Goal: Task Accomplishment & Management: Manage account settings

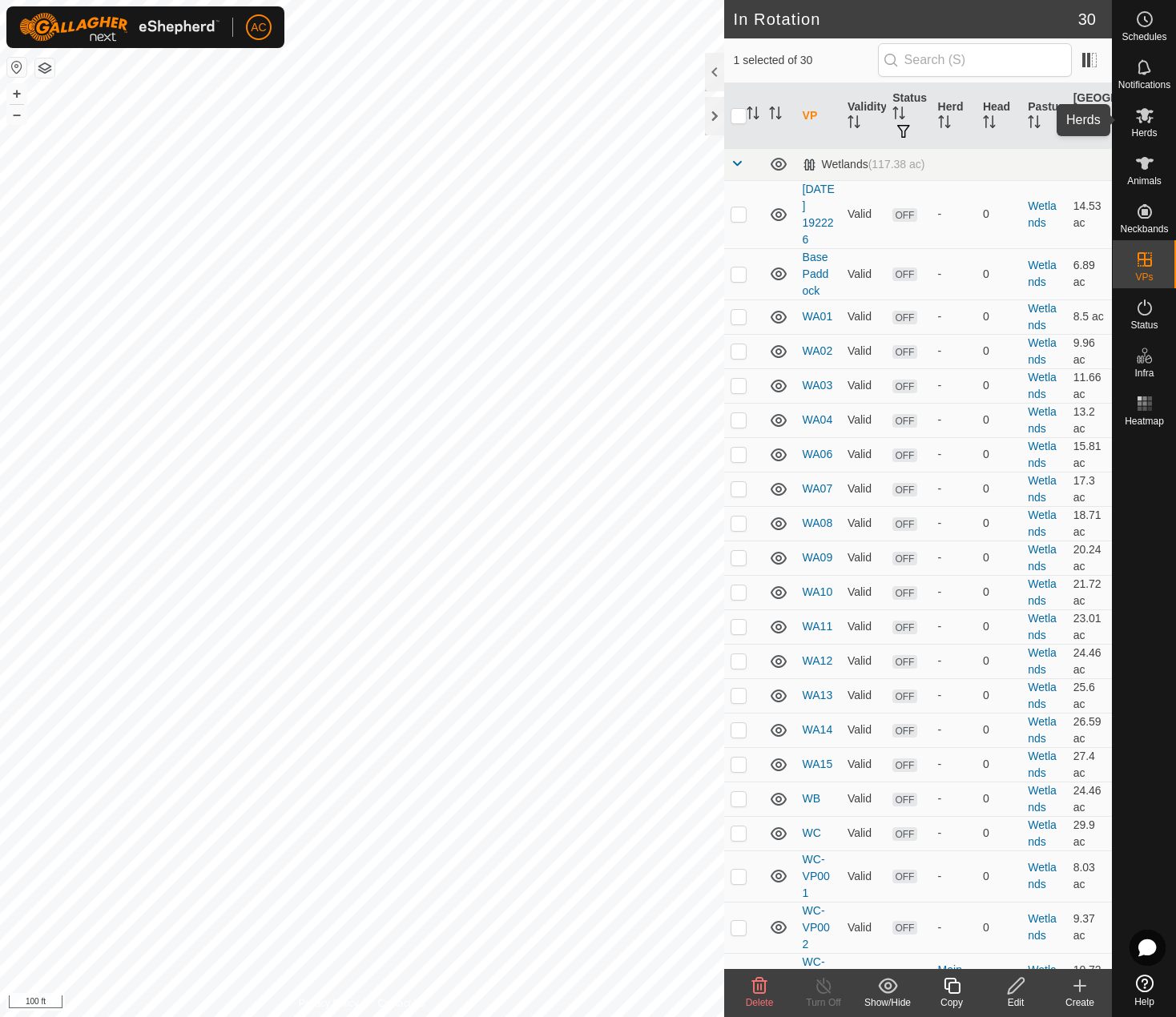
click at [1140, 124] on icon at bounding box center [1146, 116] width 20 height 20
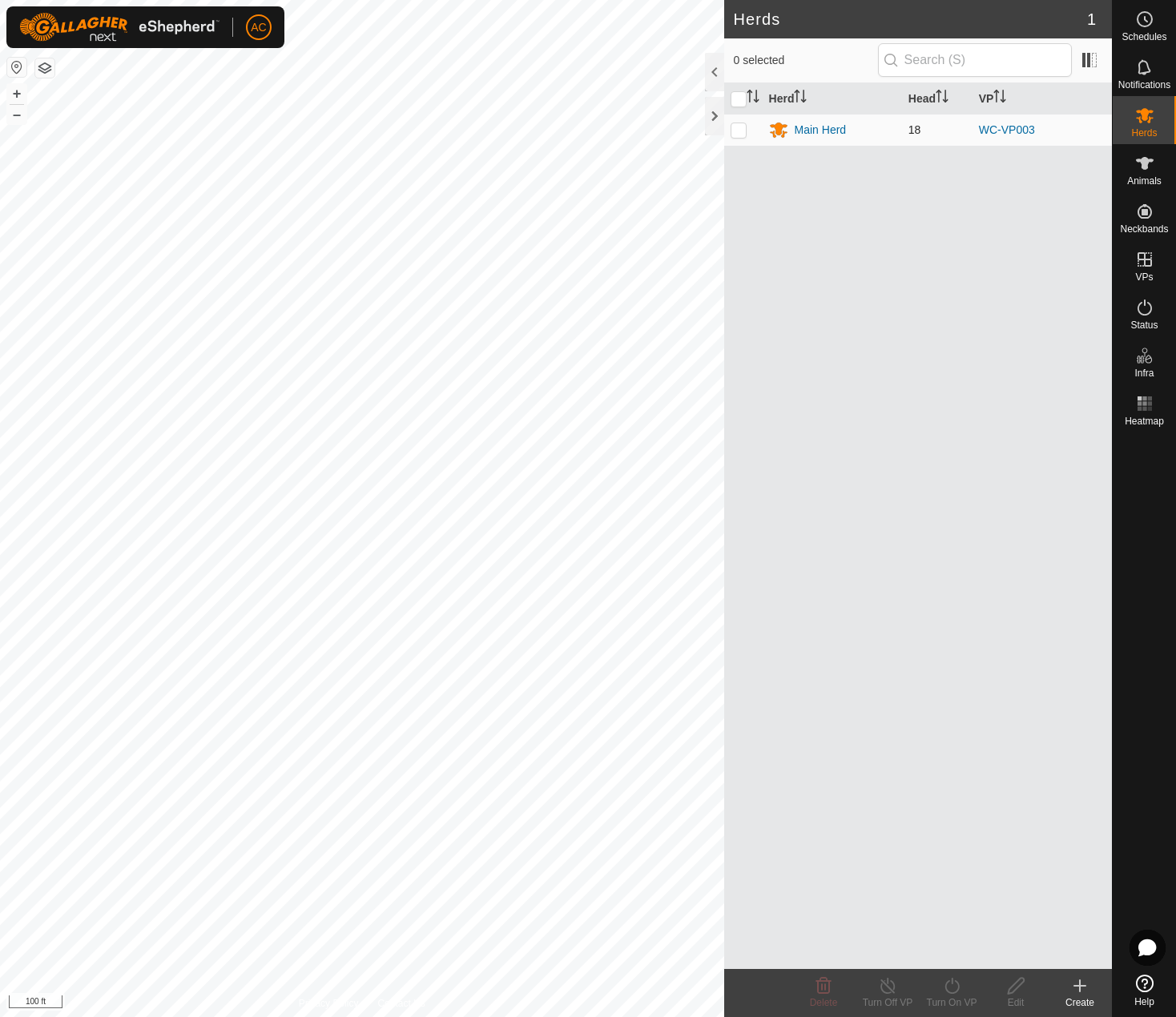
click at [742, 130] on p-checkbox at bounding box center [739, 130] width 16 height 12
checkbox input "true"
click at [955, 983] on icon at bounding box center [952, 986] width 20 height 20
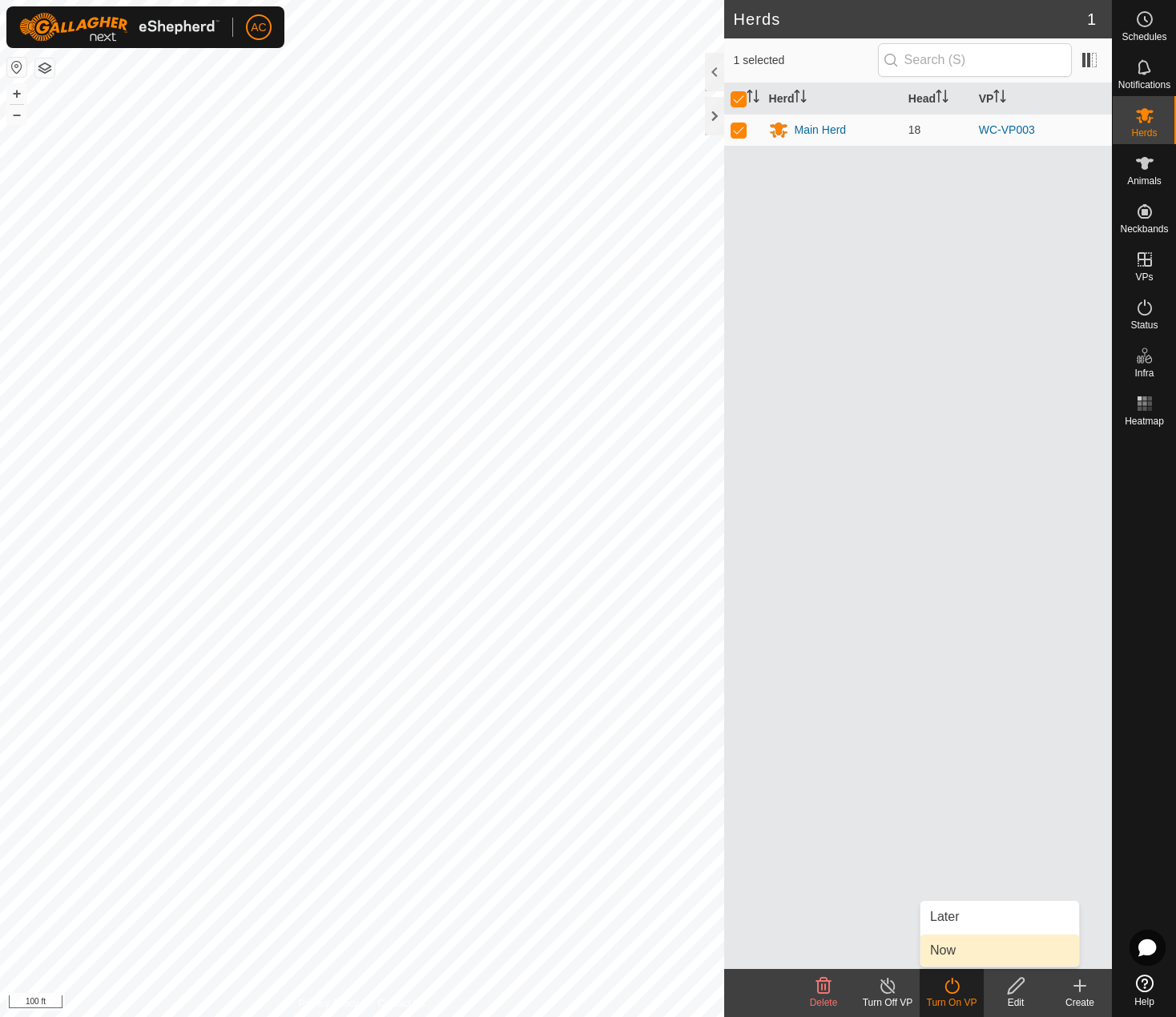
click at [934, 949] on link "Now" at bounding box center [1000, 951] width 159 height 32
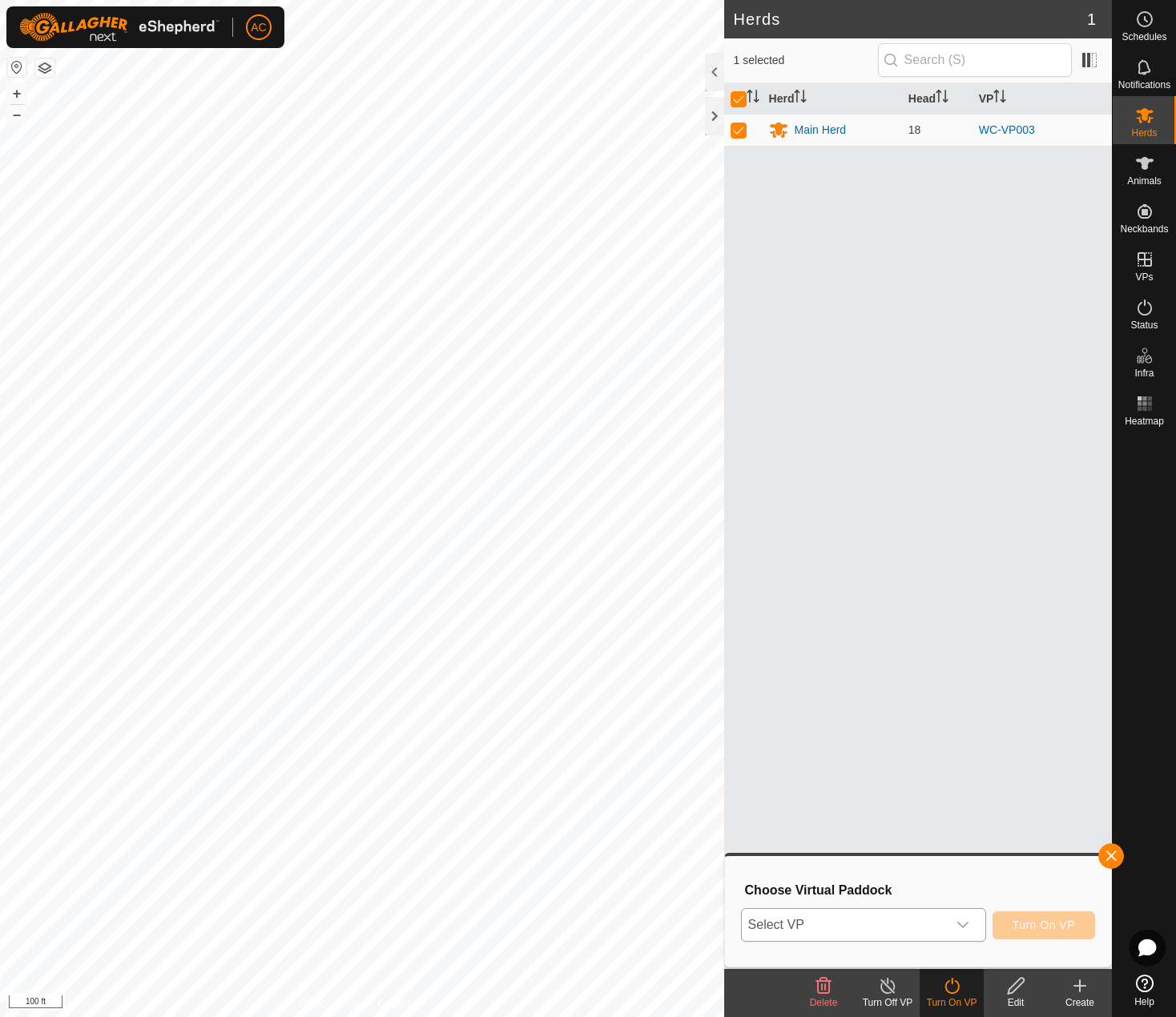
click at [847, 915] on span "Select VP" at bounding box center [845, 925] width 205 height 32
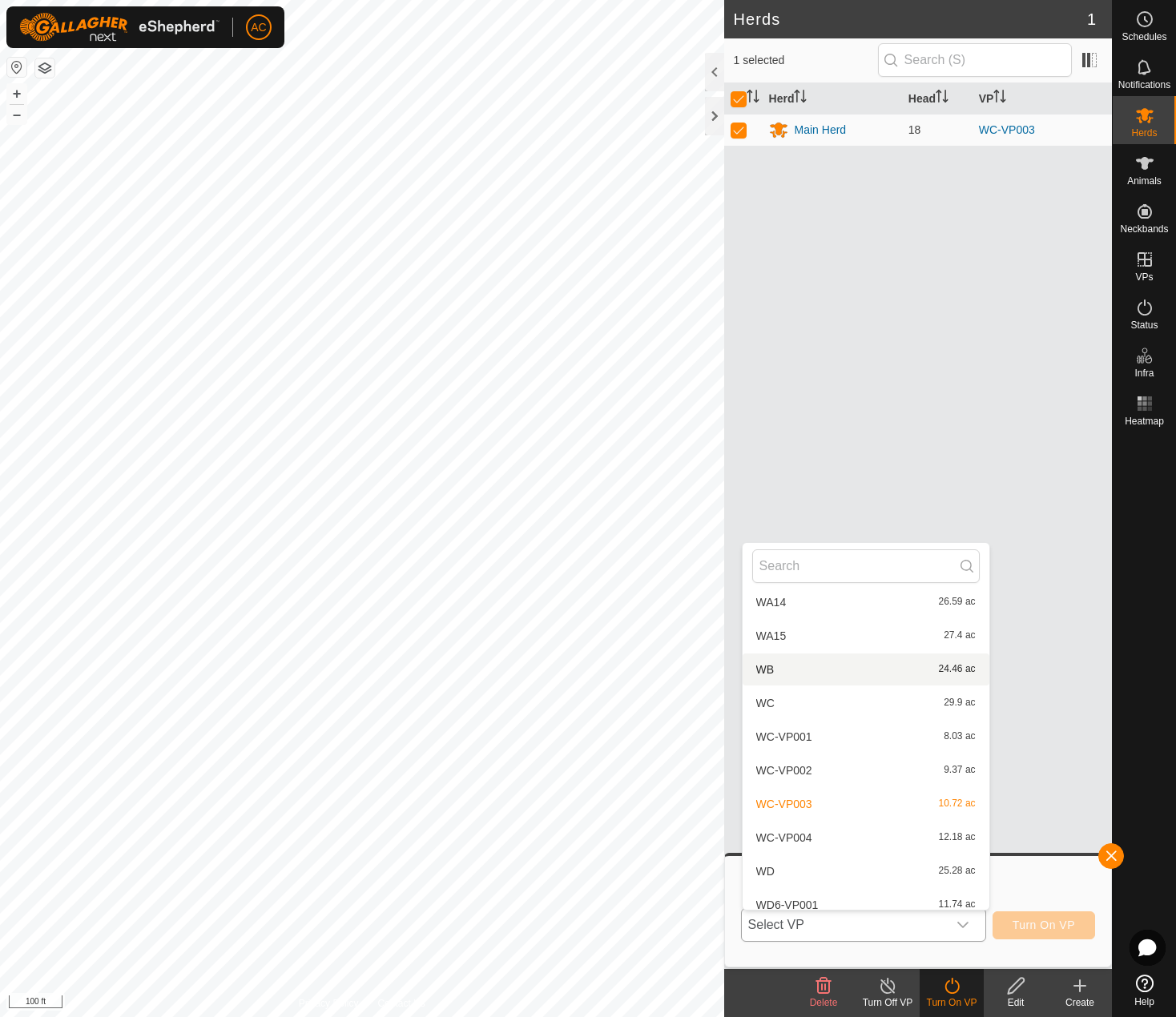
scroll to position [512, 0]
click at [788, 837] on li "WC-VP004 12.18 ac" at bounding box center [866, 837] width 247 height 32
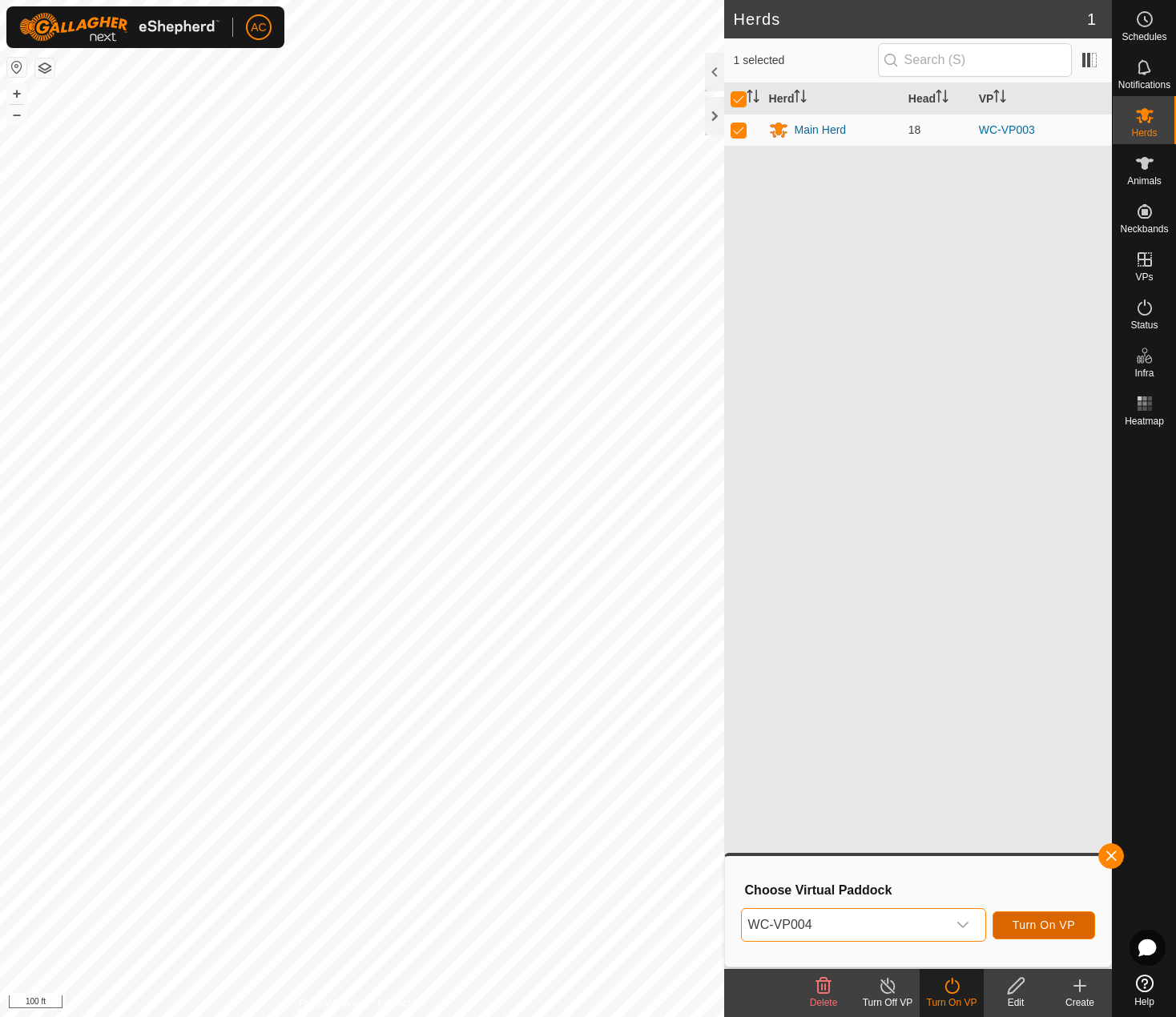
click at [1037, 925] on span "Turn On VP" at bounding box center [1044, 925] width 62 height 12
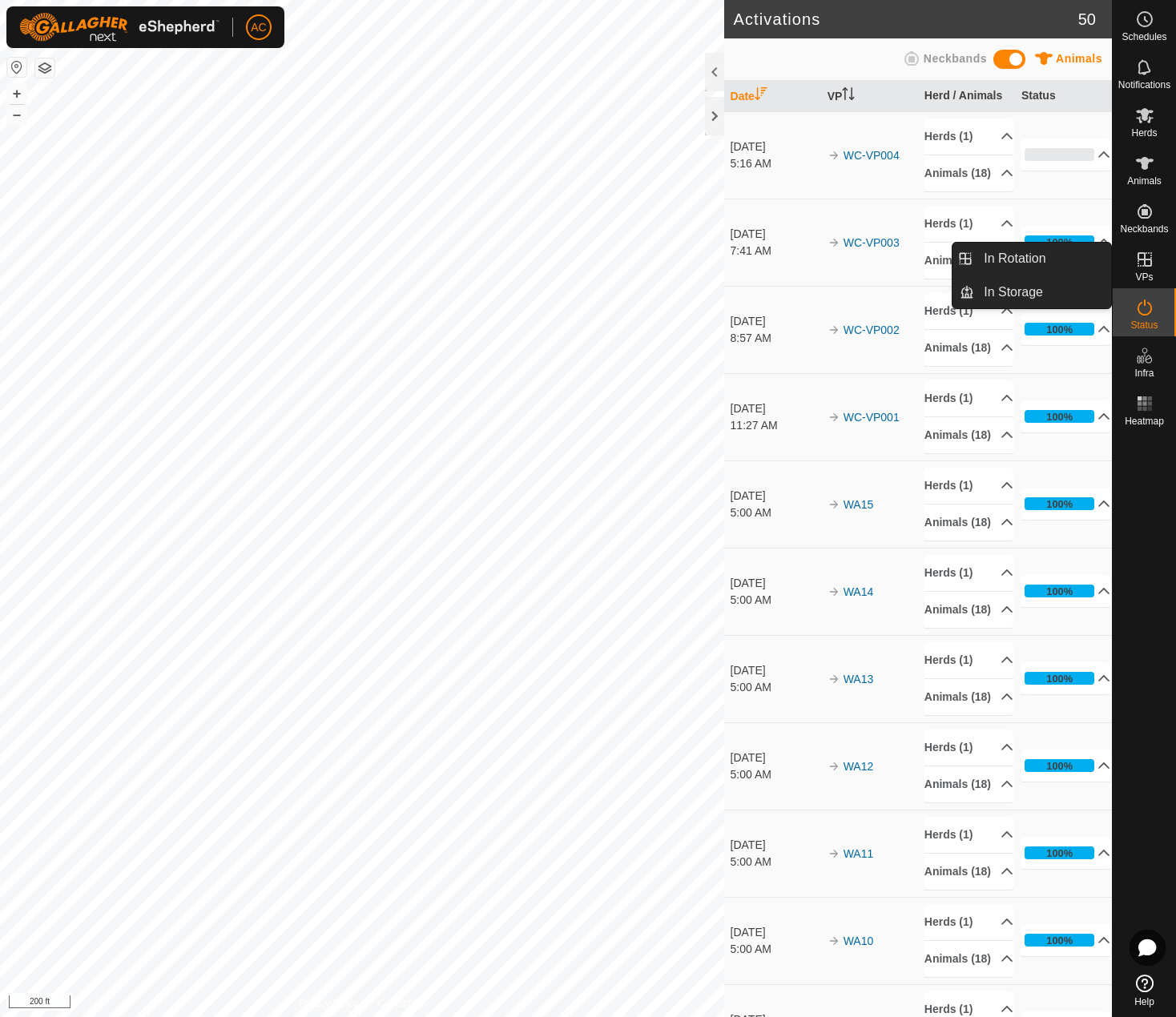
click at [1144, 273] on span "VPs" at bounding box center [1145, 277] width 18 height 10
click at [1017, 261] on link "In Rotation" at bounding box center [1043, 259] width 137 height 32
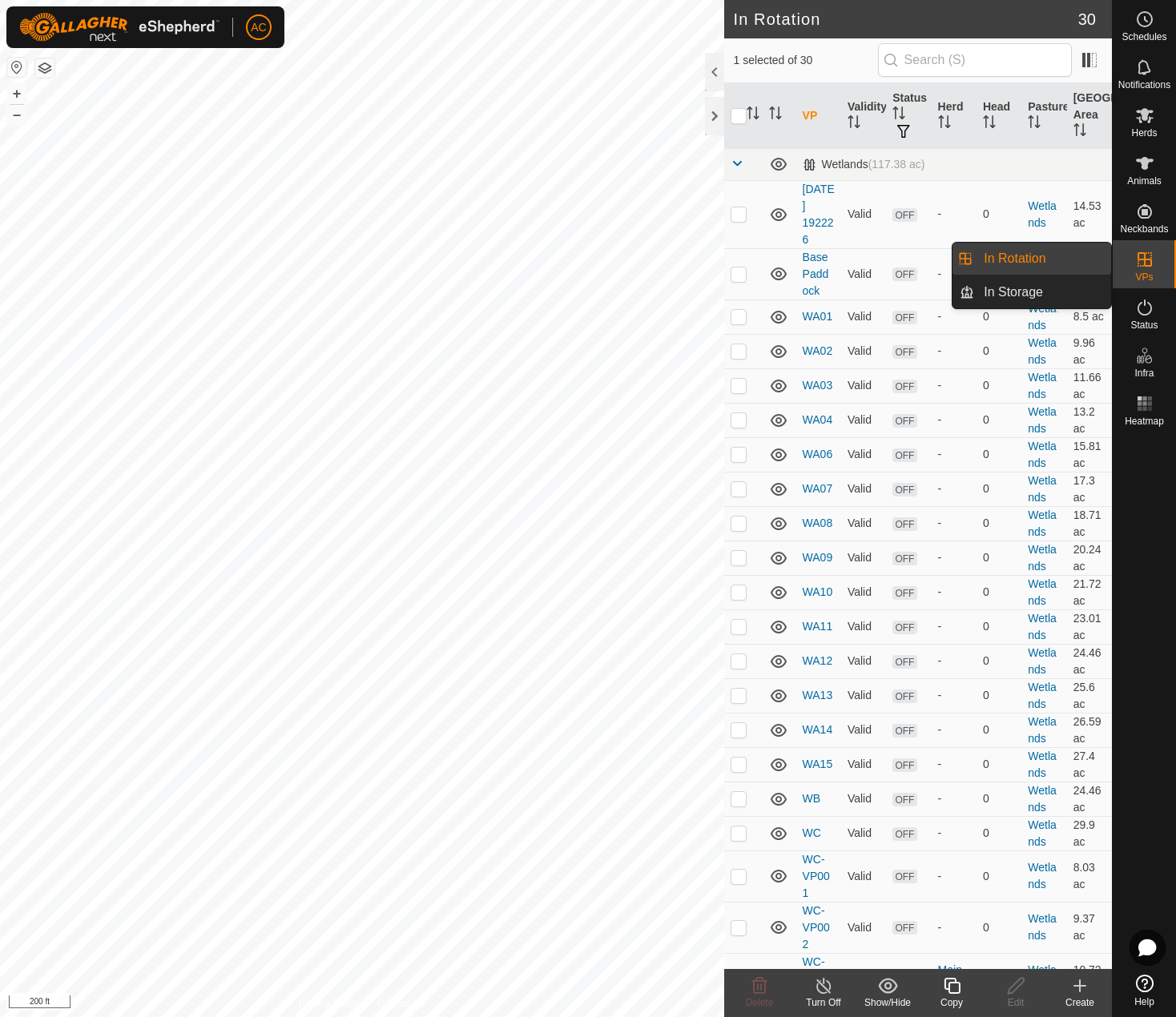
click at [1010, 255] on link "In Rotation" at bounding box center [1043, 259] width 137 height 32
checkbox input "true"
checkbox input "false"
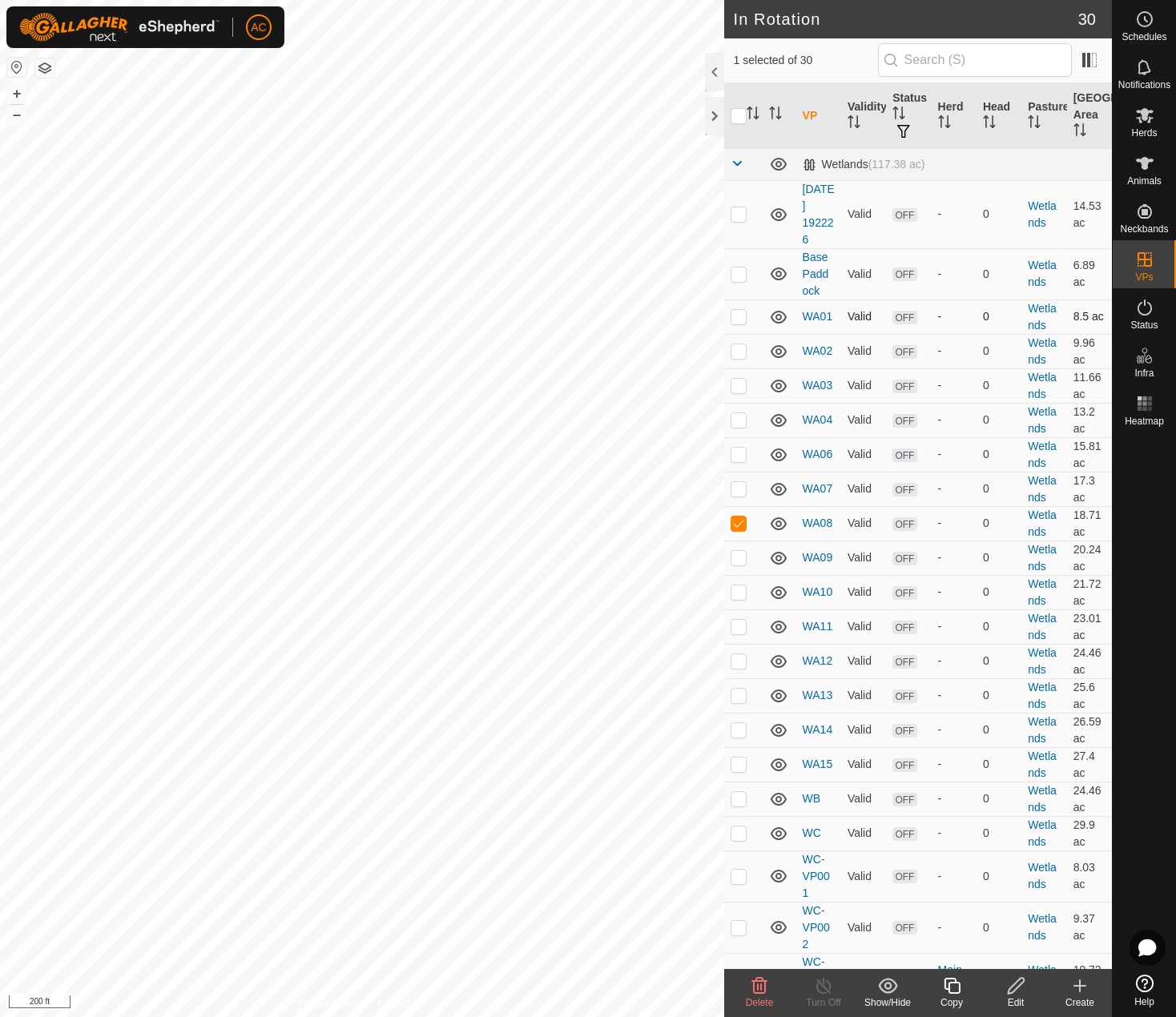
checkbox input "false"
checkbox input "true"
click at [956, 993] on icon at bounding box center [952, 986] width 16 height 16
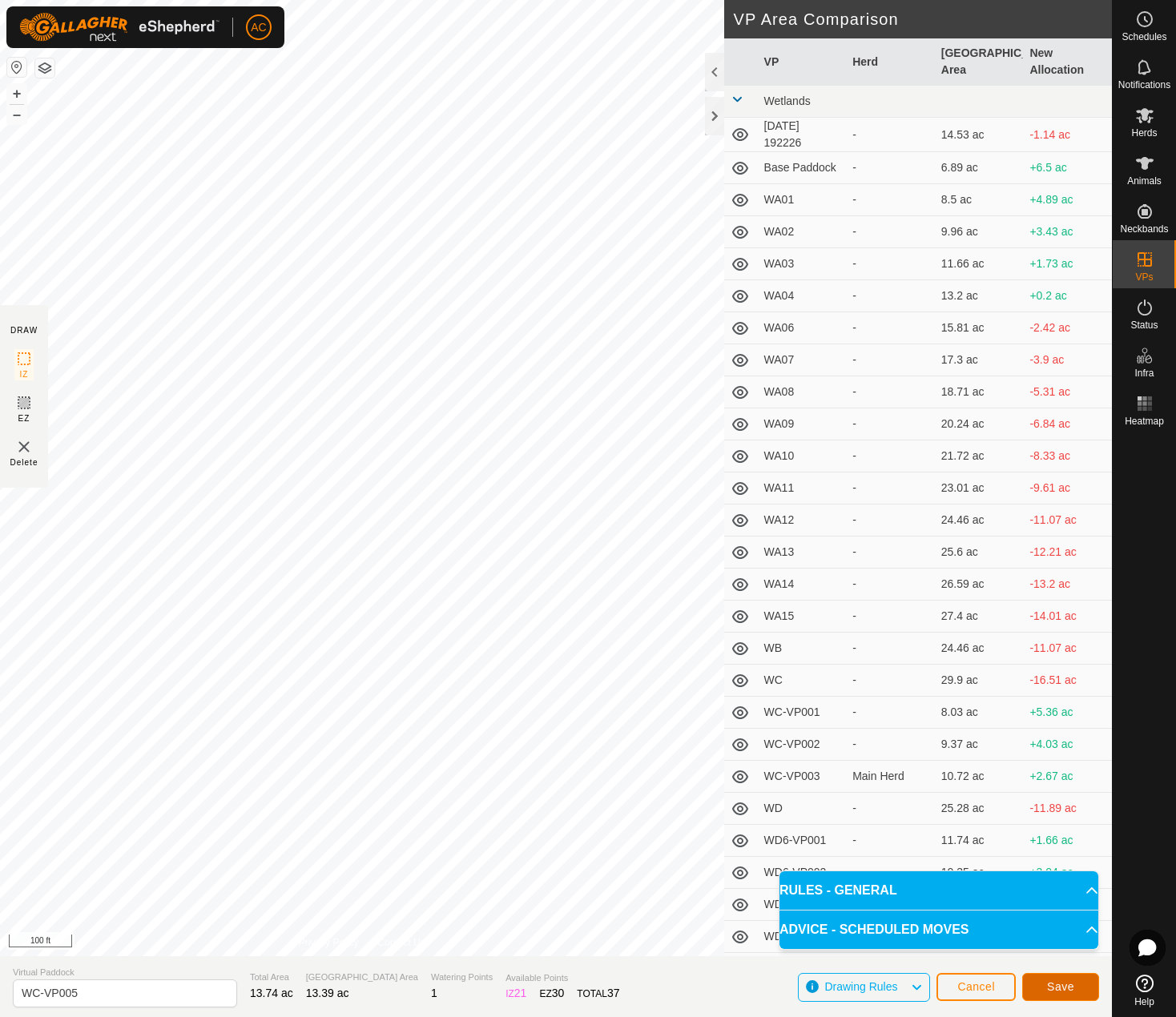
click at [1077, 984] on button "Save" at bounding box center [1061, 987] width 77 height 28
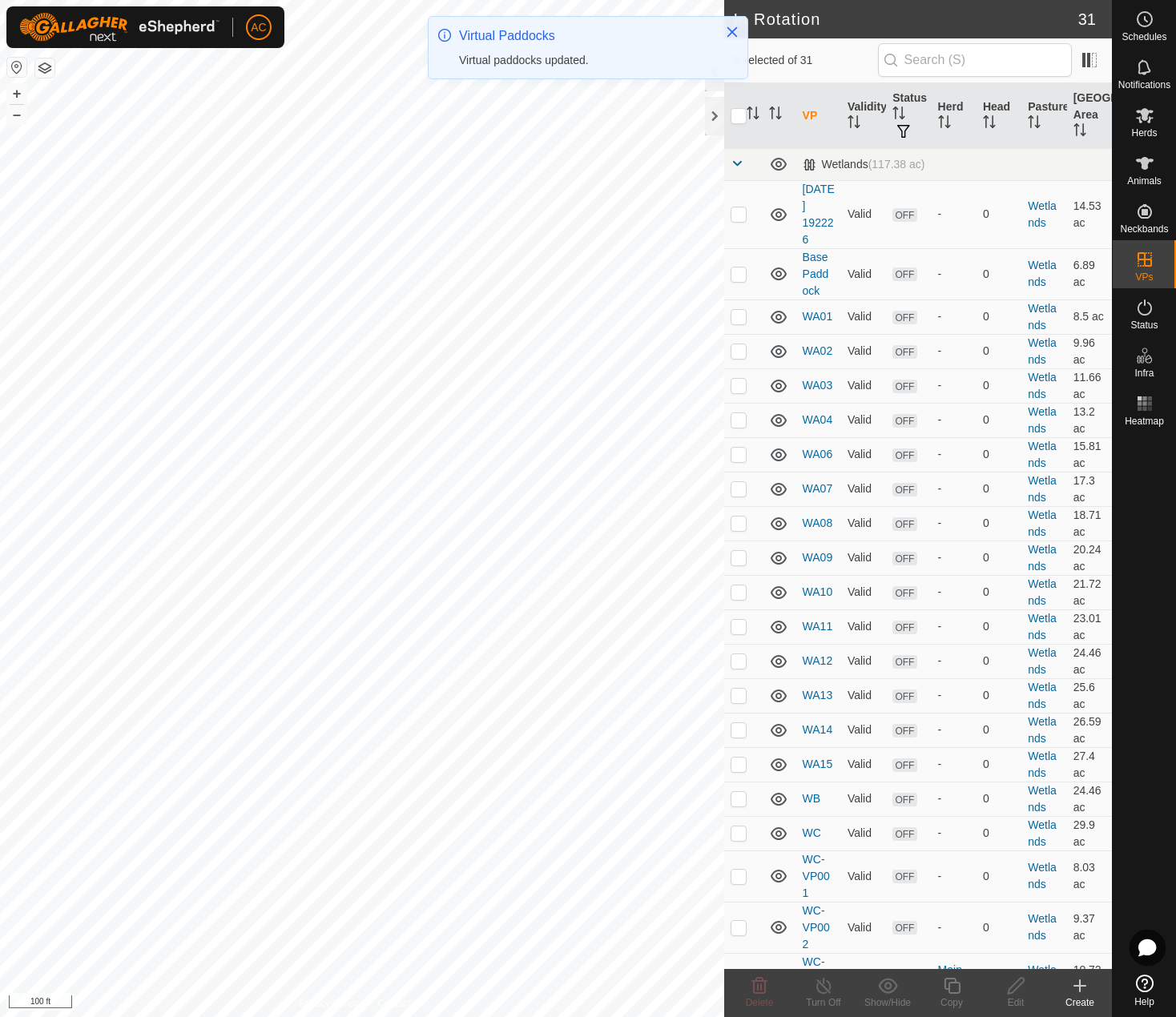
checkbox input "true"
click at [951, 989] on icon at bounding box center [952, 986] width 20 height 20
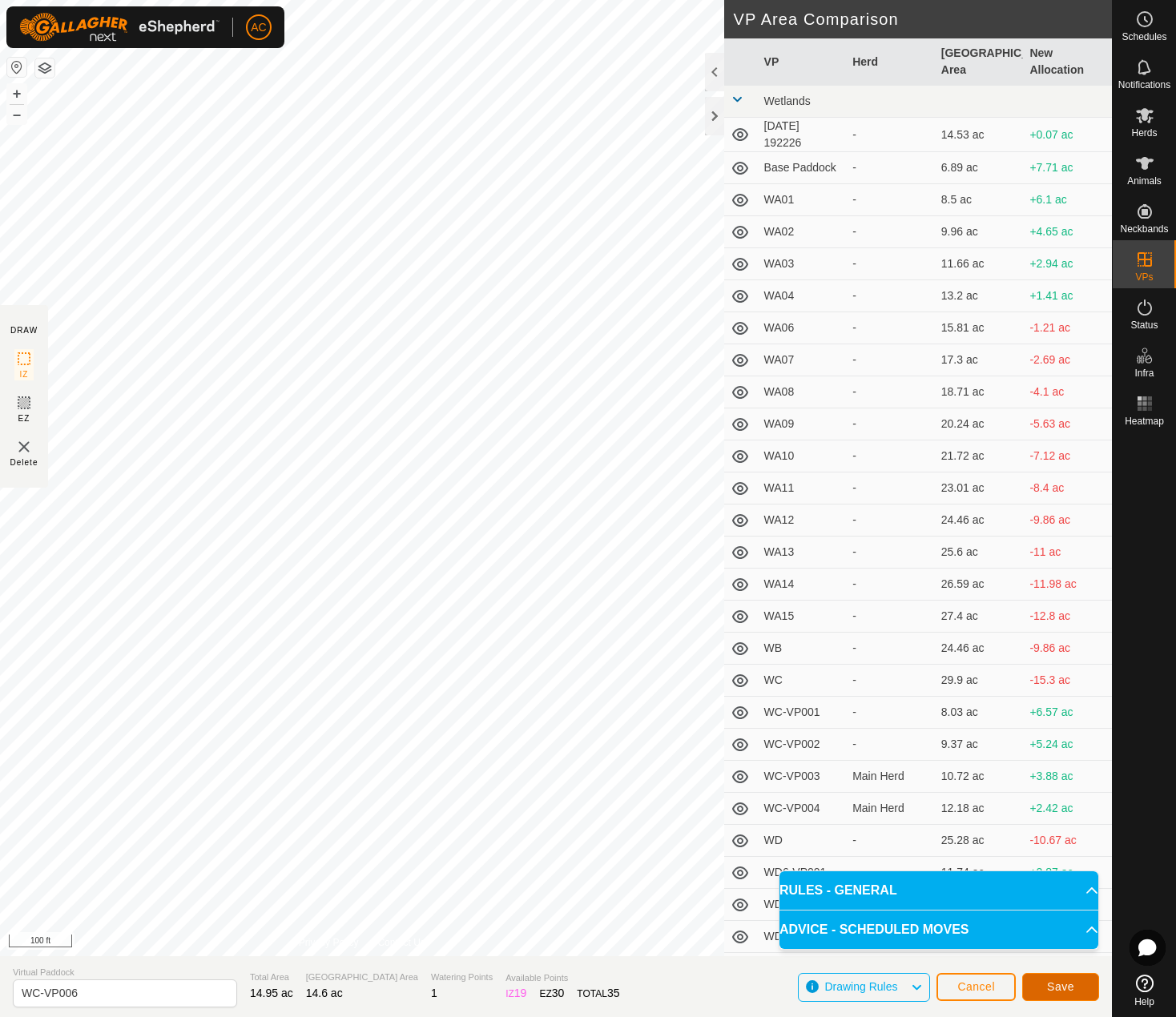
click at [1057, 984] on span "Save" at bounding box center [1061, 987] width 28 height 12
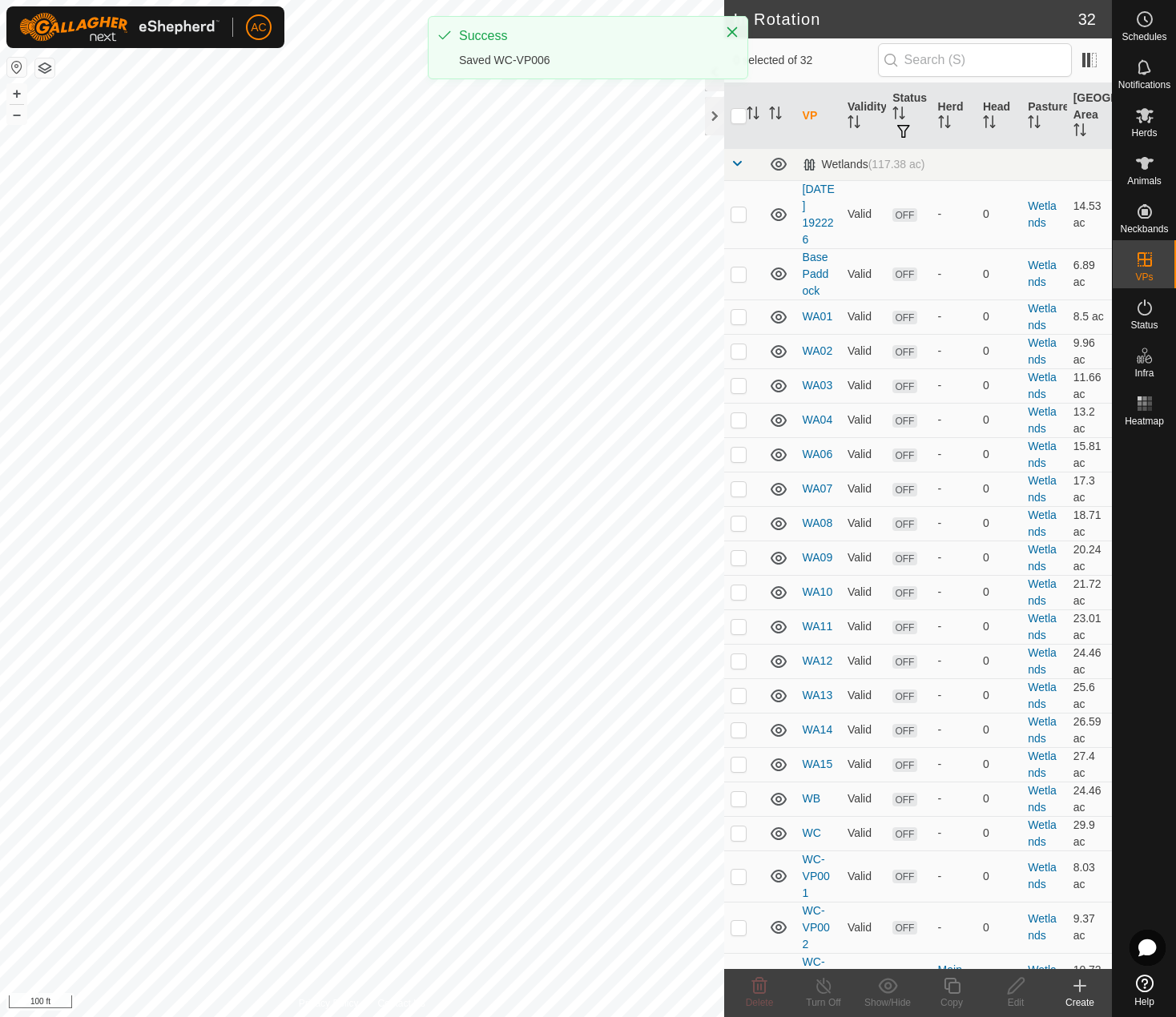
checkbox input "true"
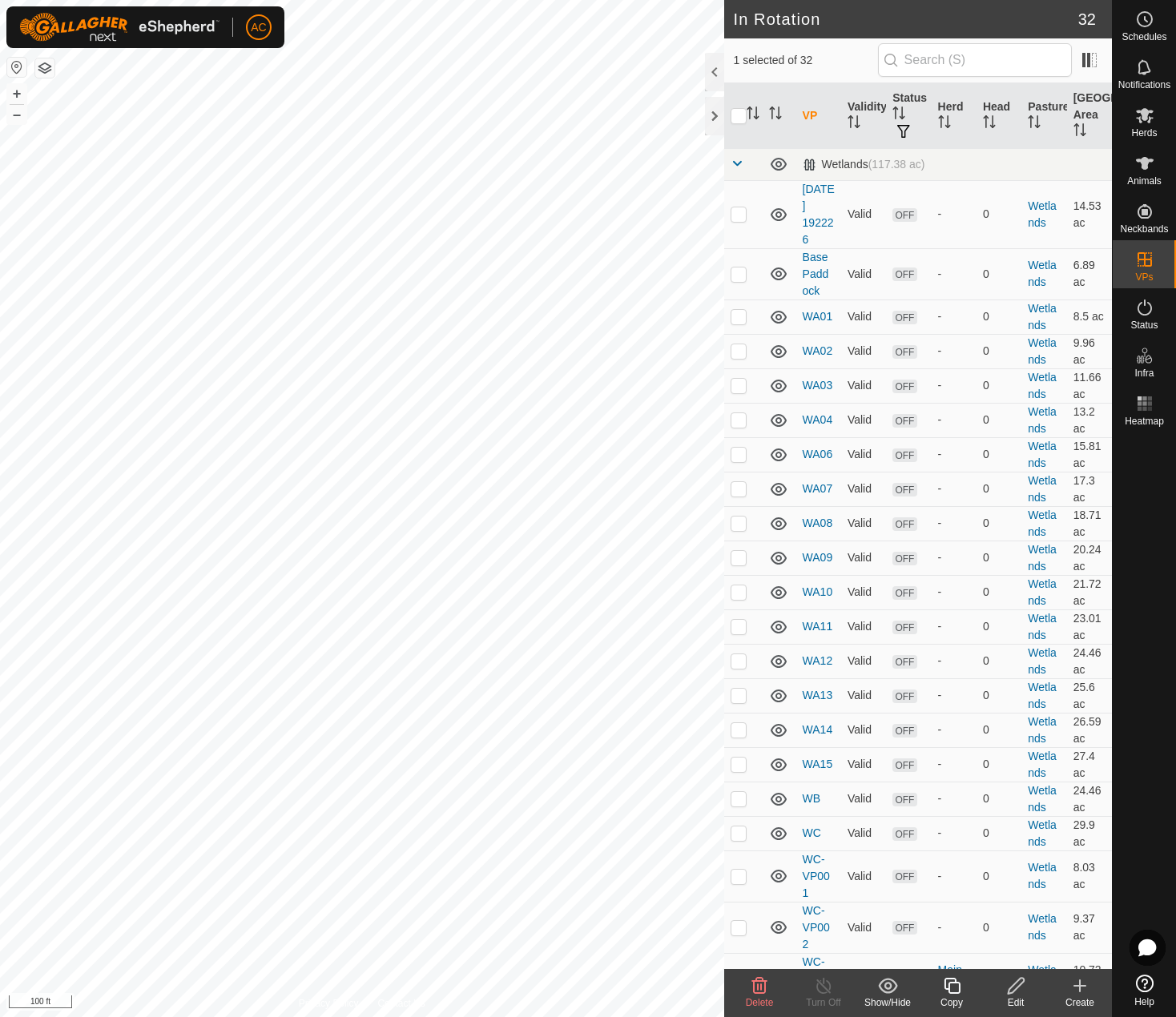
click at [952, 989] on icon at bounding box center [952, 986] width 20 height 20
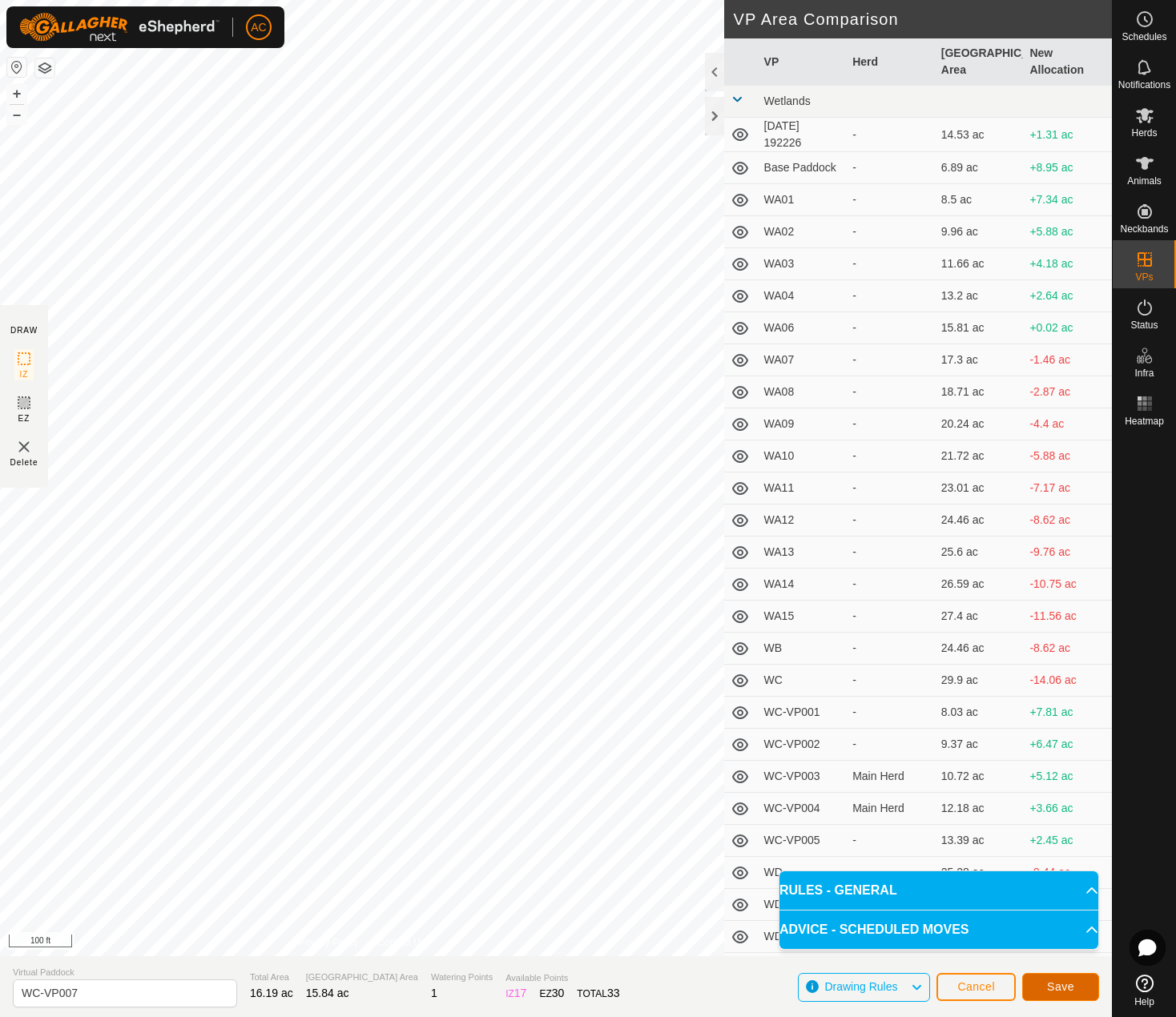
click at [1072, 988] on span "Save" at bounding box center [1061, 987] width 28 height 12
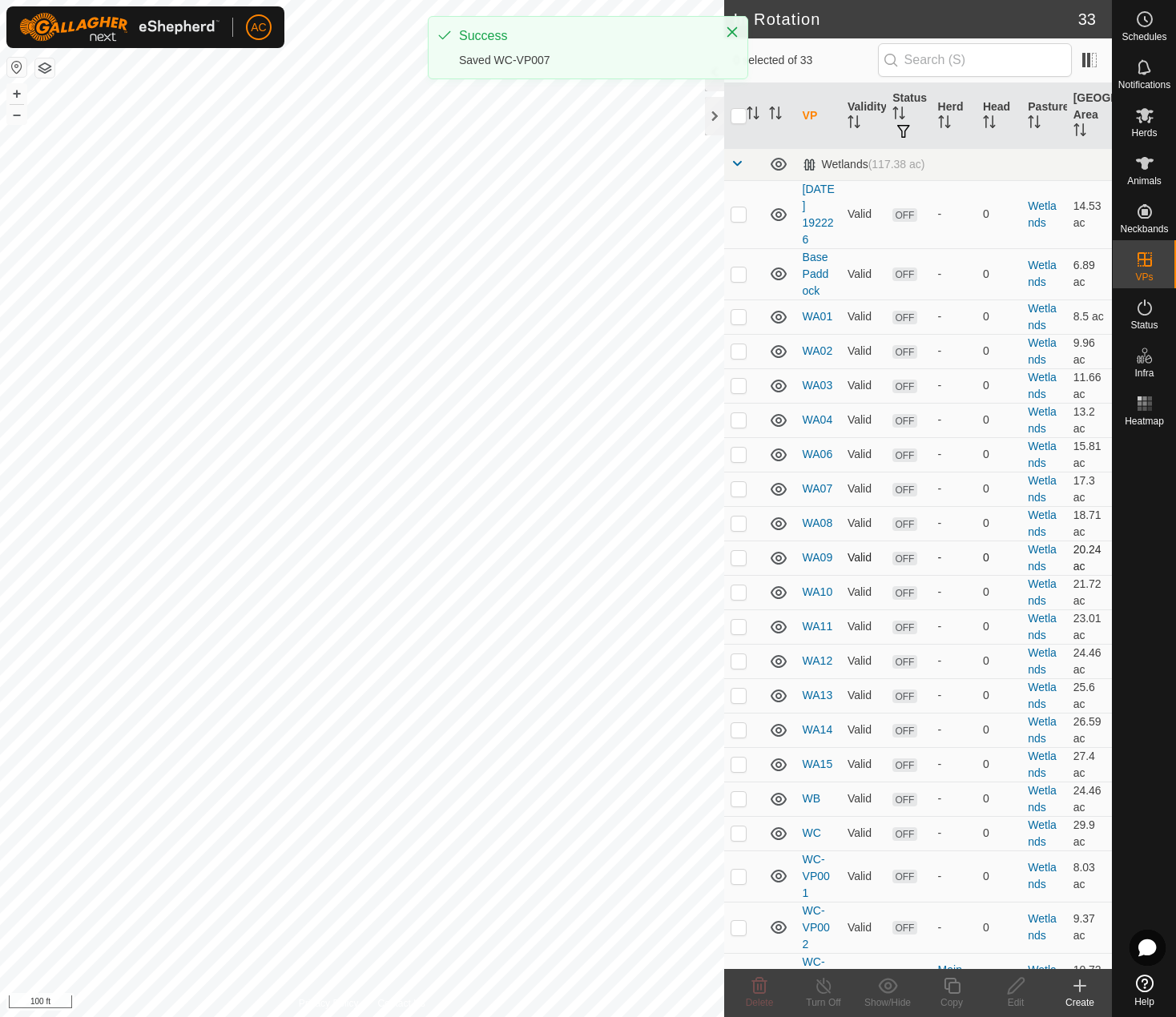
checkbox input "true"
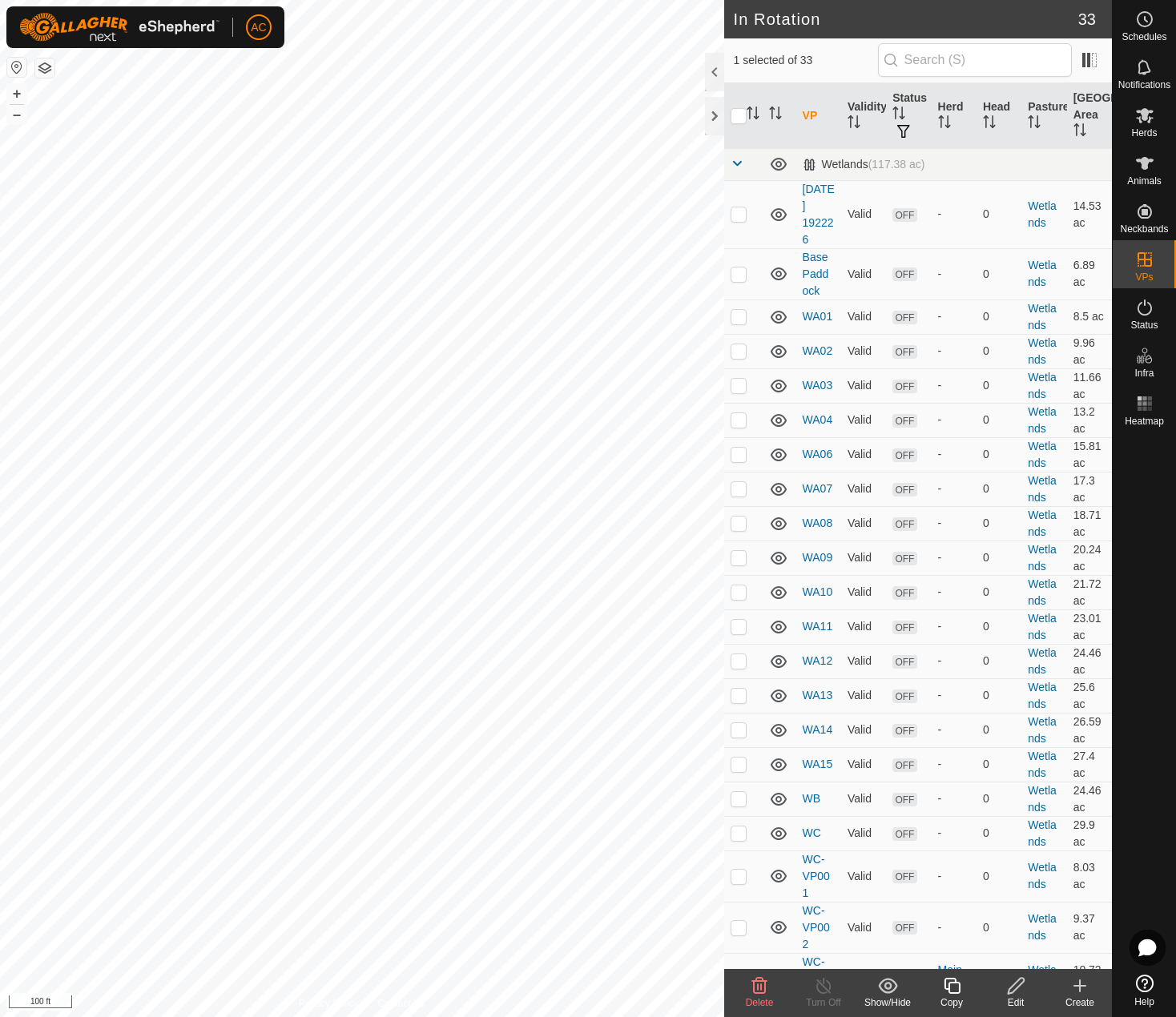
click at [955, 989] on icon at bounding box center [952, 986] width 20 height 20
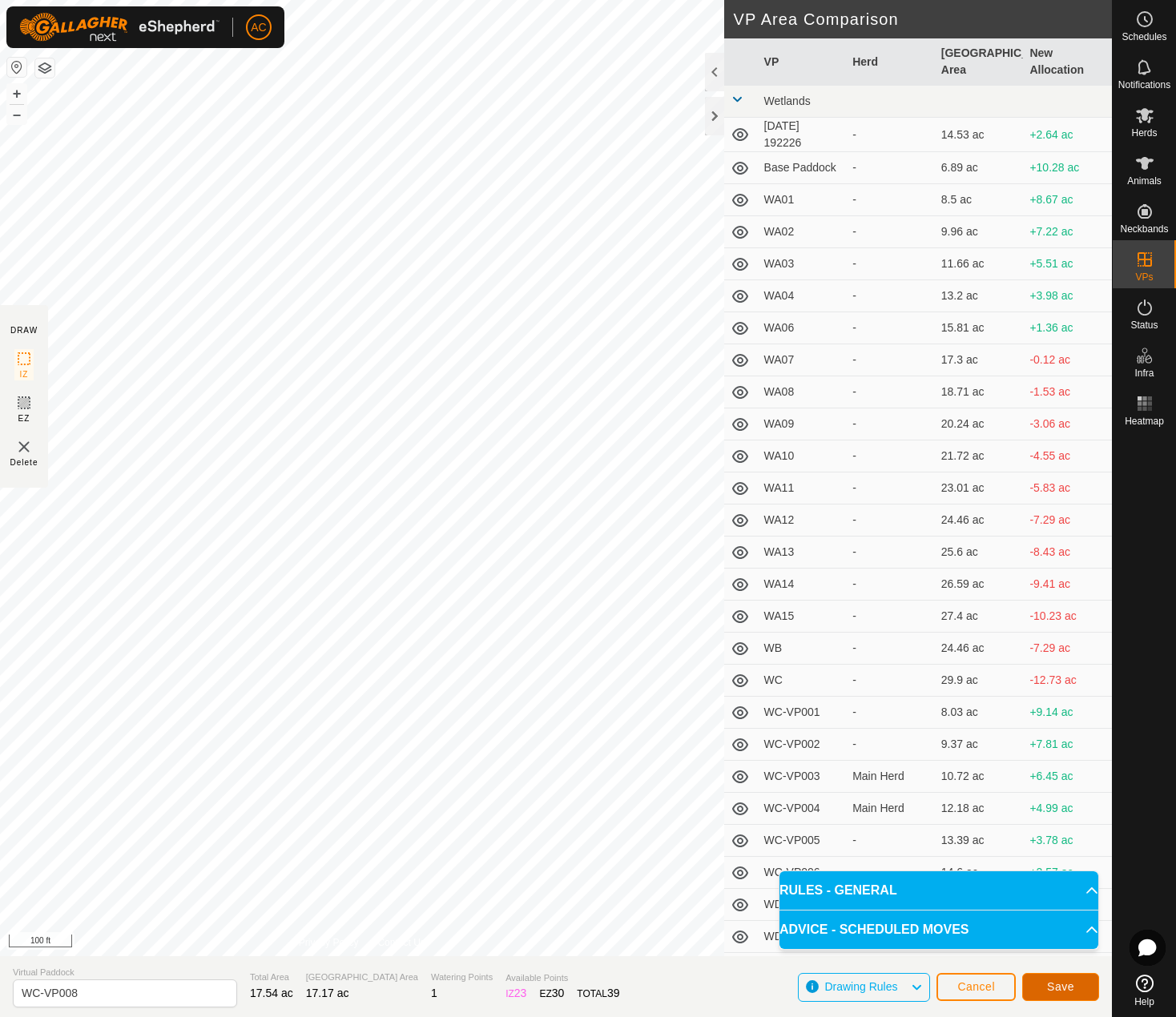
click at [1064, 986] on span "Save" at bounding box center [1061, 987] width 28 height 12
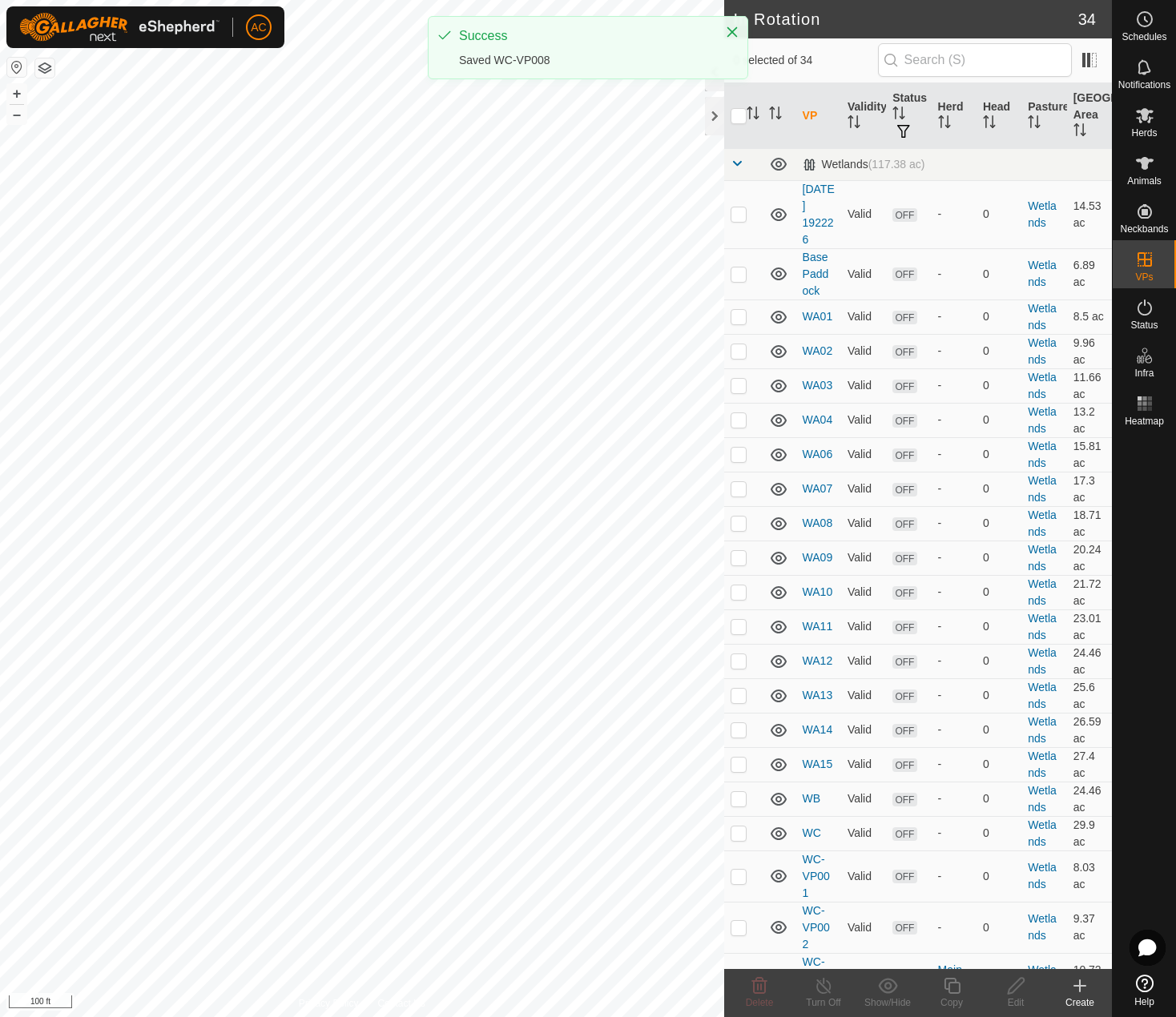
checkbox input "true"
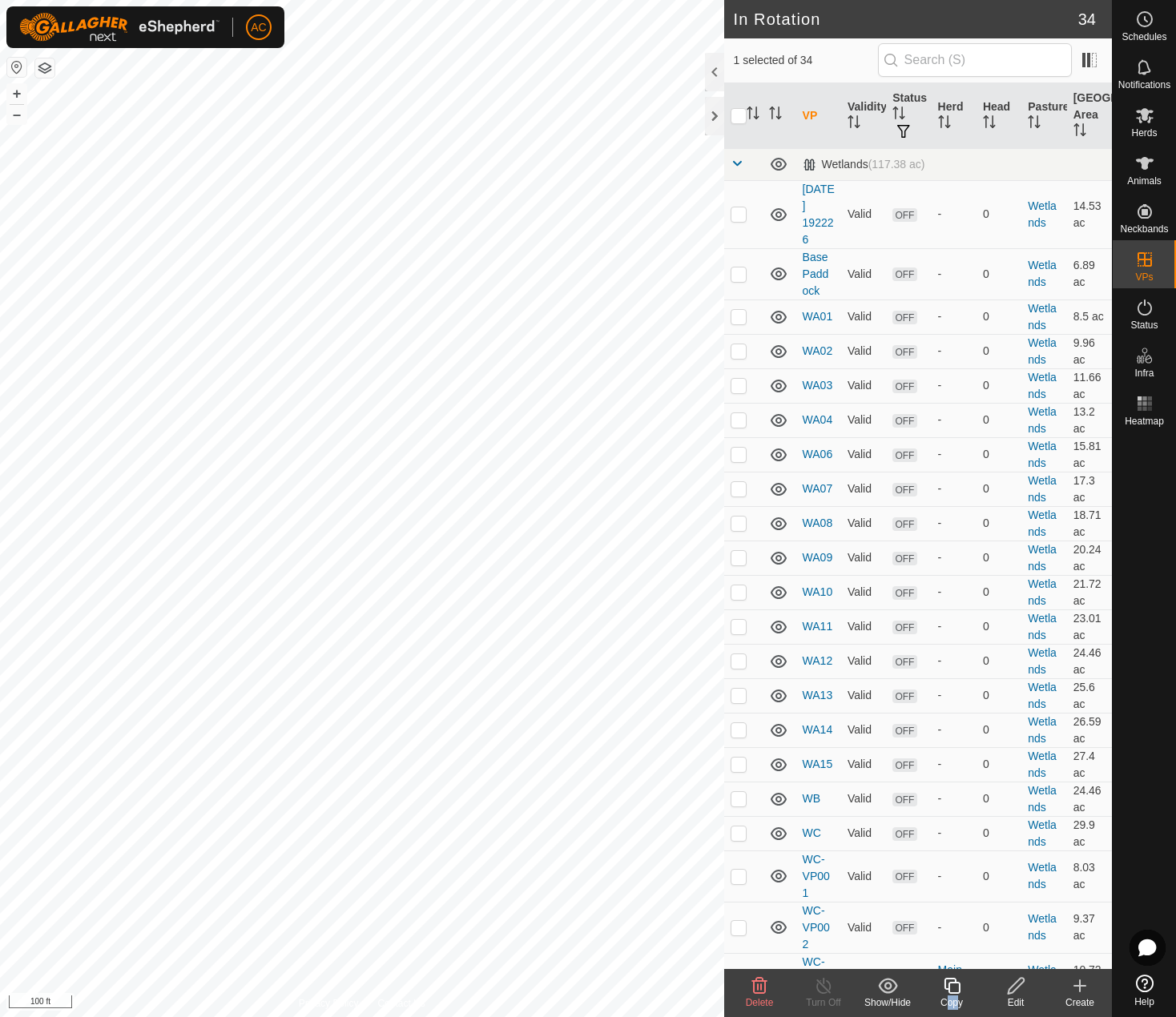
click at [954, 995] on div "Copy" at bounding box center [952, 993] width 64 height 48
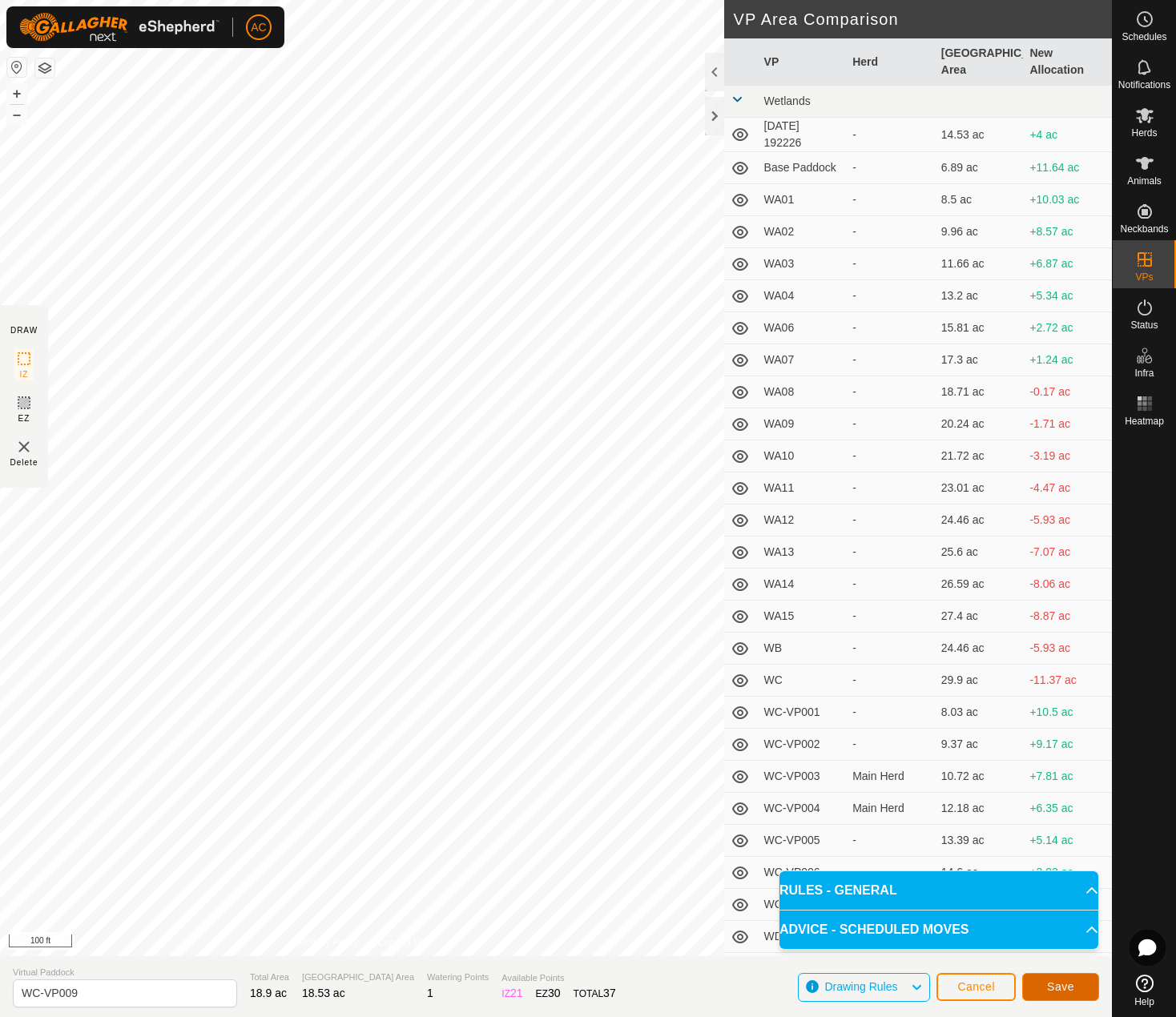
click at [1088, 981] on button "Save" at bounding box center [1061, 987] width 77 height 28
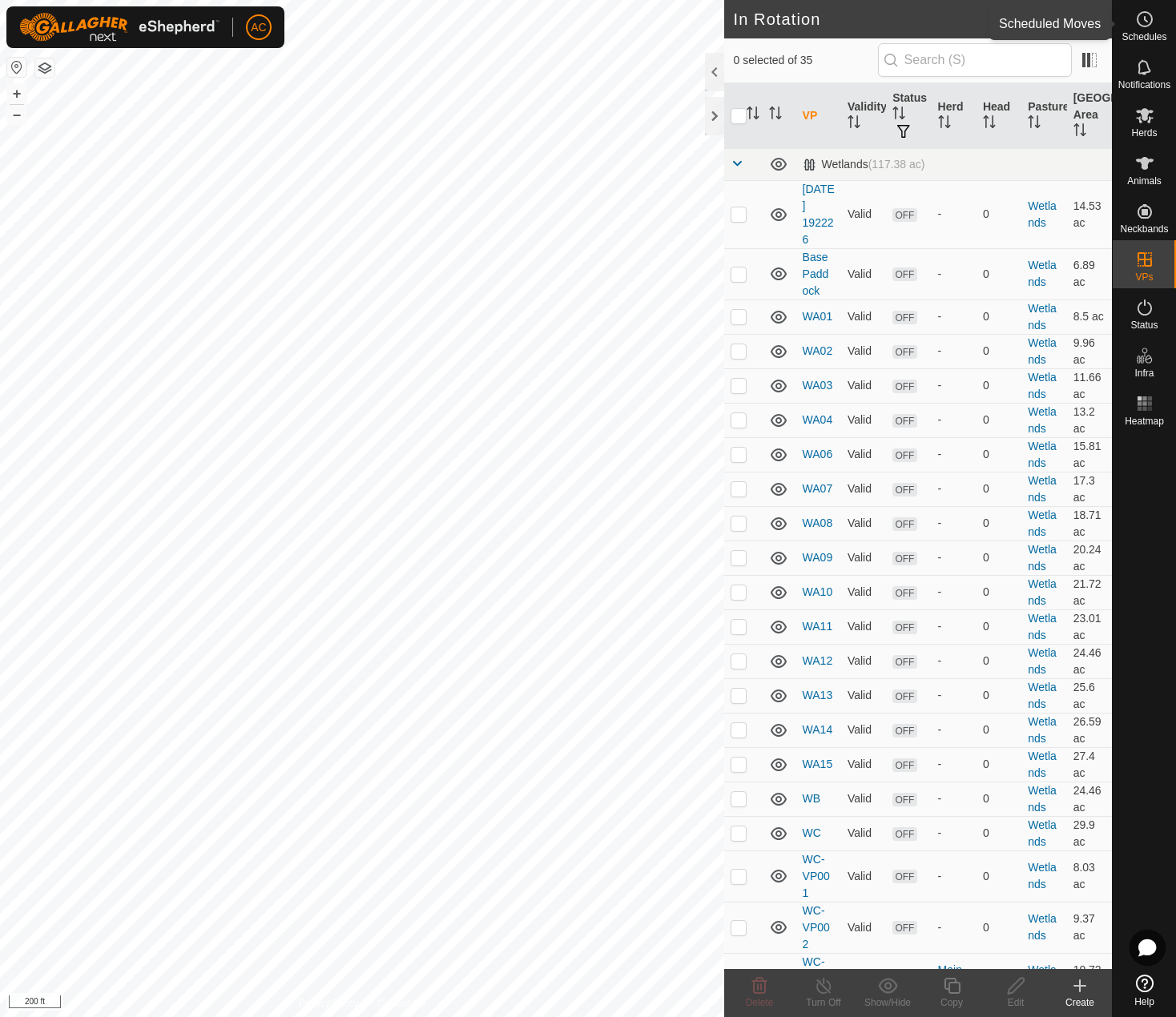
click at [1143, 13] on icon at bounding box center [1146, 20] width 20 height 20
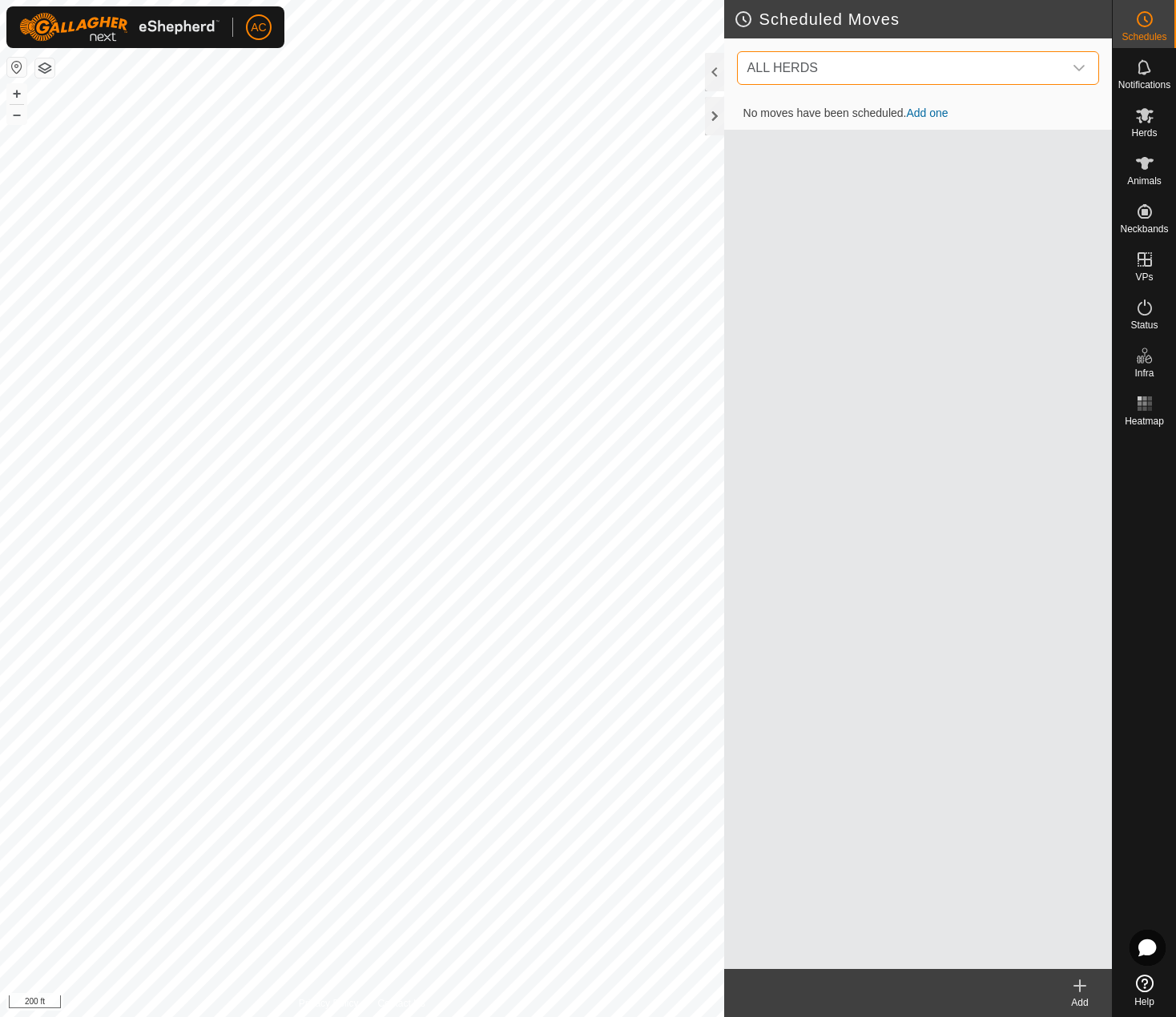
click at [838, 60] on span "ALL HERDS" at bounding box center [902, 68] width 323 height 32
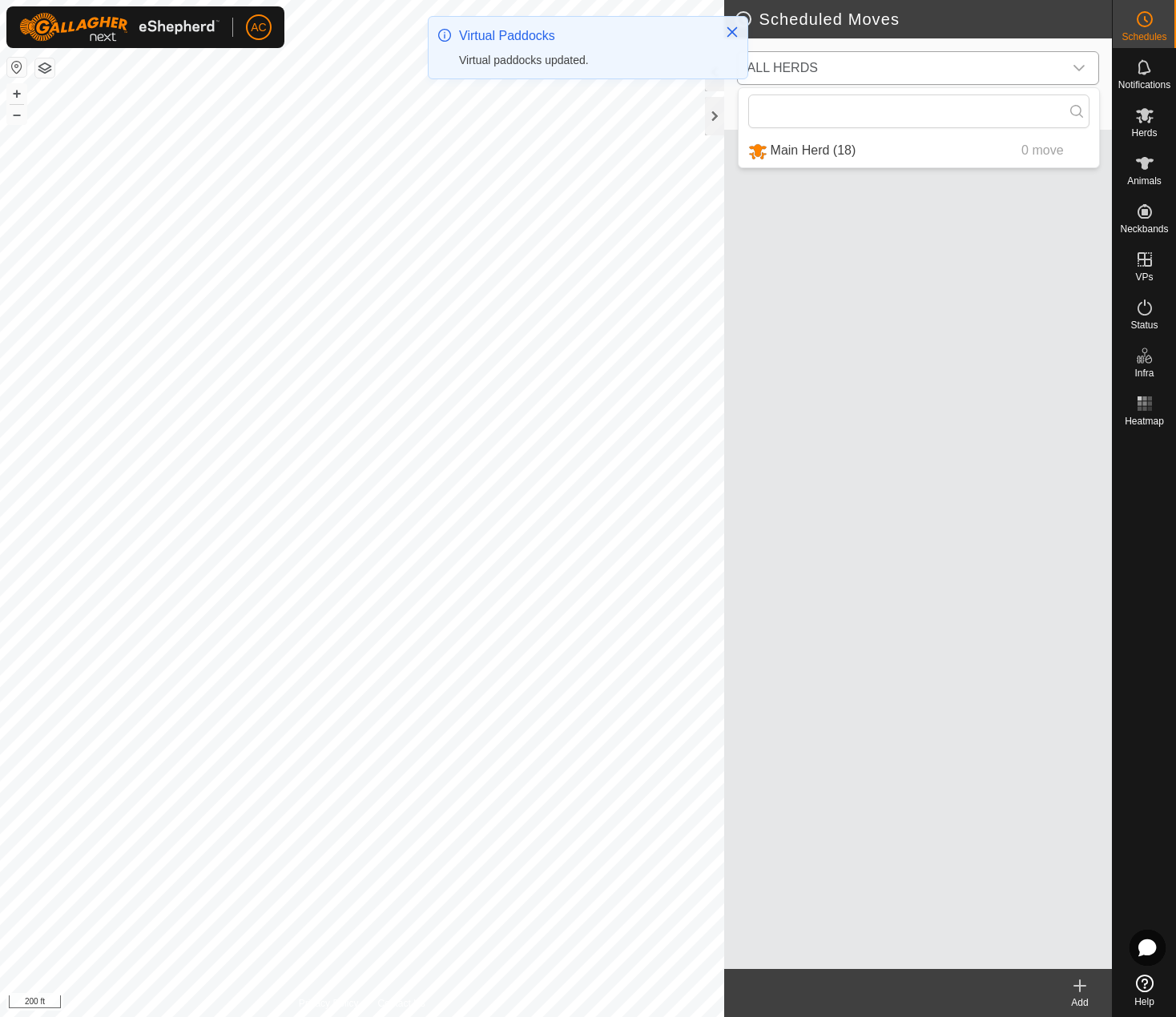
click at [800, 152] on li "Main Herd (18) 0 move" at bounding box center [919, 151] width 361 height 33
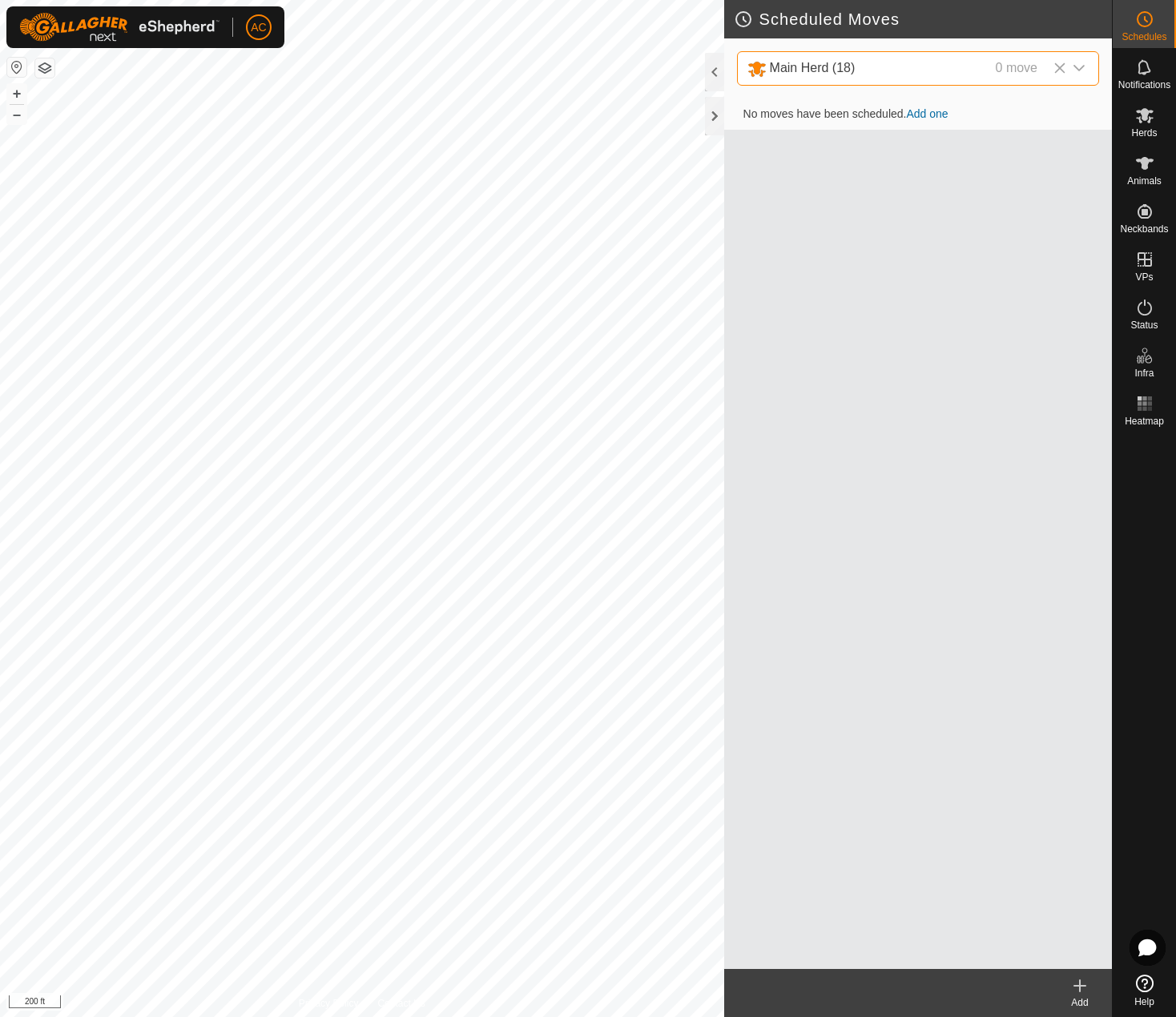
click at [1077, 990] on icon at bounding box center [1081, 986] width 20 height 20
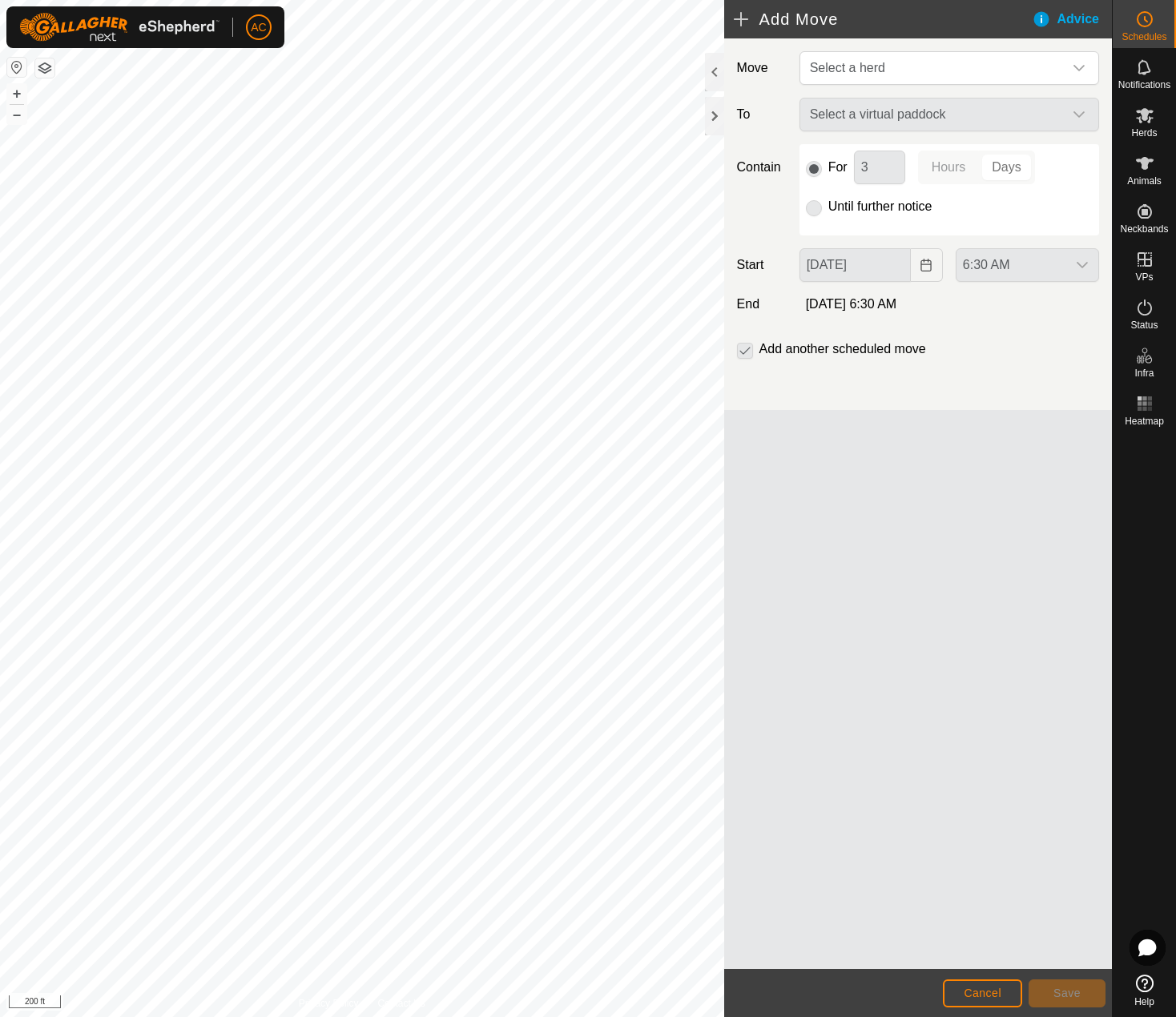
click at [815, 207] on p-radiobutton at bounding box center [814, 207] width 16 height 20
click at [852, 67] on span "Select a herd" at bounding box center [847, 67] width 76 height 13
click at [843, 151] on li "Main Herd (18)" at bounding box center [951, 151] width 298 height 33
click at [859, 112] on span "Select a virtual paddock" at bounding box center [933, 116] width 259 height 32
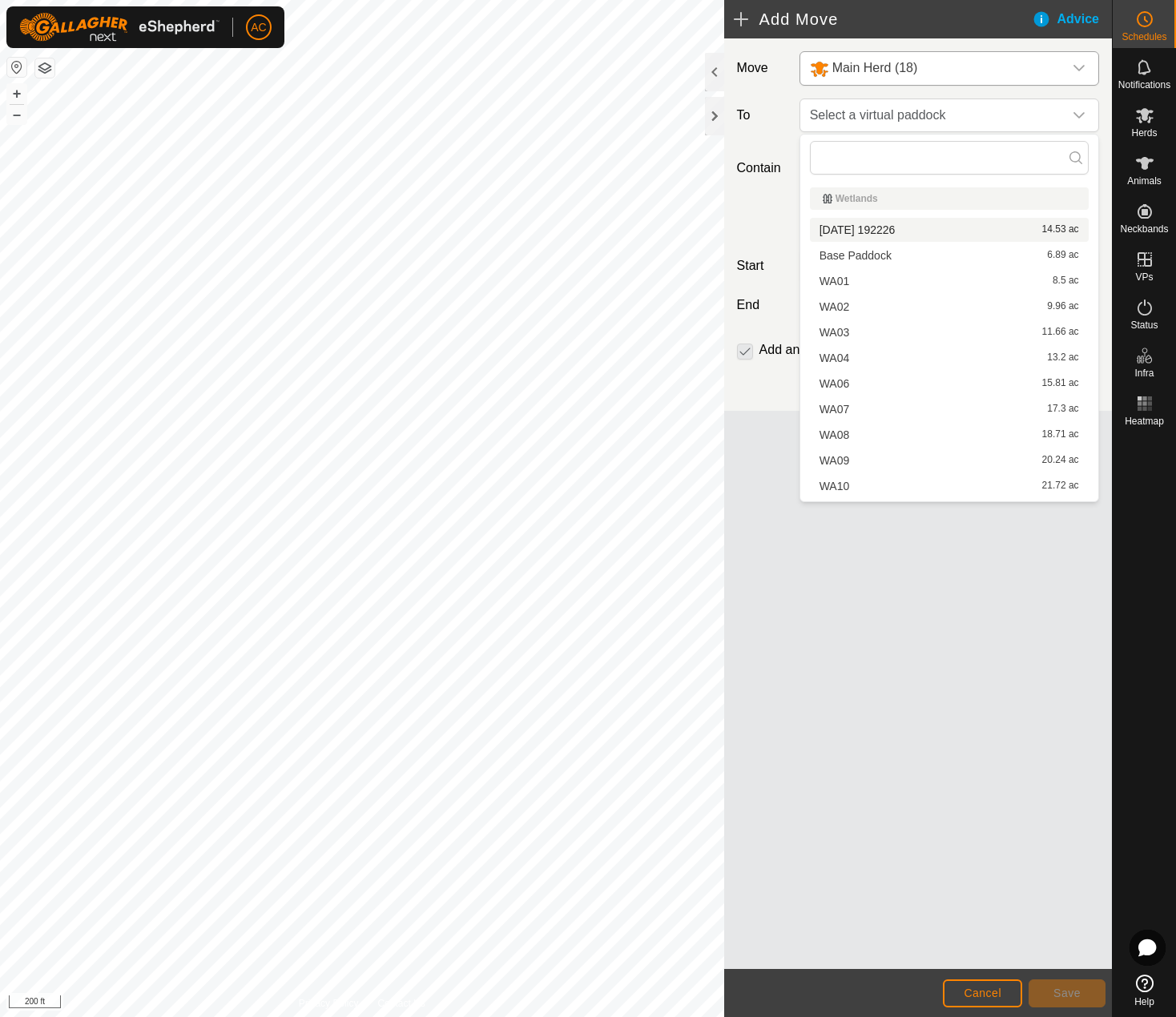
click at [764, 124] on label "To" at bounding box center [762, 116] width 62 height 34
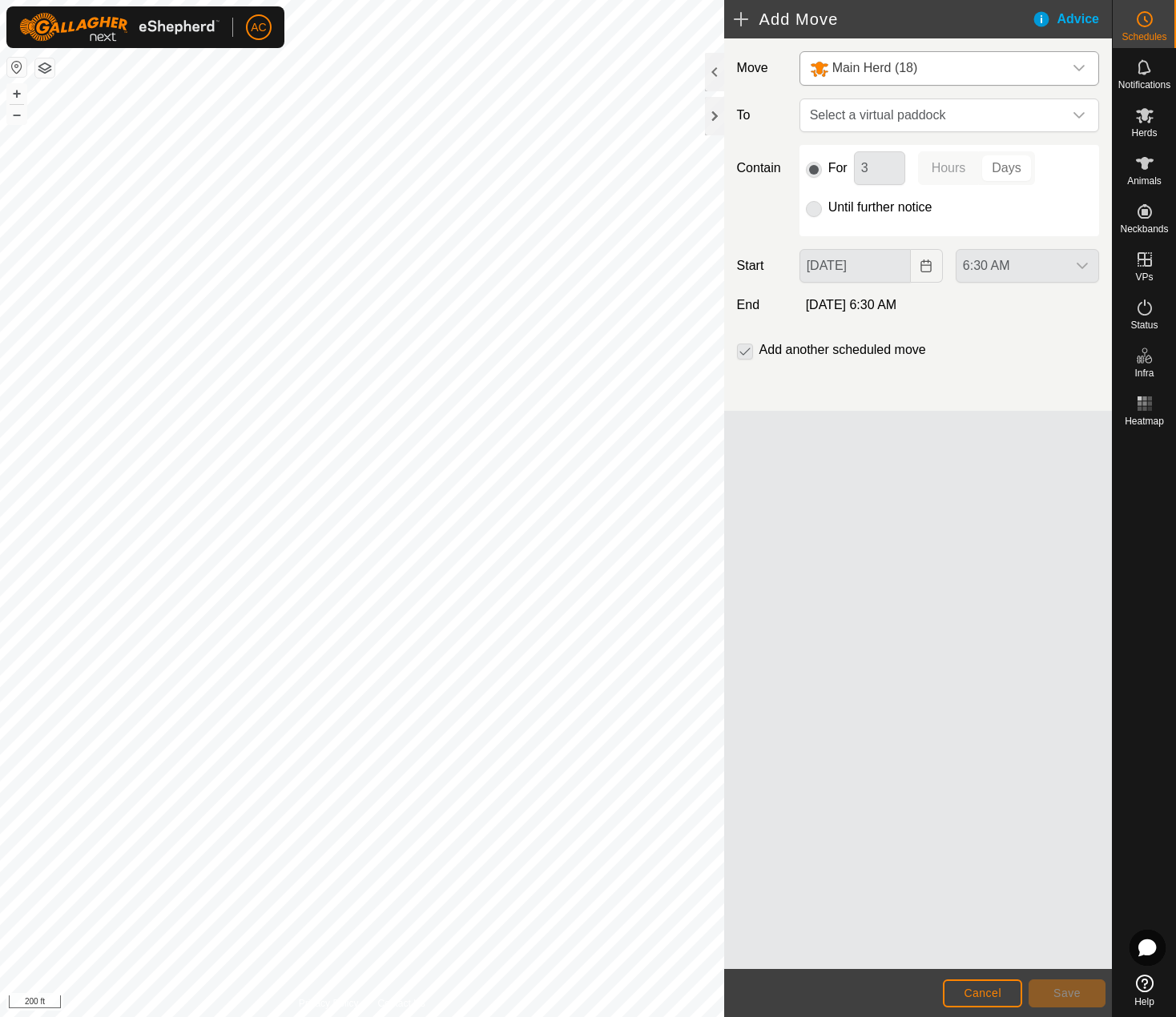
click at [811, 215] on p-radiobutton at bounding box center [814, 207] width 16 height 20
click at [816, 201] on p-radiobutton at bounding box center [814, 207] width 16 height 20
click at [889, 108] on span "Select a virtual paddock" at bounding box center [933, 116] width 259 height 32
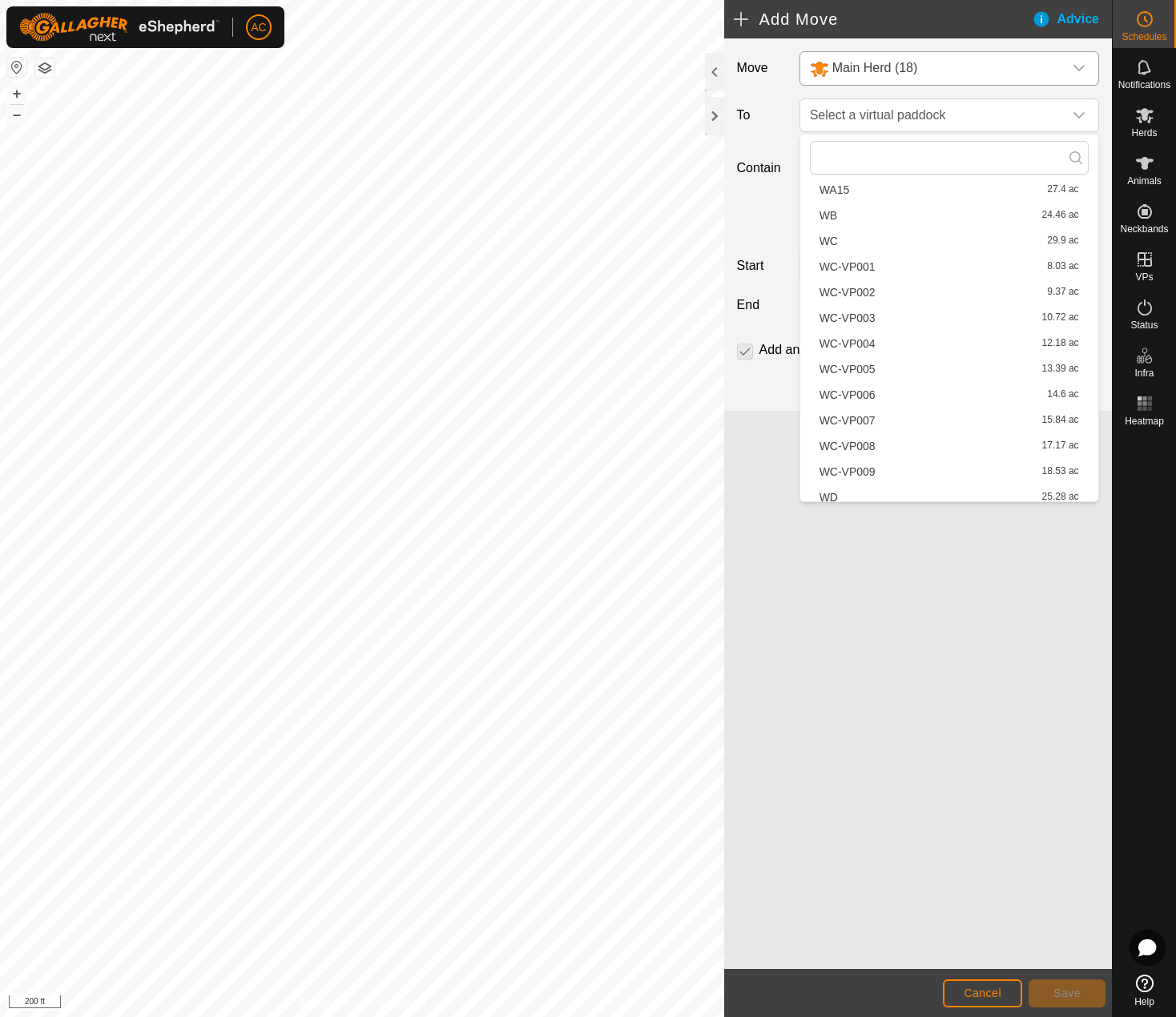
scroll to position [427, 0]
click at [862, 338] on li "WC-VP004 12.18 ac" at bounding box center [949, 341] width 279 height 24
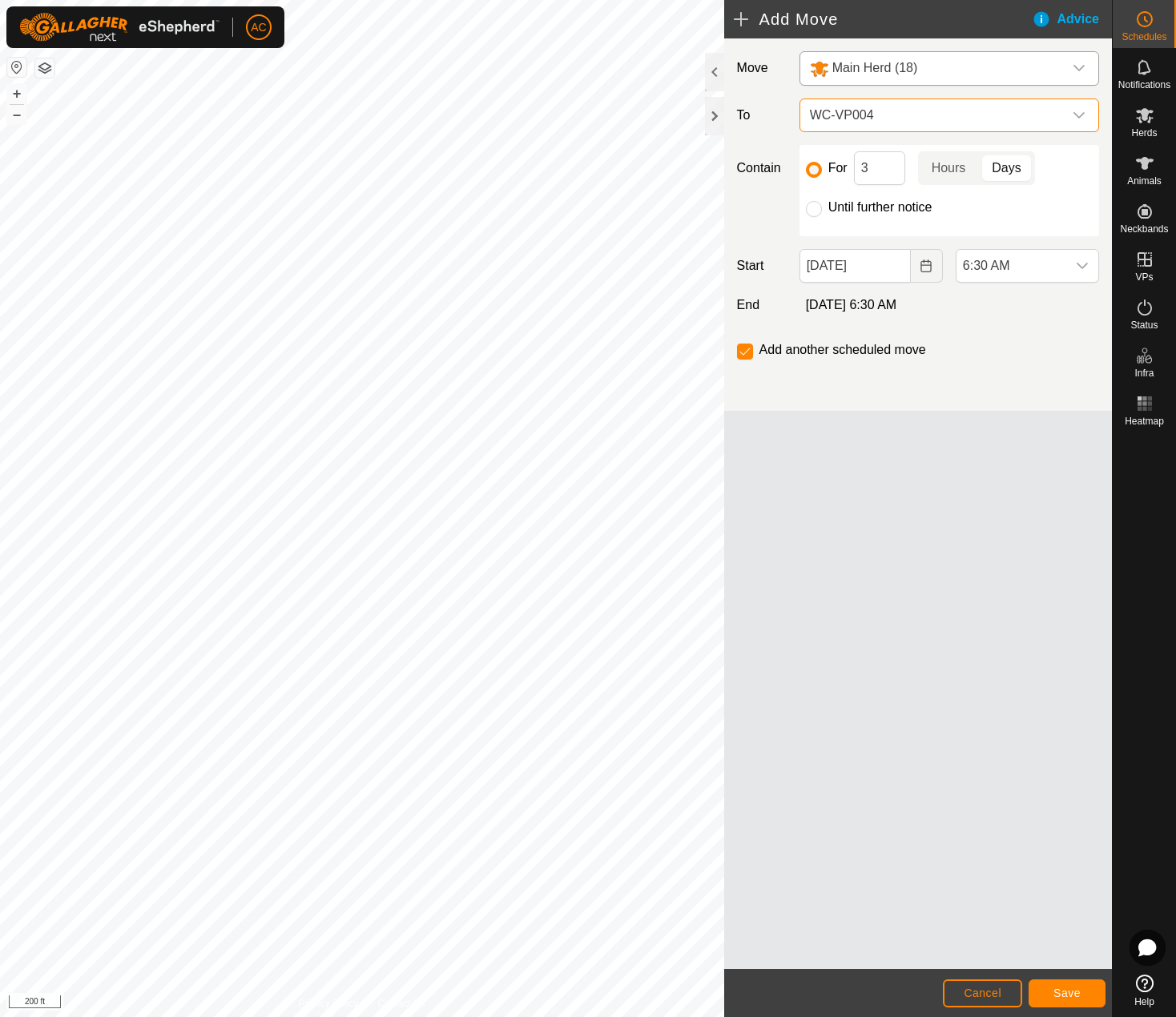
click at [893, 117] on span "WC-VP004" at bounding box center [933, 116] width 259 height 32
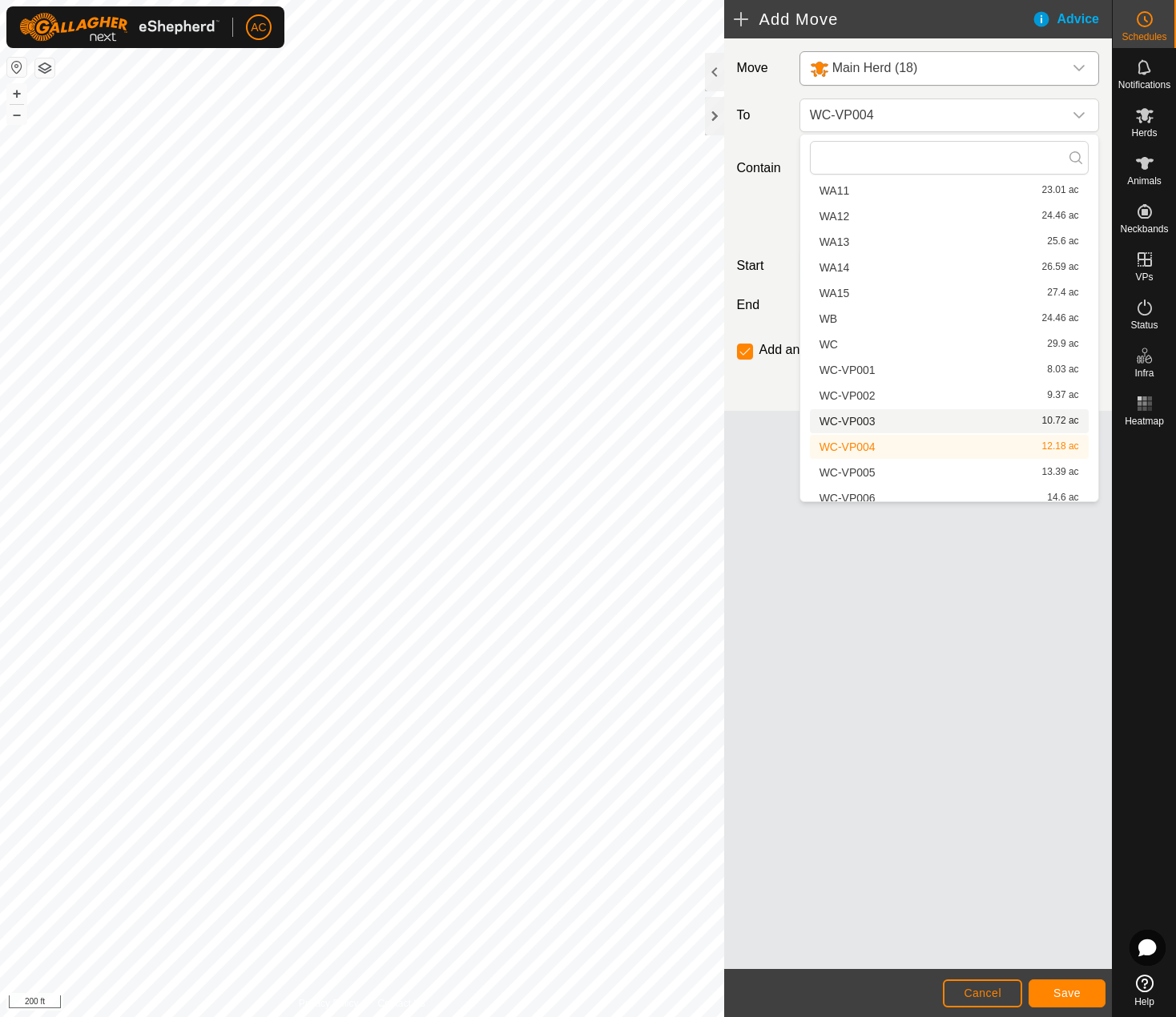
scroll to position [374, 0]
click at [860, 417] on li "WC-VP005 13.39 ac" at bounding box center [949, 419] width 279 height 24
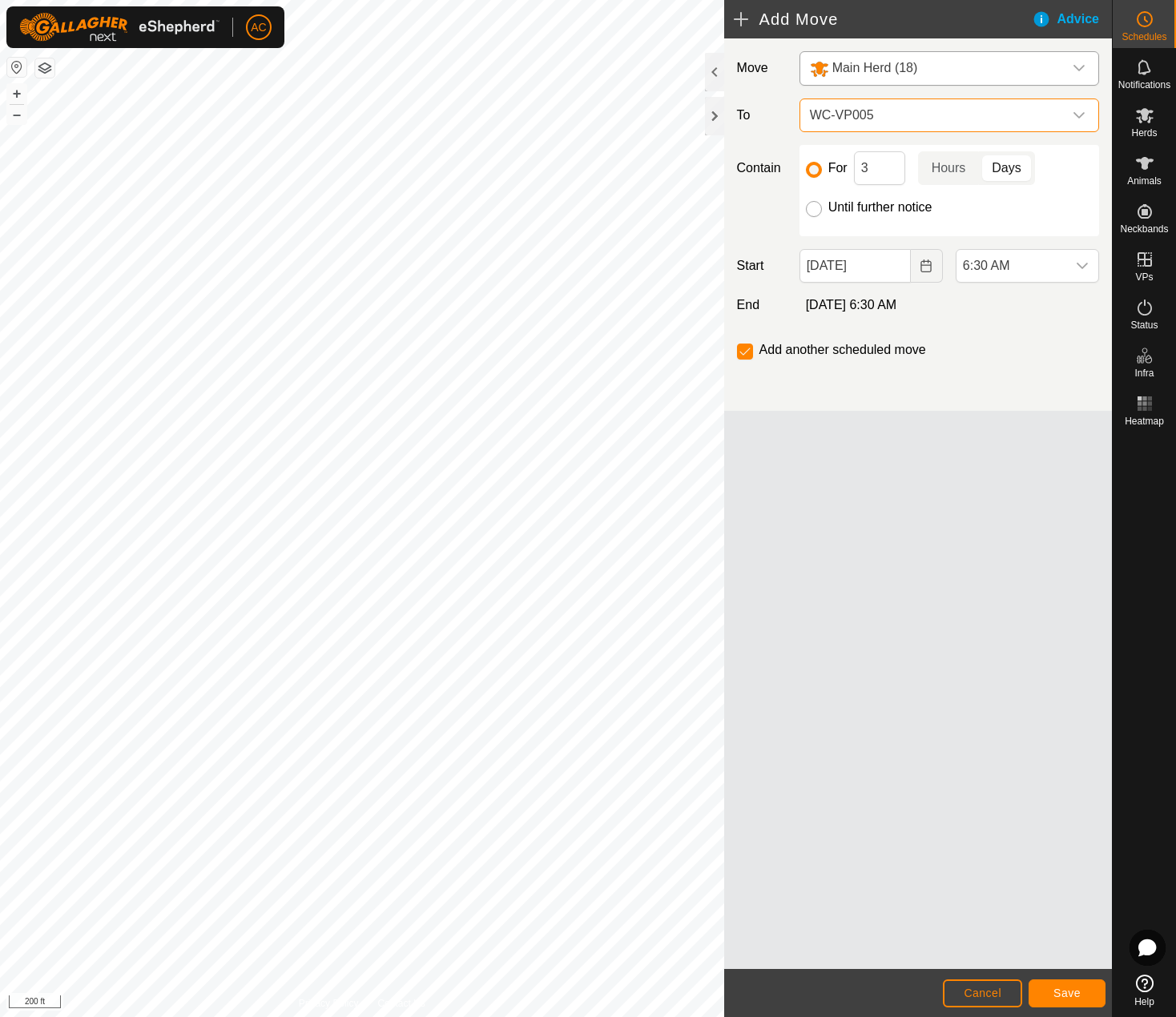
click at [818, 209] on input "Until further notice" at bounding box center [814, 209] width 16 height 16
radio input "true"
checkbox input "false"
click at [929, 269] on icon "Choose Date" at bounding box center [927, 265] width 12 height 12
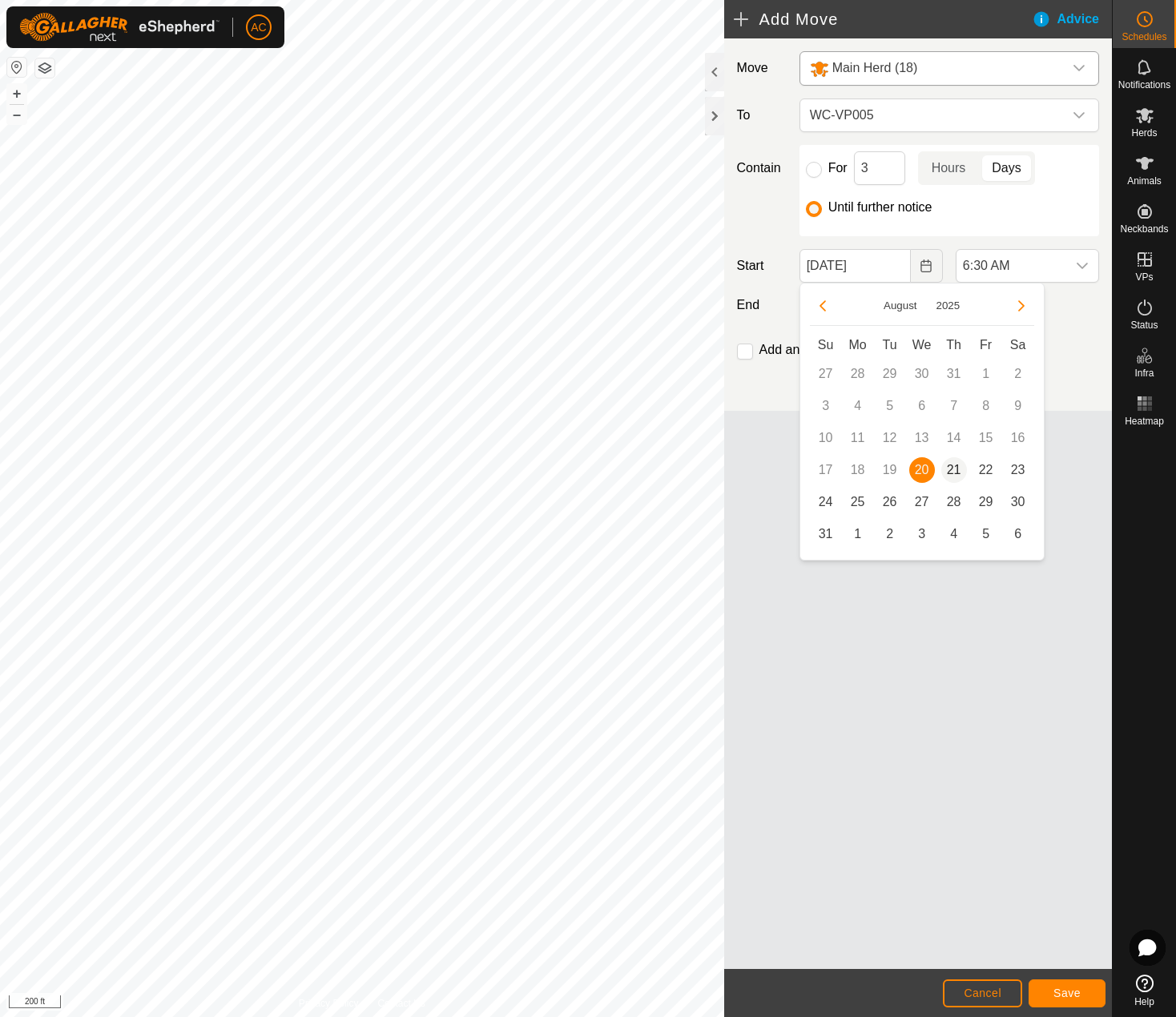
click at [951, 473] on span "21" at bounding box center [954, 470] width 26 height 26
type input "[DATE]"
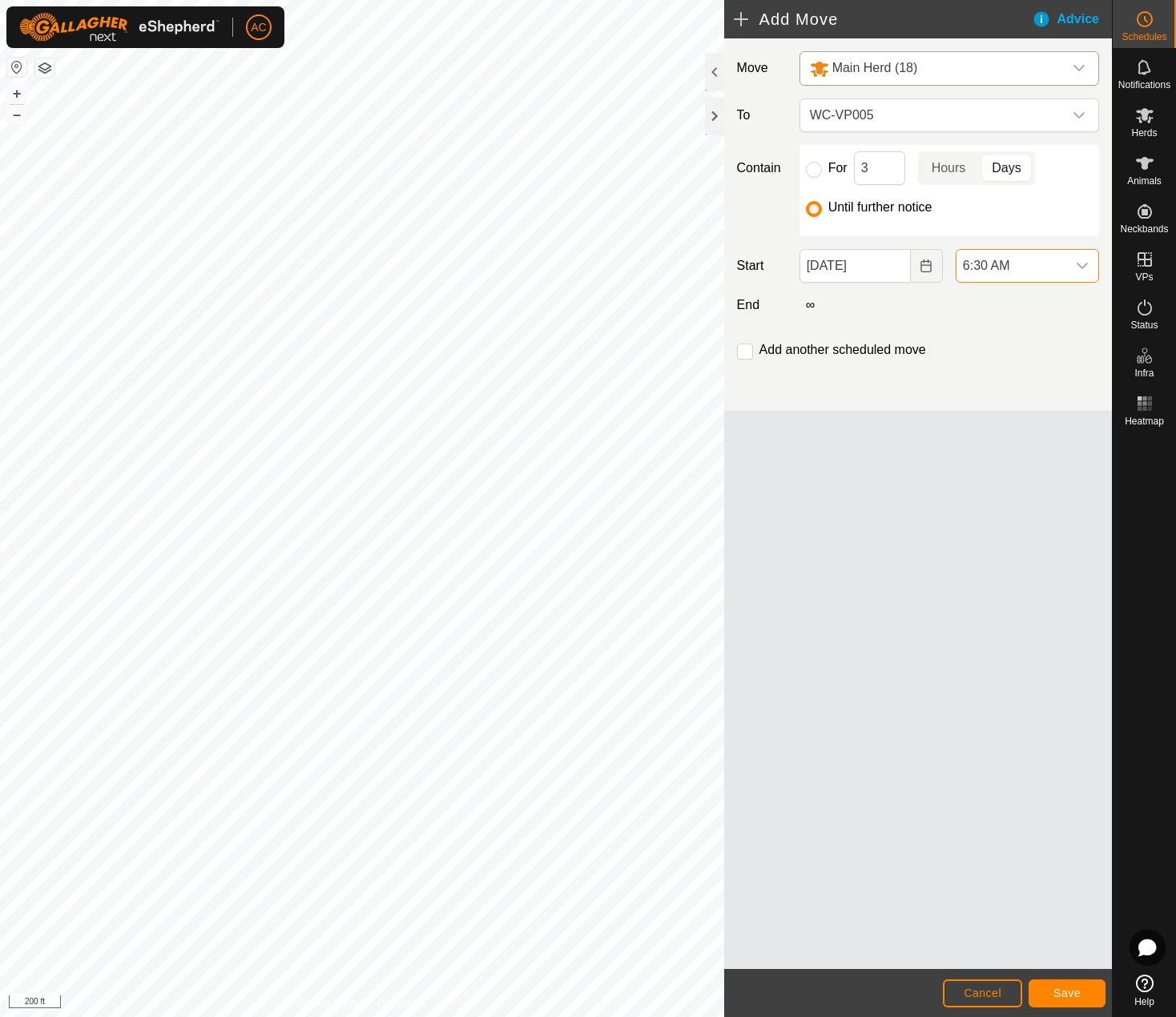
click at [1027, 269] on span "6:30 AM" at bounding box center [1011, 266] width 110 height 32
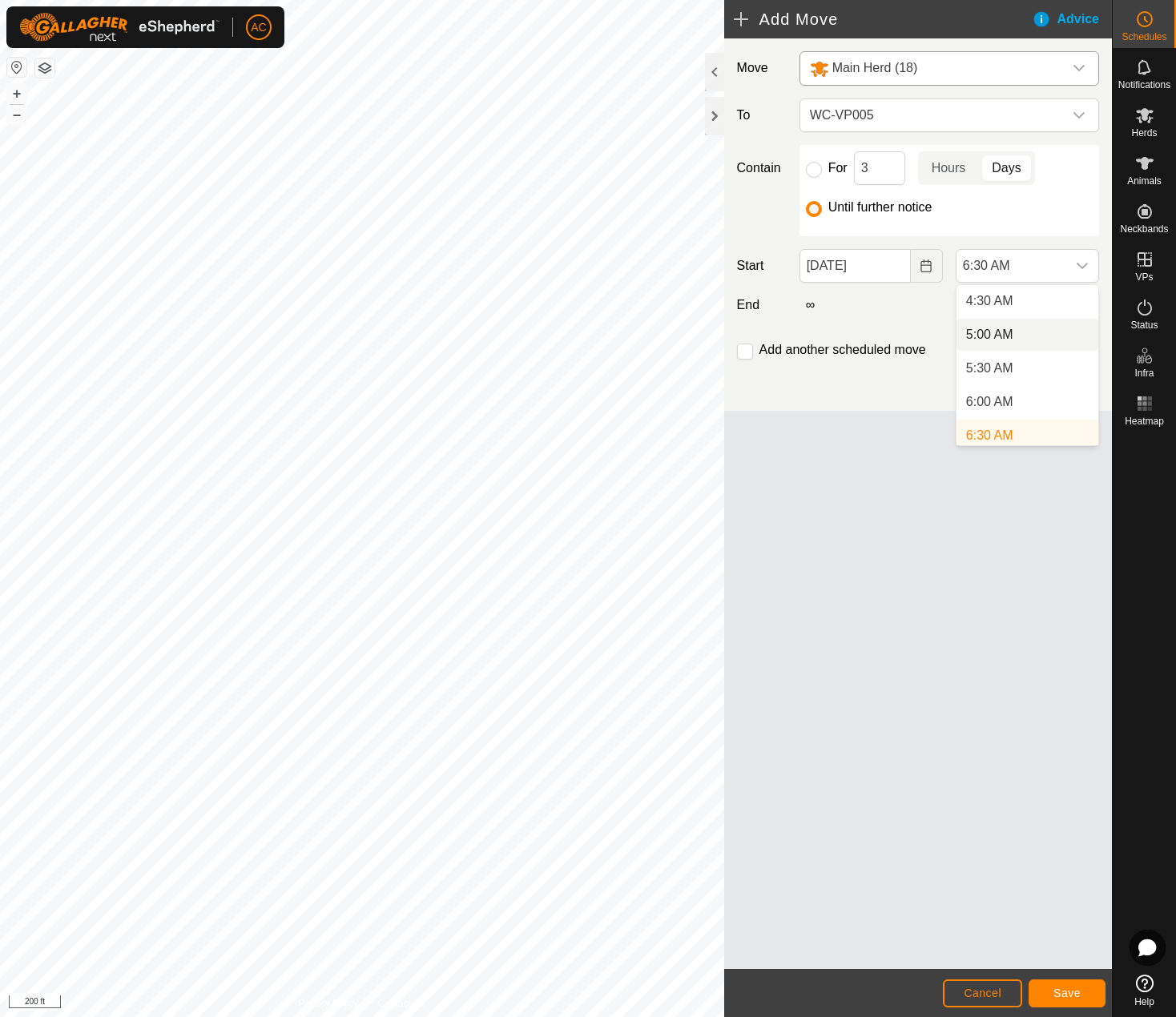
click at [997, 324] on li "5:00 AM" at bounding box center [1027, 335] width 142 height 32
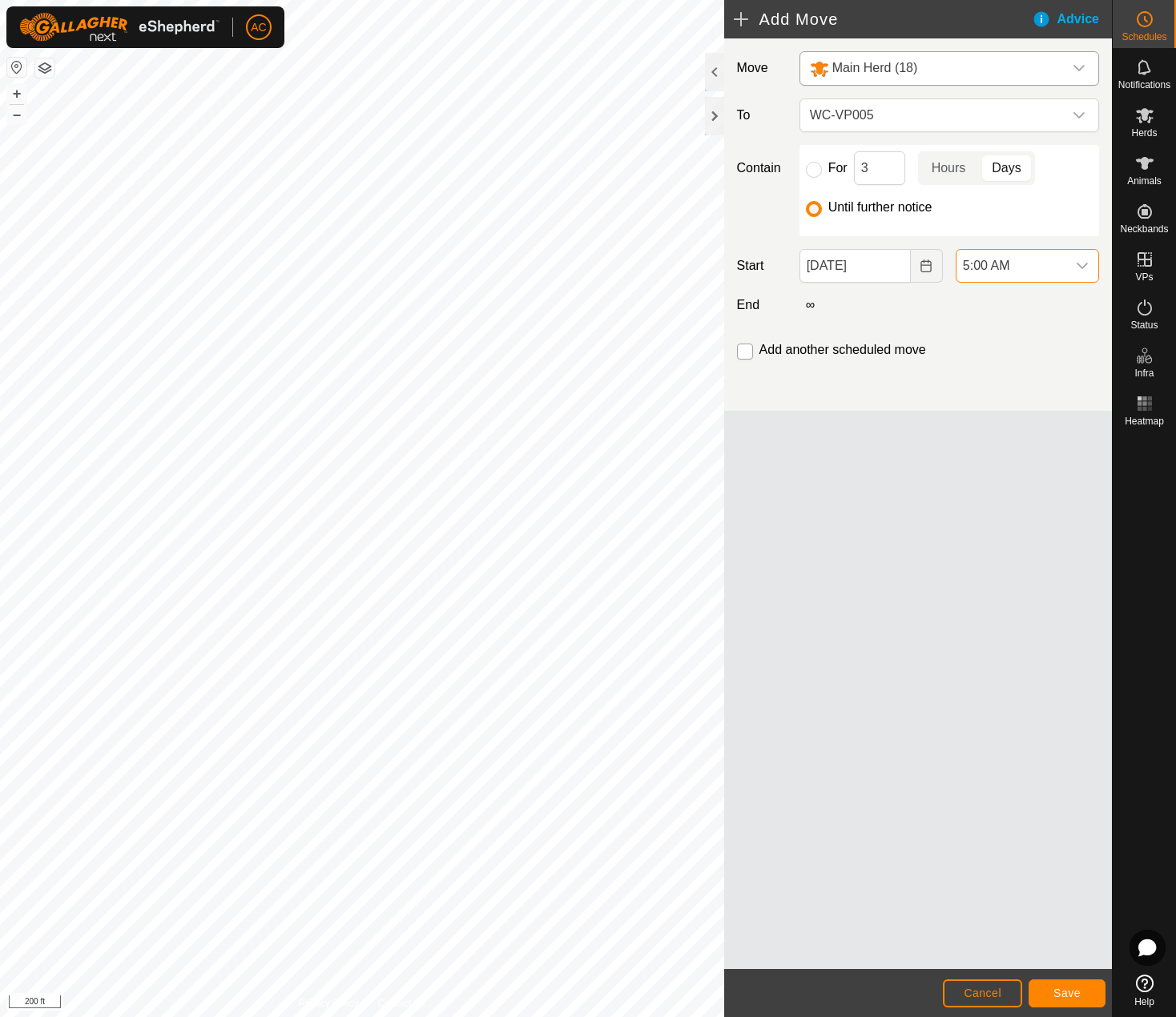
click at [746, 350] on input "checkbox" at bounding box center [746, 352] width 16 height 16
click at [903, 596] on div "Move Main Herd (18) To WC-VP005 Contain For 3 Hours Days Until further notice S…" at bounding box center [918, 503] width 388 height 931
click at [1081, 997] on button "Save" at bounding box center [1067, 993] width 77 height 28
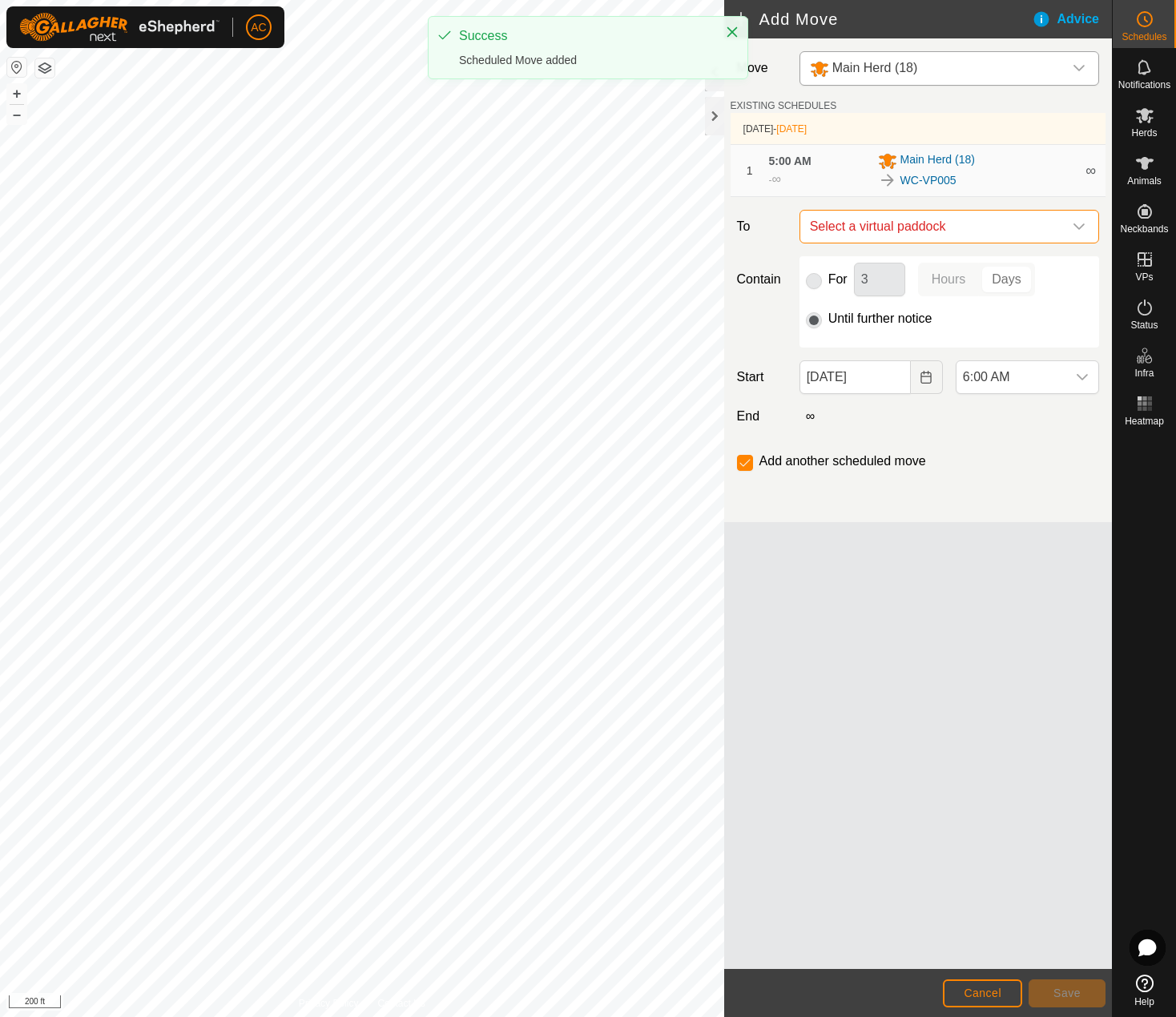
click at [891, 234] on span "Select a virtual paddock" at bounding box center [933, 227] width 259 height 32
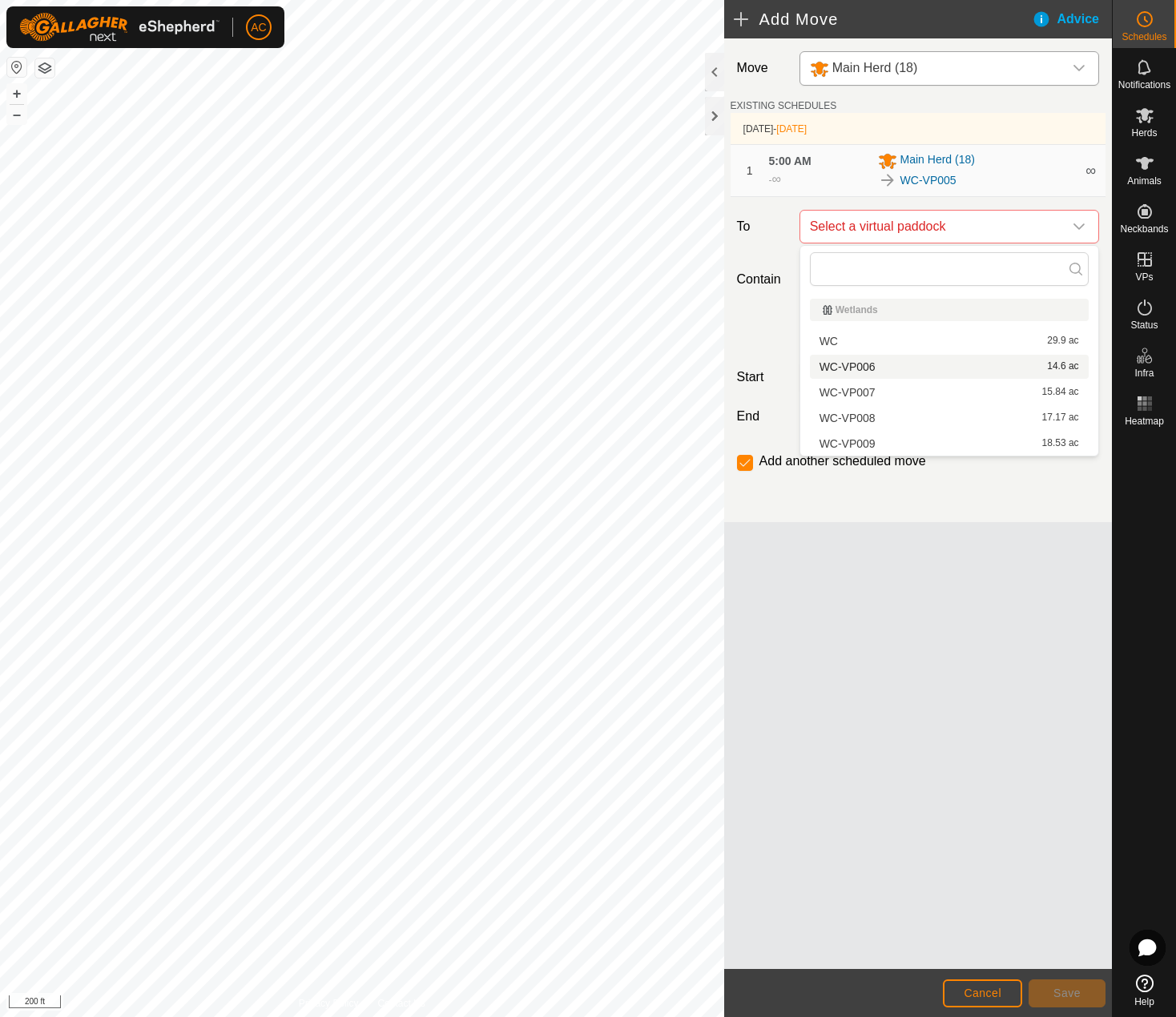
click at [865, 363] on li "WC-VP006 14.6 ac" at bounding box center [949, 366] width 279 height 24
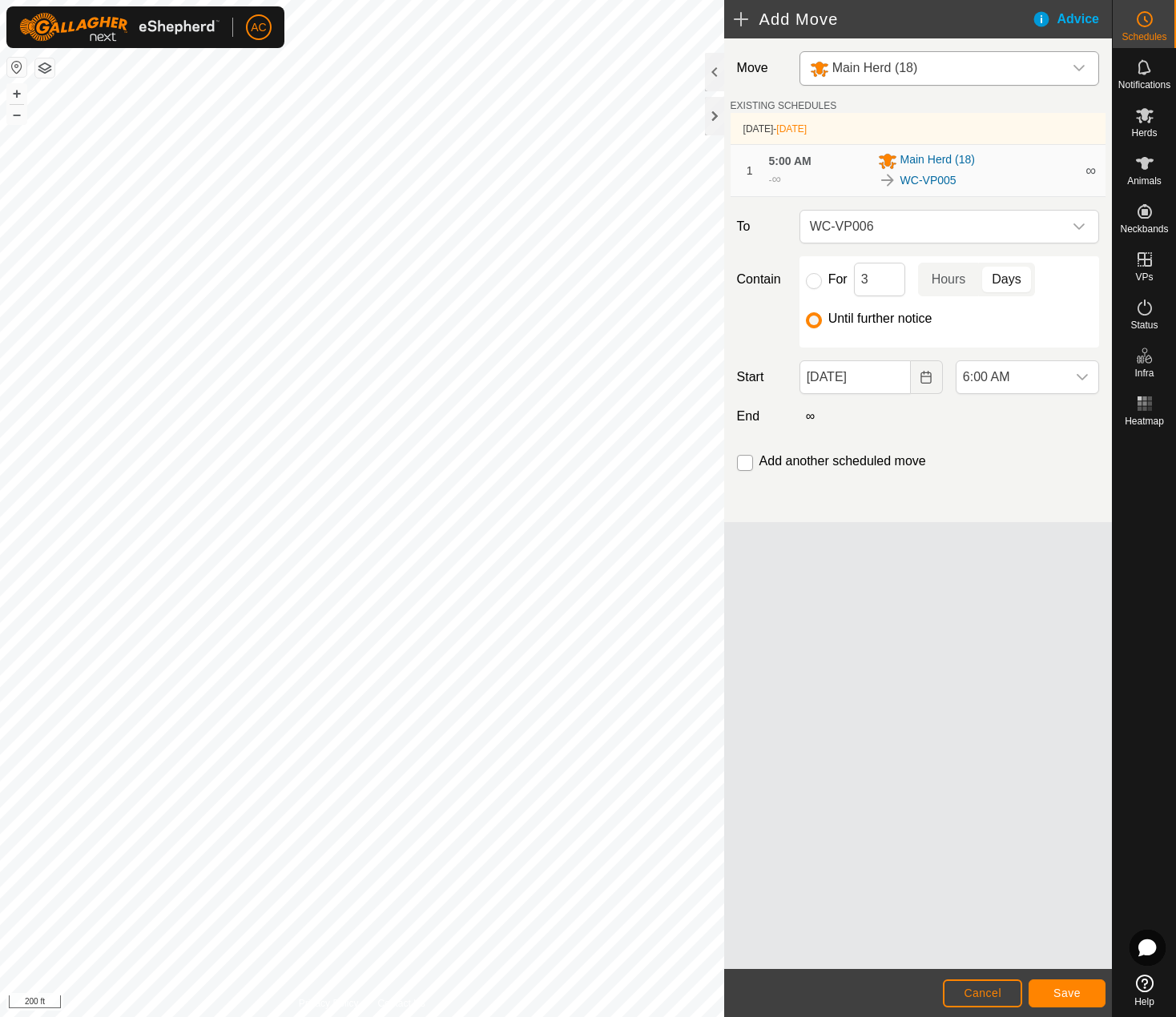
click at [746, 456] on input "checkbox" at bounding box center [746, 463] width 16 height 16
checkbox input "true"
click at [1027, 381] on span "6:00 AM" at bounding box center [1011, 378] width 110 height 32
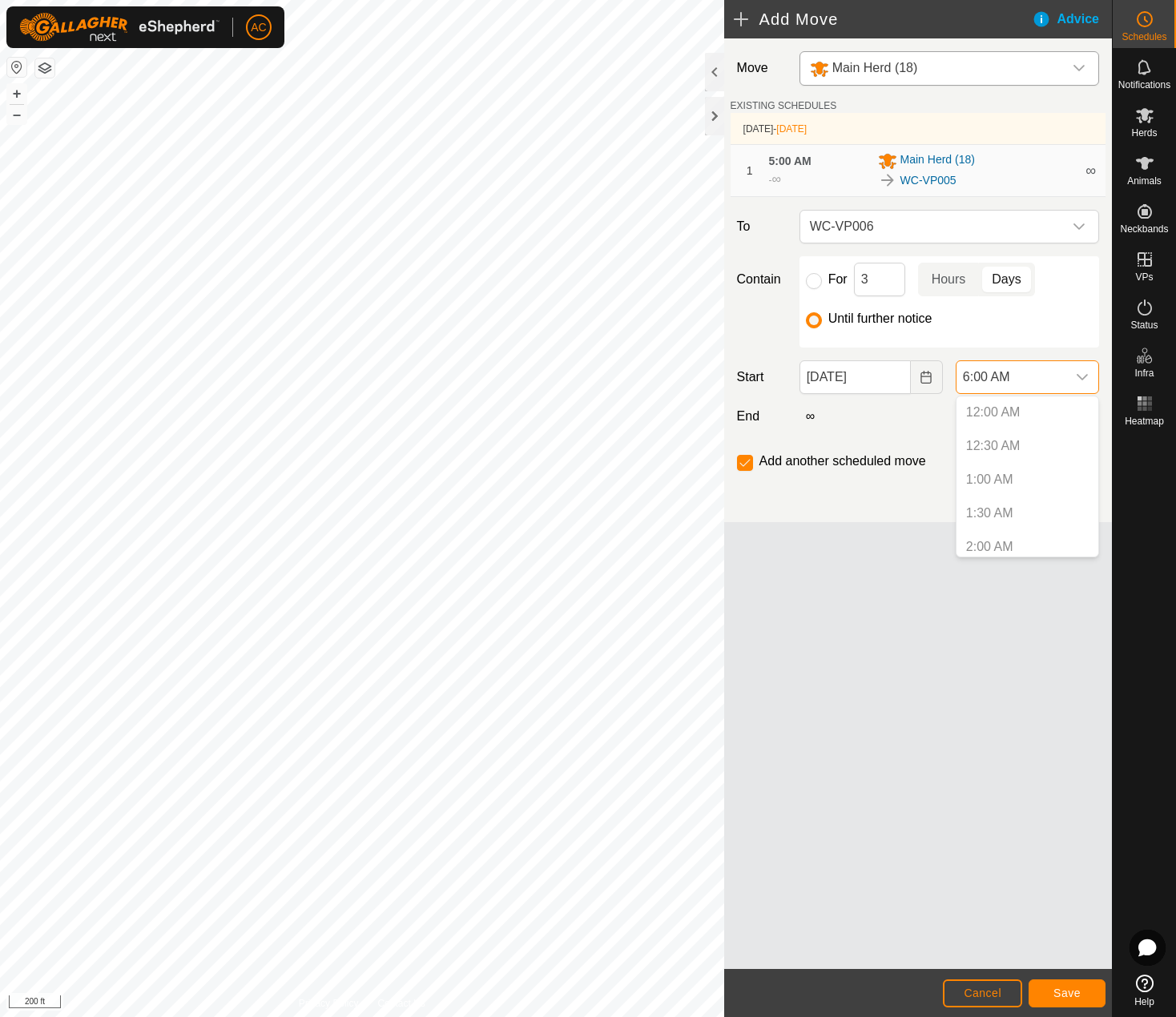
scroll to position [275, 0]
click at [997, 470] on p-selectitem "5:00 AM" at bounding box center [1027, 474] width 142 height 32
click at [848, 374] on input "[DATE]" at bounding box center [855, 378] width 111 height 34
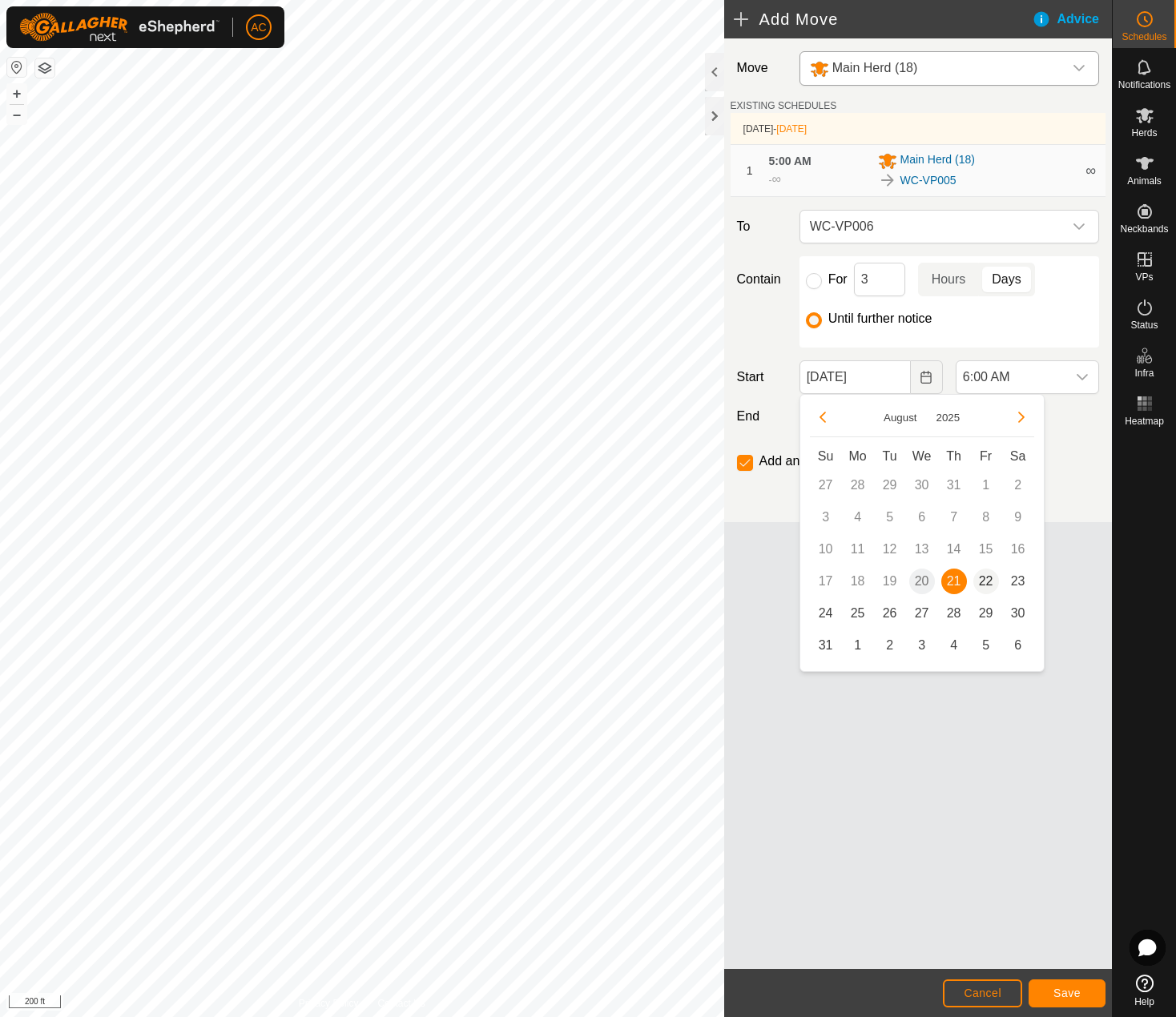
click at [981, 577] on span "22" at bounding box center [986, 582] width 26 height 26
type input "[DATE]"
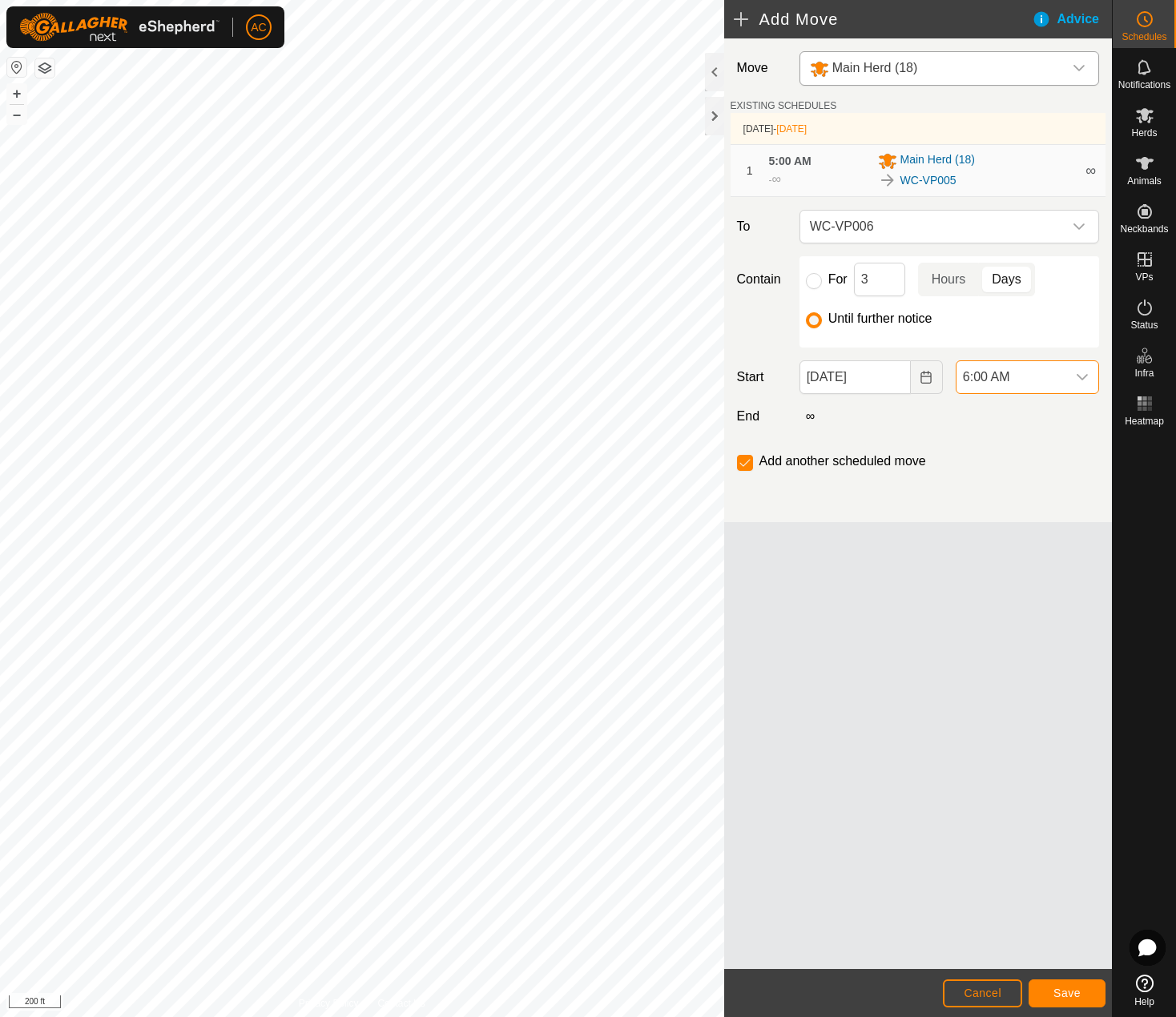
click at [1025, 366] on span "6:00 AM" at bounding box center [1011, 378] width 110 height 32
click at [992, 476] on li "5:00 AM" at bounding box center [1027, 480] width 142 height 32
click at [1073, 989] on span "Save" at bounding box center [1067, 993] width 28 height 12
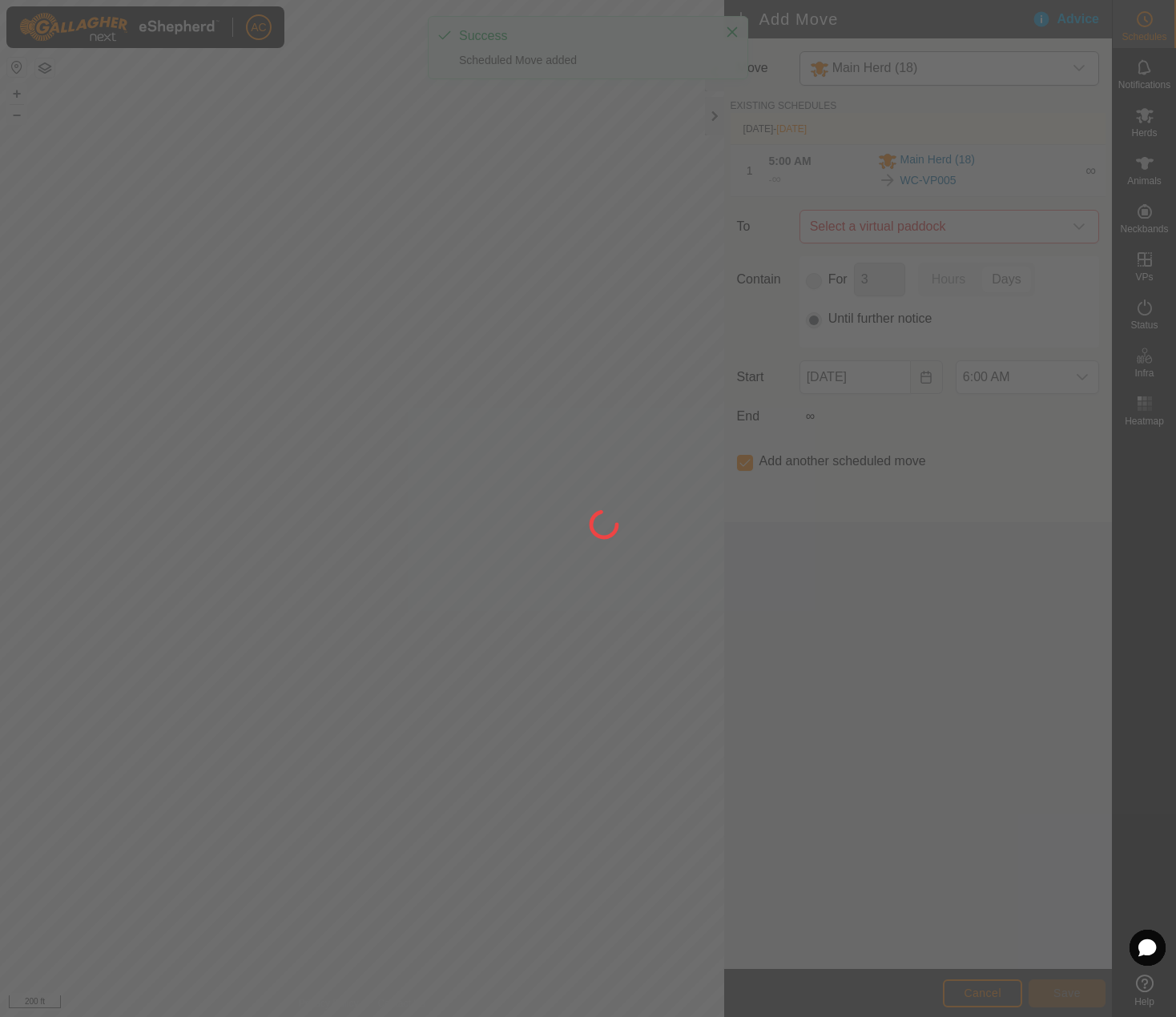
type input "[DATE]"
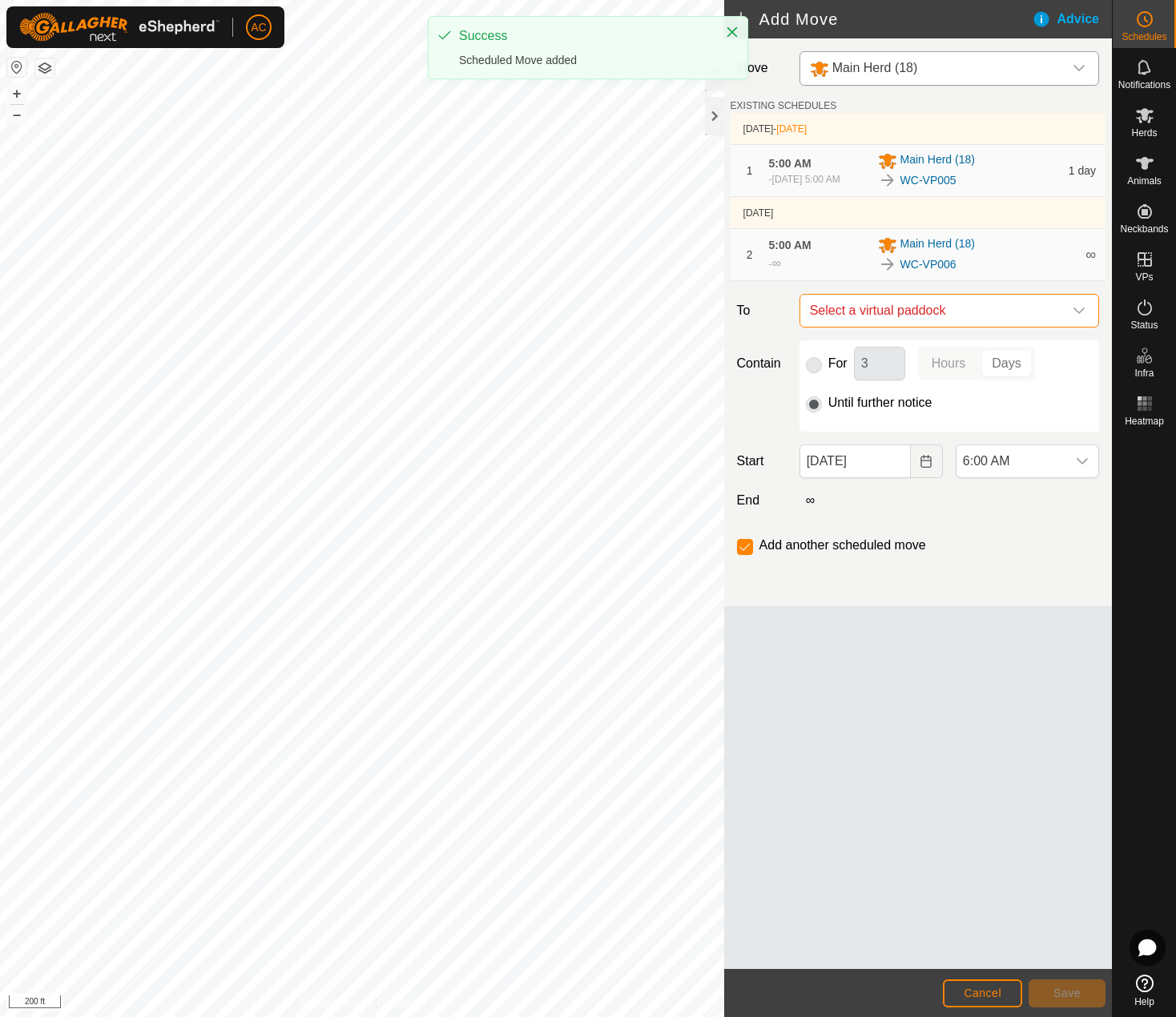
click at [886, 322] on span "Select a virtual paddock" at bounding box center [933, 311] width 259 height 32
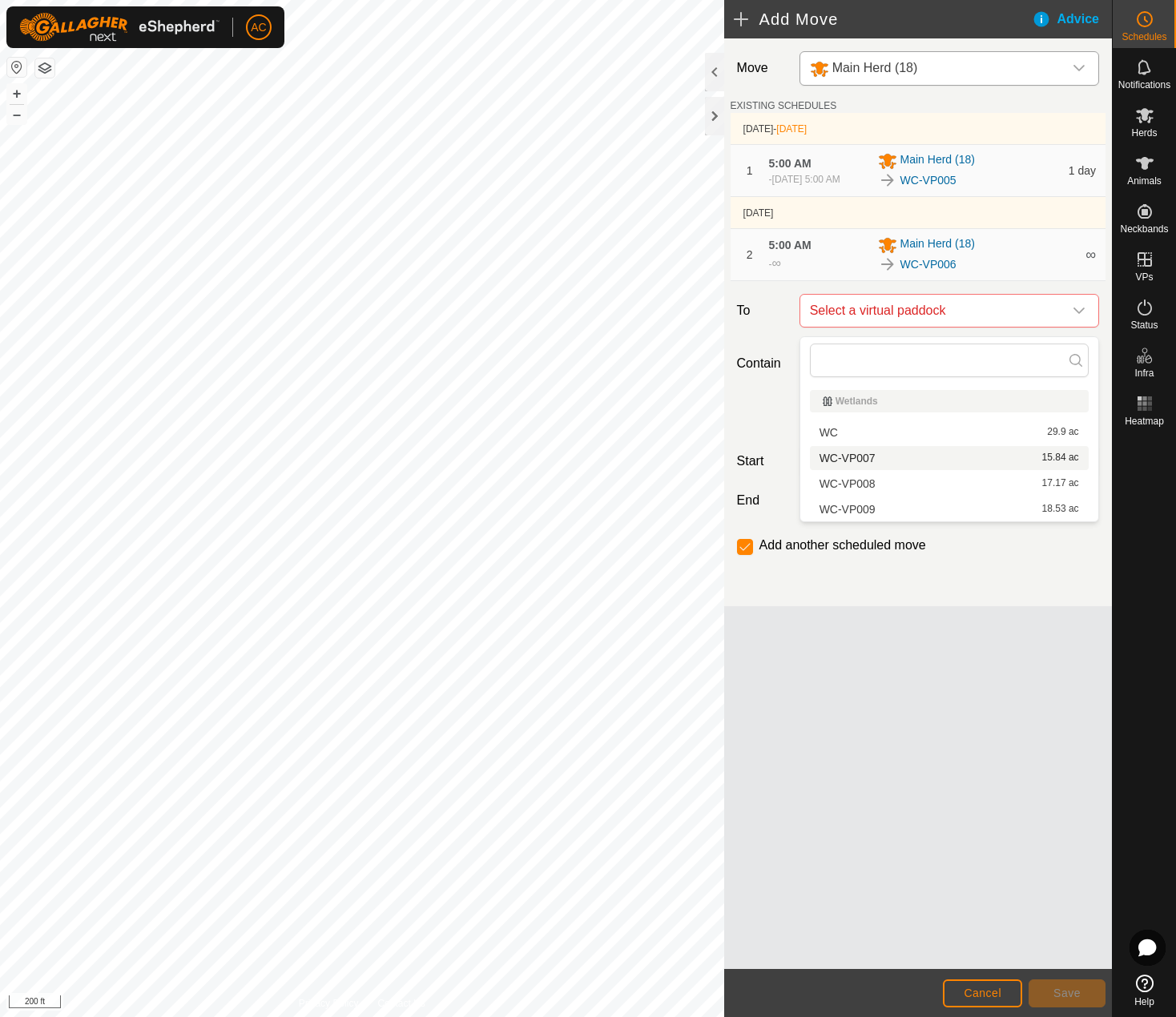
click at [857, 459] on li "WC-VP007 15.84 ac" at bounding box center [949, 458] width 279 height 24
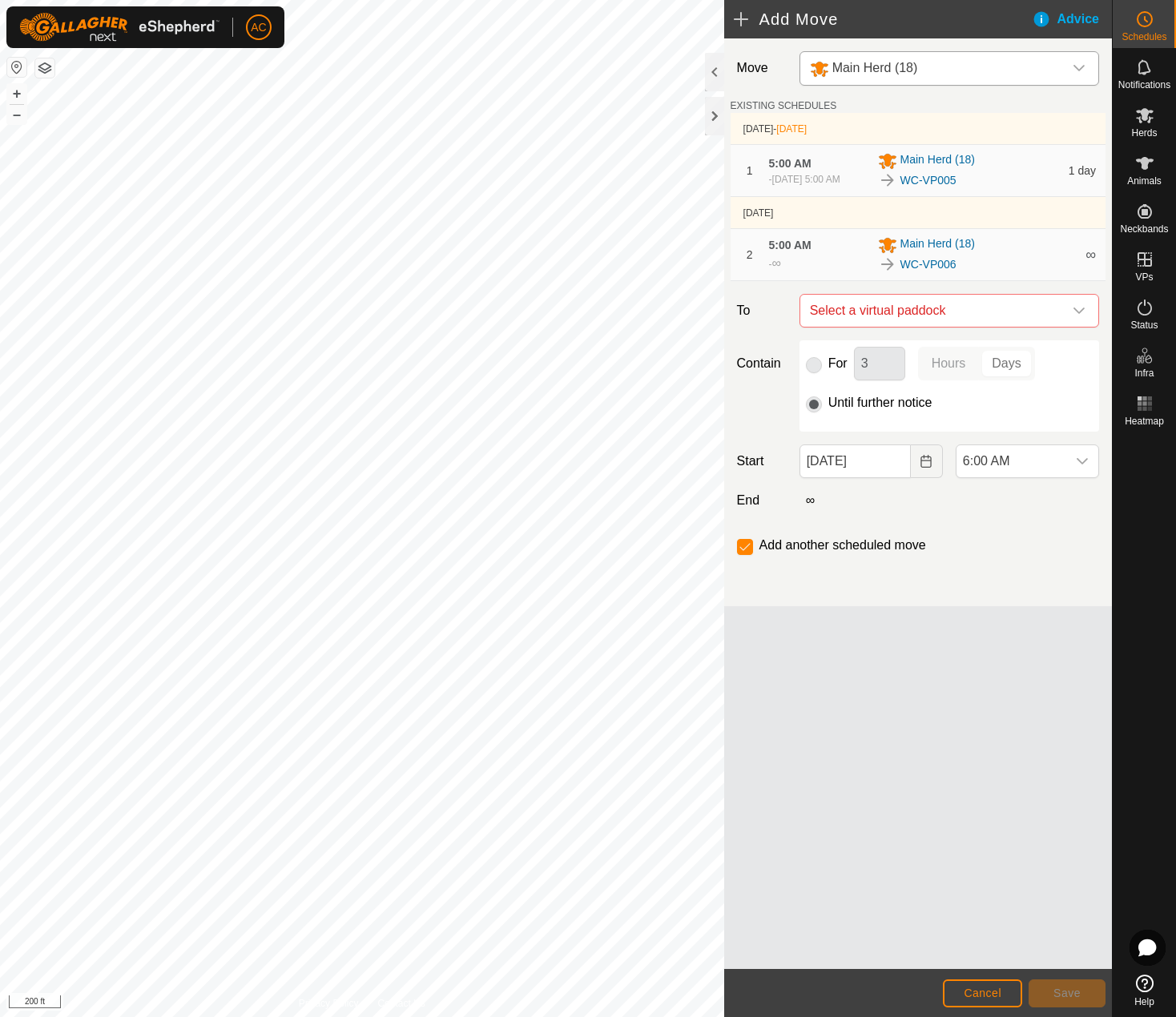
checkbox input "false"
click at [856, 472] on input "[DATE]" at bounding box center [855, 461] width 111 height 34
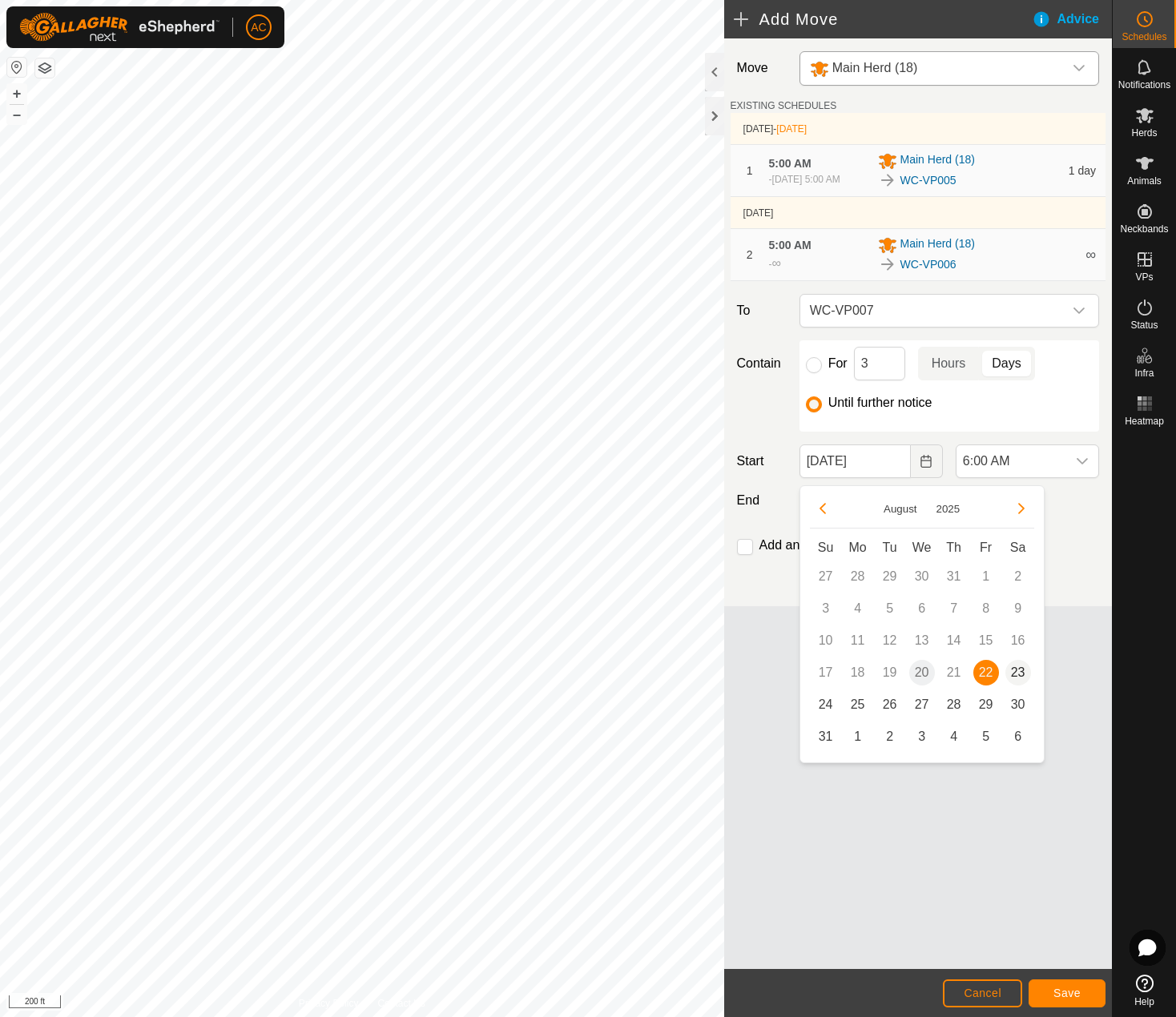
click at [1019, 674] on span "23" at bounding box center [1018, 672] width 26 height 26
type input "[DATE]"
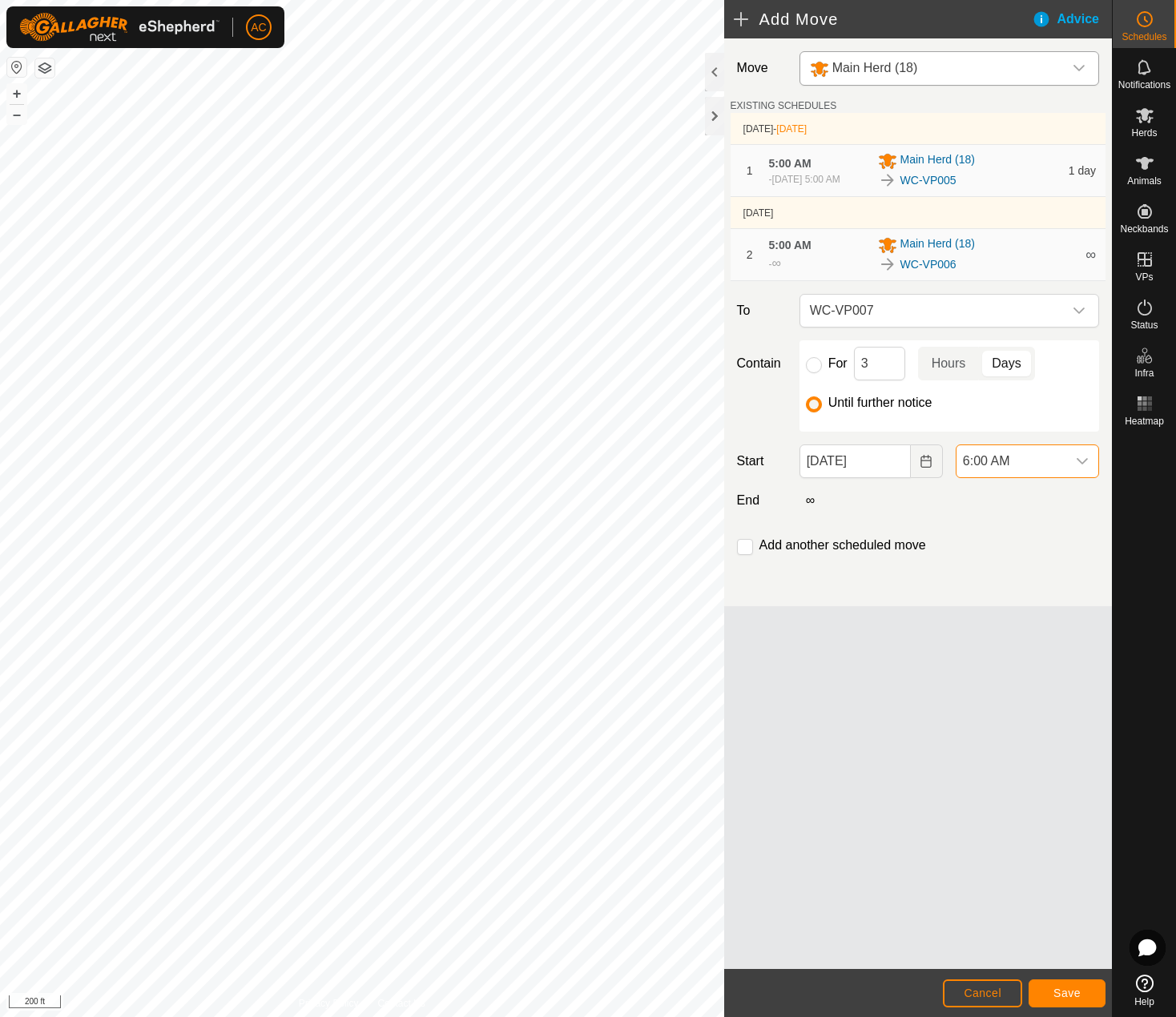
click at [1035, 462] on span "6:00 AM" at bounding box center [1011, 461] width 110 height 32
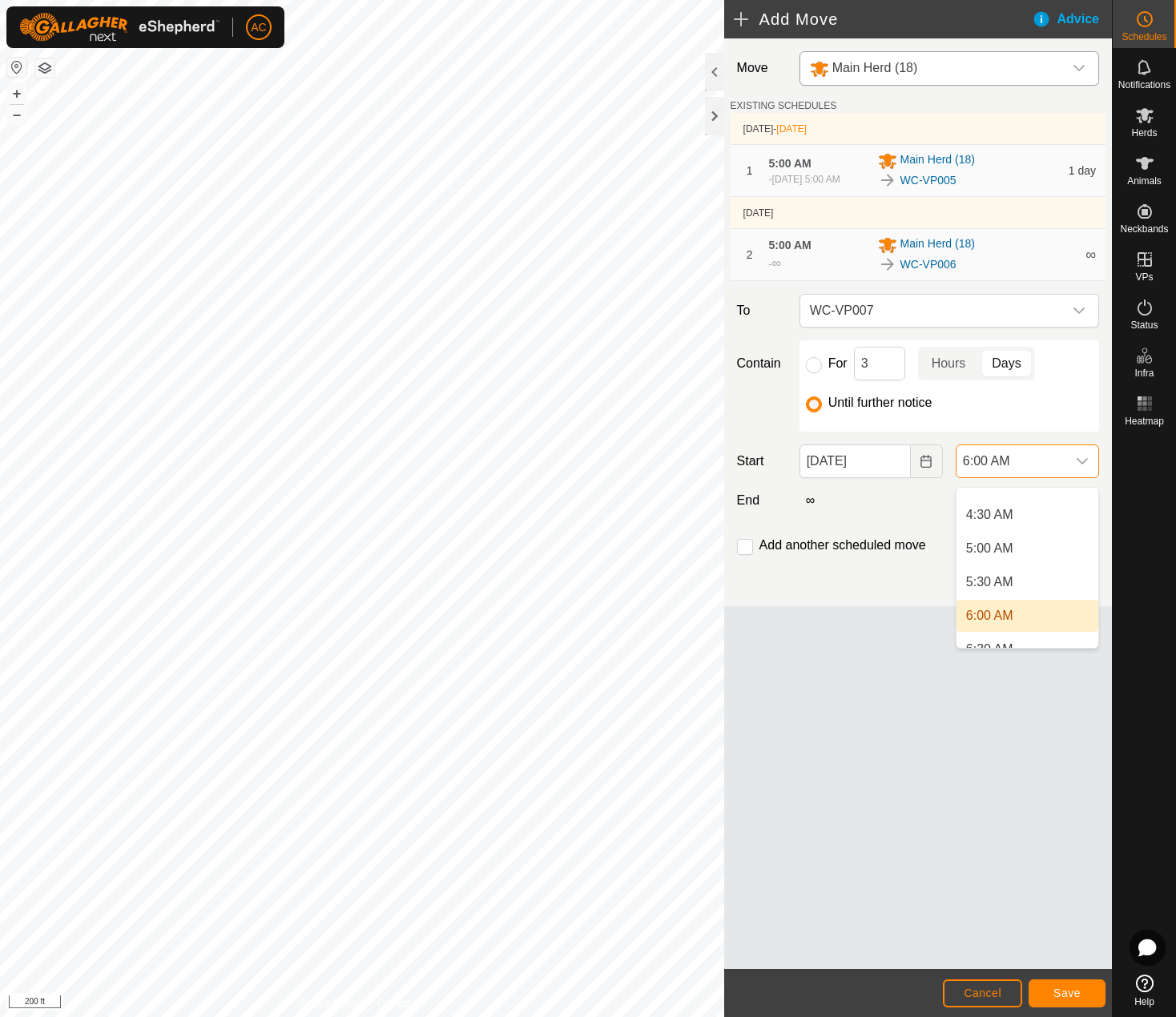
scroll to position [330, 0]
click at [992, 501] on li "5:00 AM" at bounding box center [1027, 511] width 142 height 32
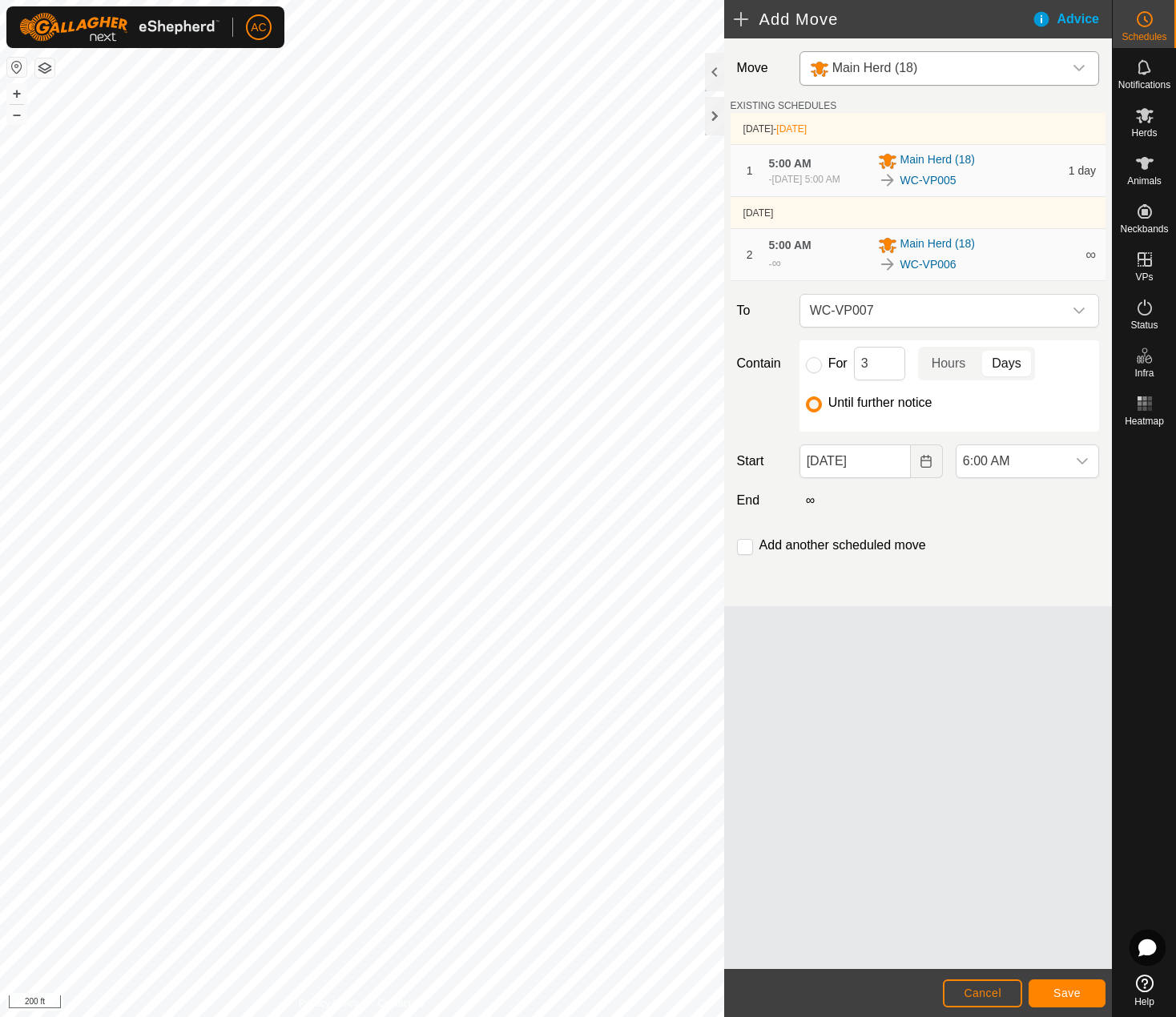
scroll to position [327, 0]
click at [750, 554] on input "checkbox" at bounding box center [746, 547] width 16 height 16
checkbox input "true"
click at [1067, 991] on span "Save" at bounding box center [1067, 993] width 28 height 12
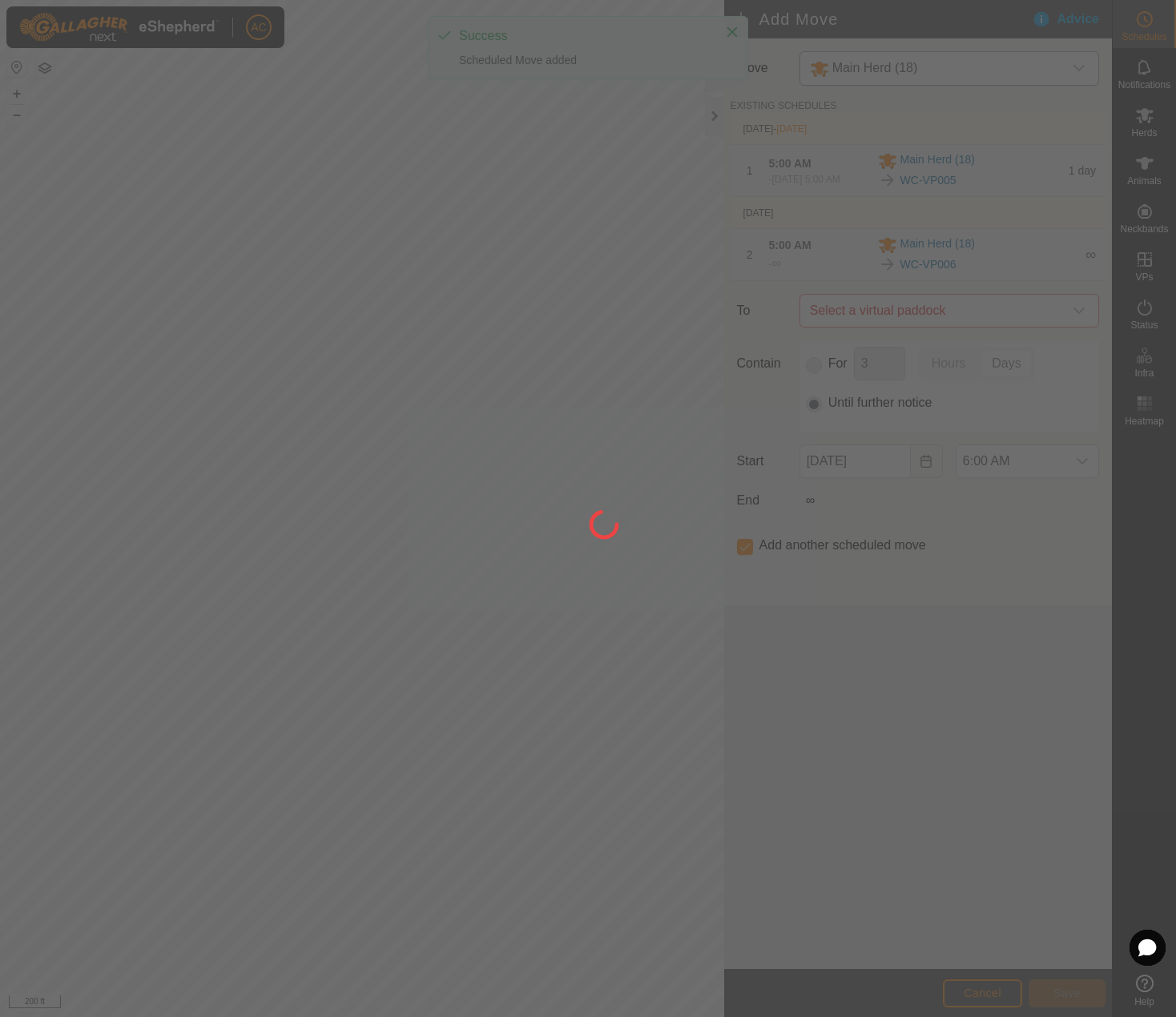
type input "[DATE]"
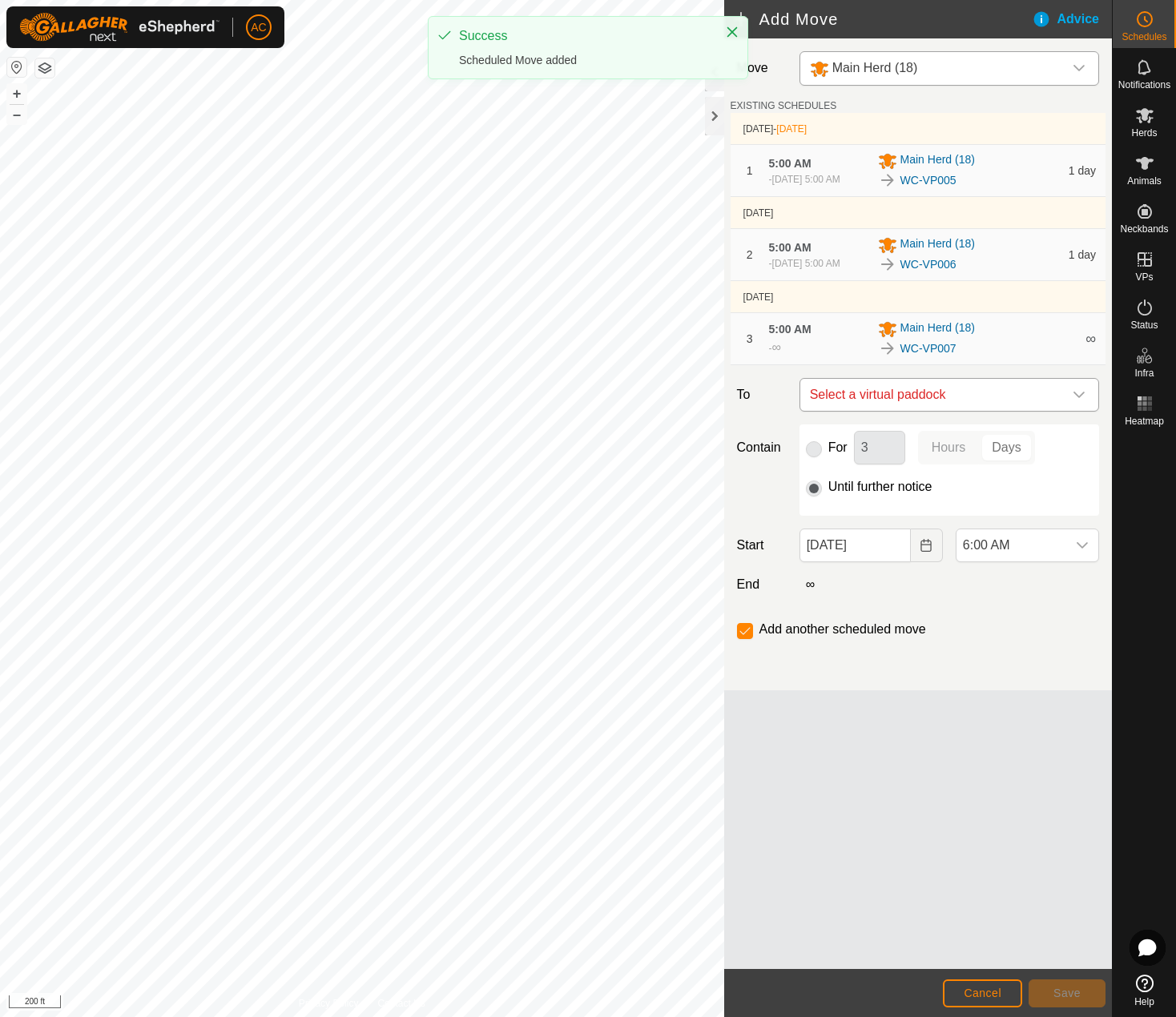
click at [873, 408] on span "Select a virtual paddock" at bounding box center [933, 395] width 259 height 32
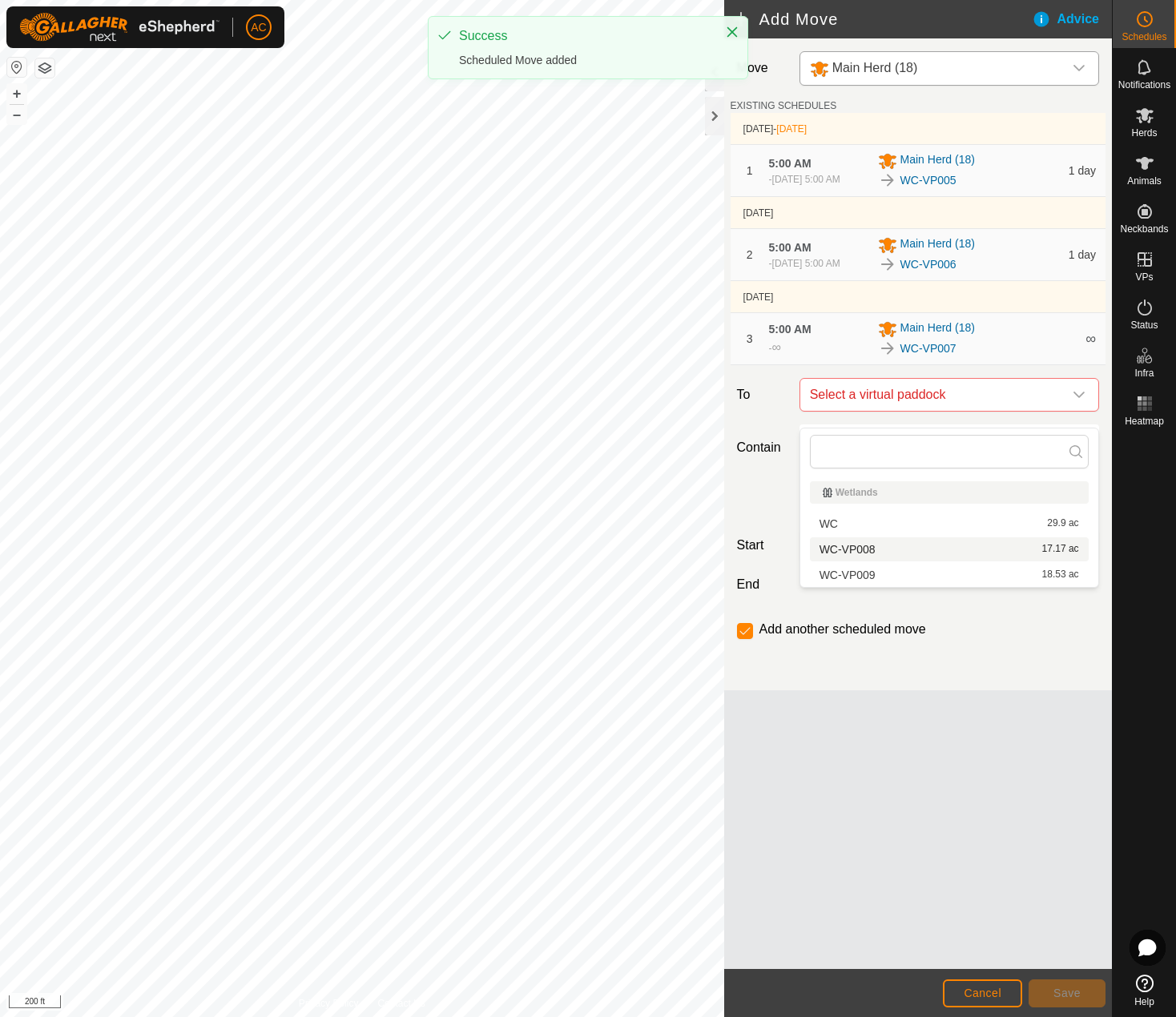
click at [859, 553] on li "WC-VP008 17.17 ac" at bounding box center [949, 549] width 279 height 24
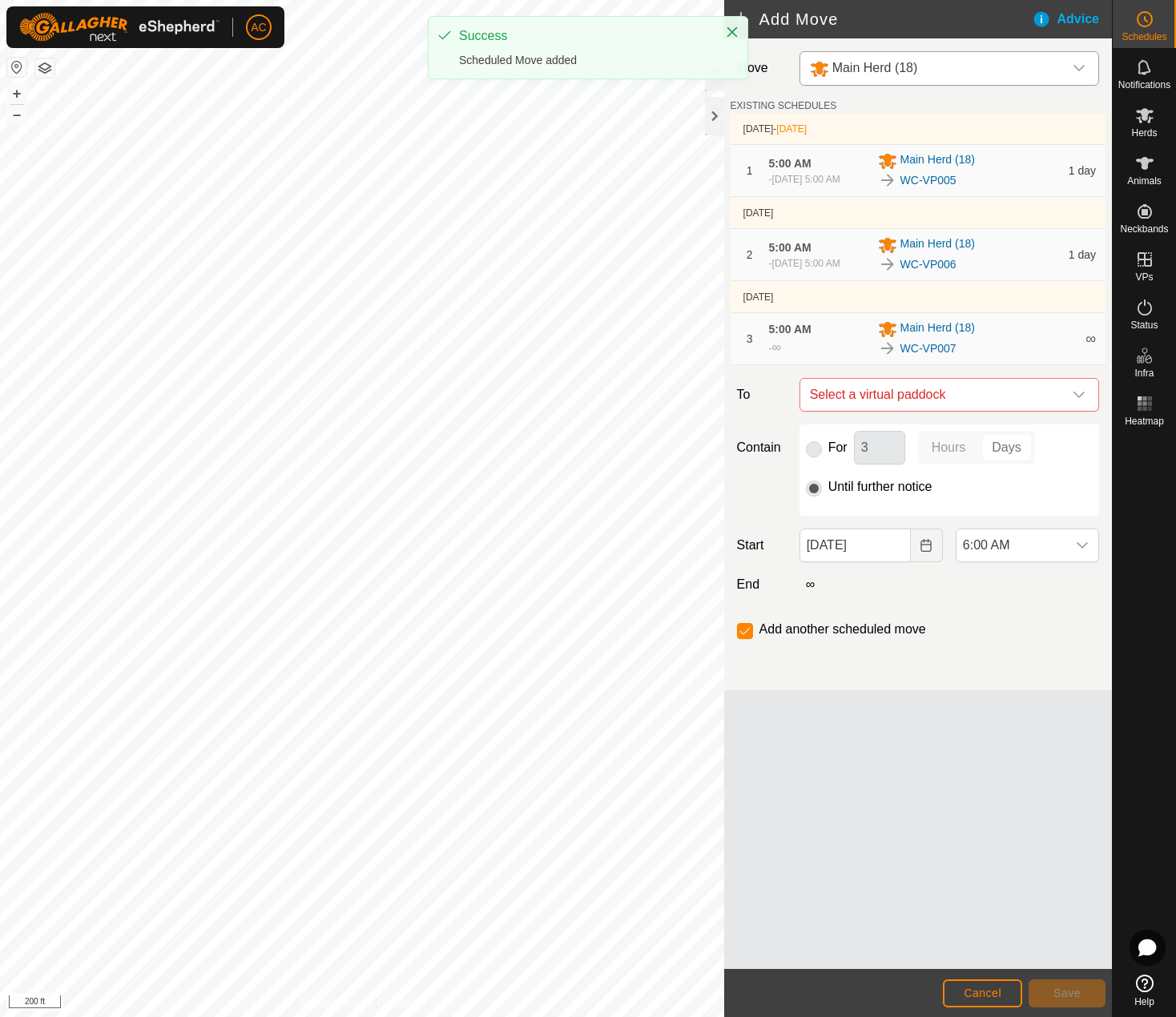
checkbox input "false"
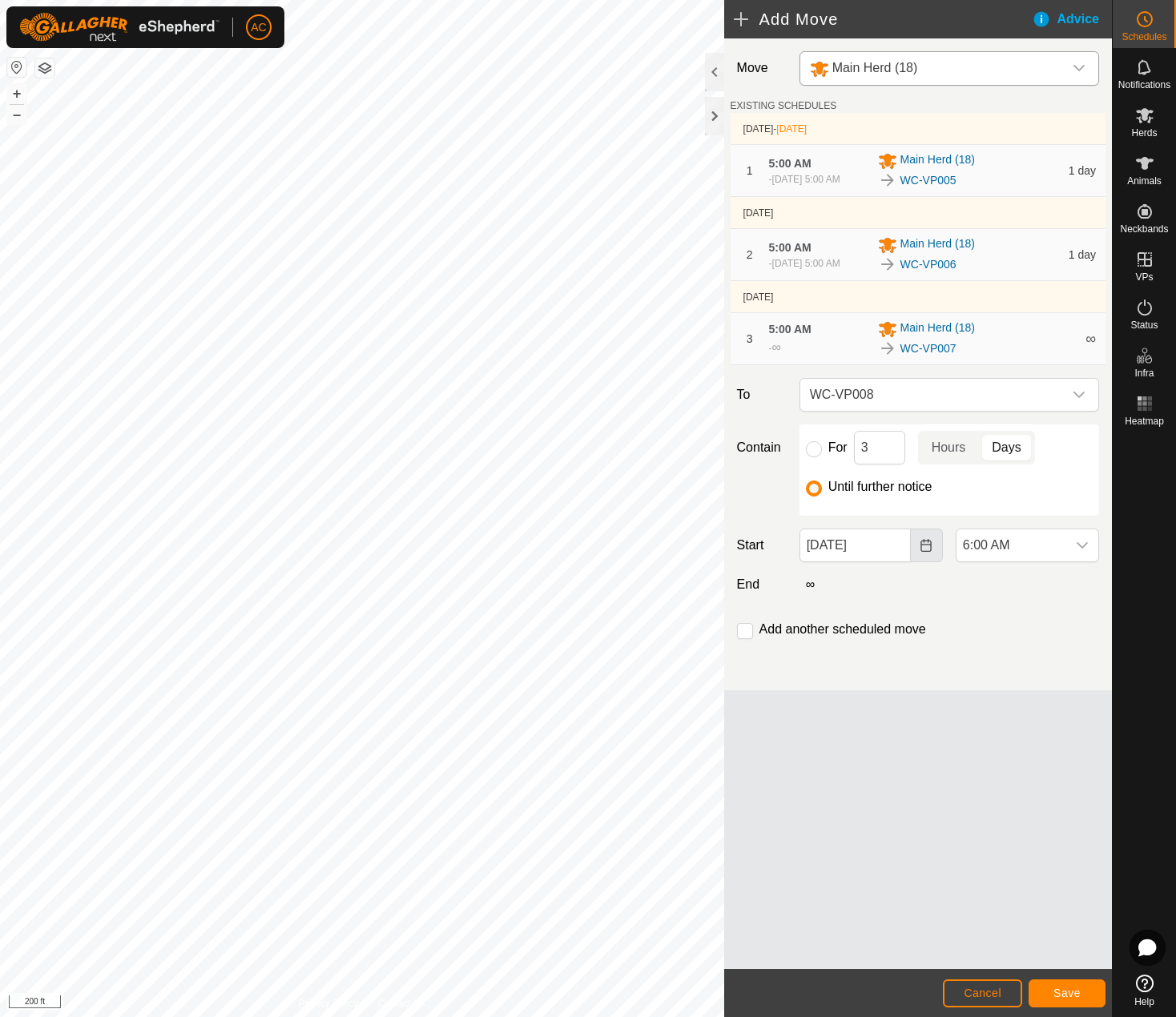
click at [935, 561] on button "Choose Date" at bounding box center [927, 546] width 32 height 34
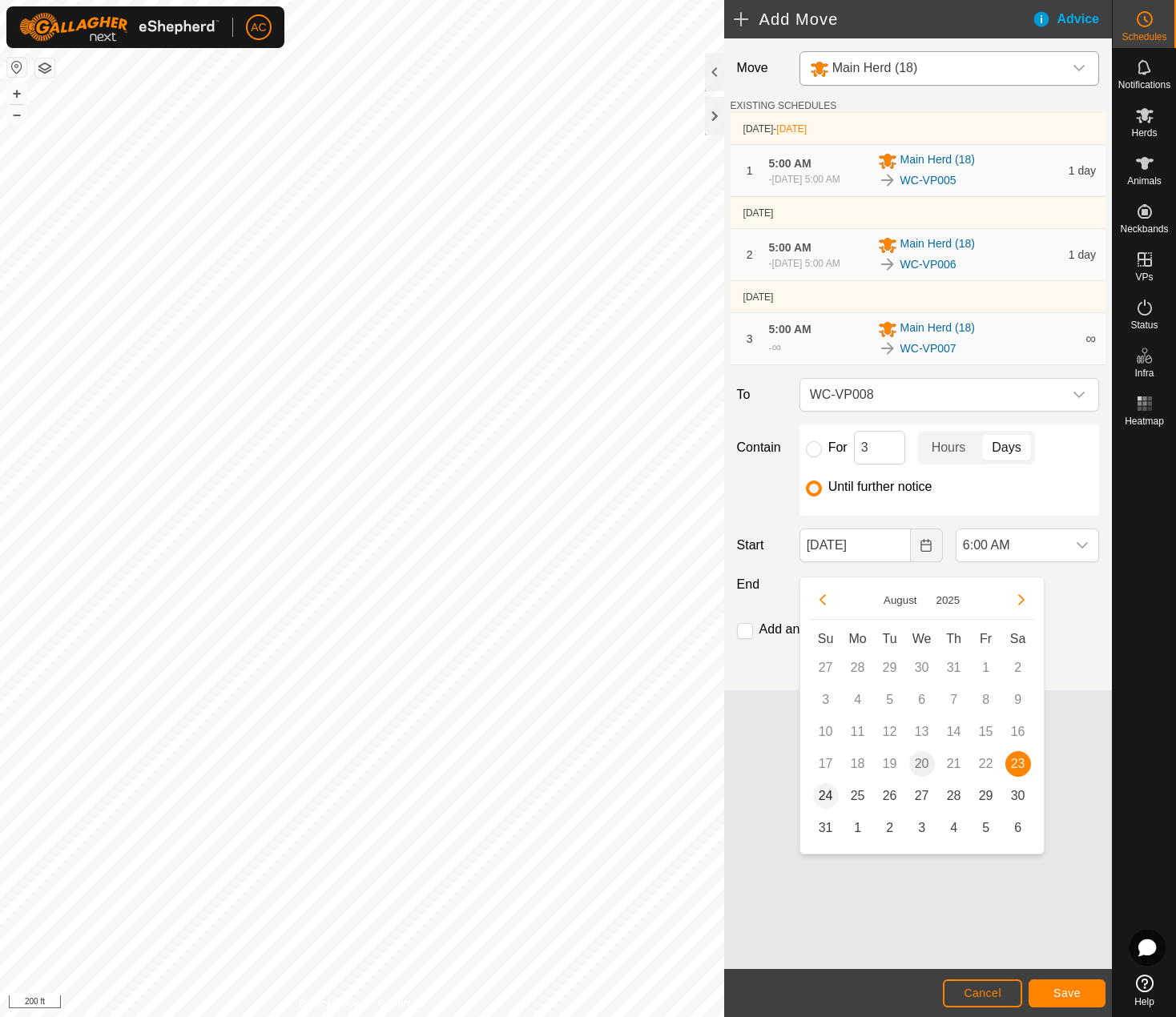
click at [829, 798] on span "24" at bounding box center [826, 796] width 26 height 26
type input "[DATE]"
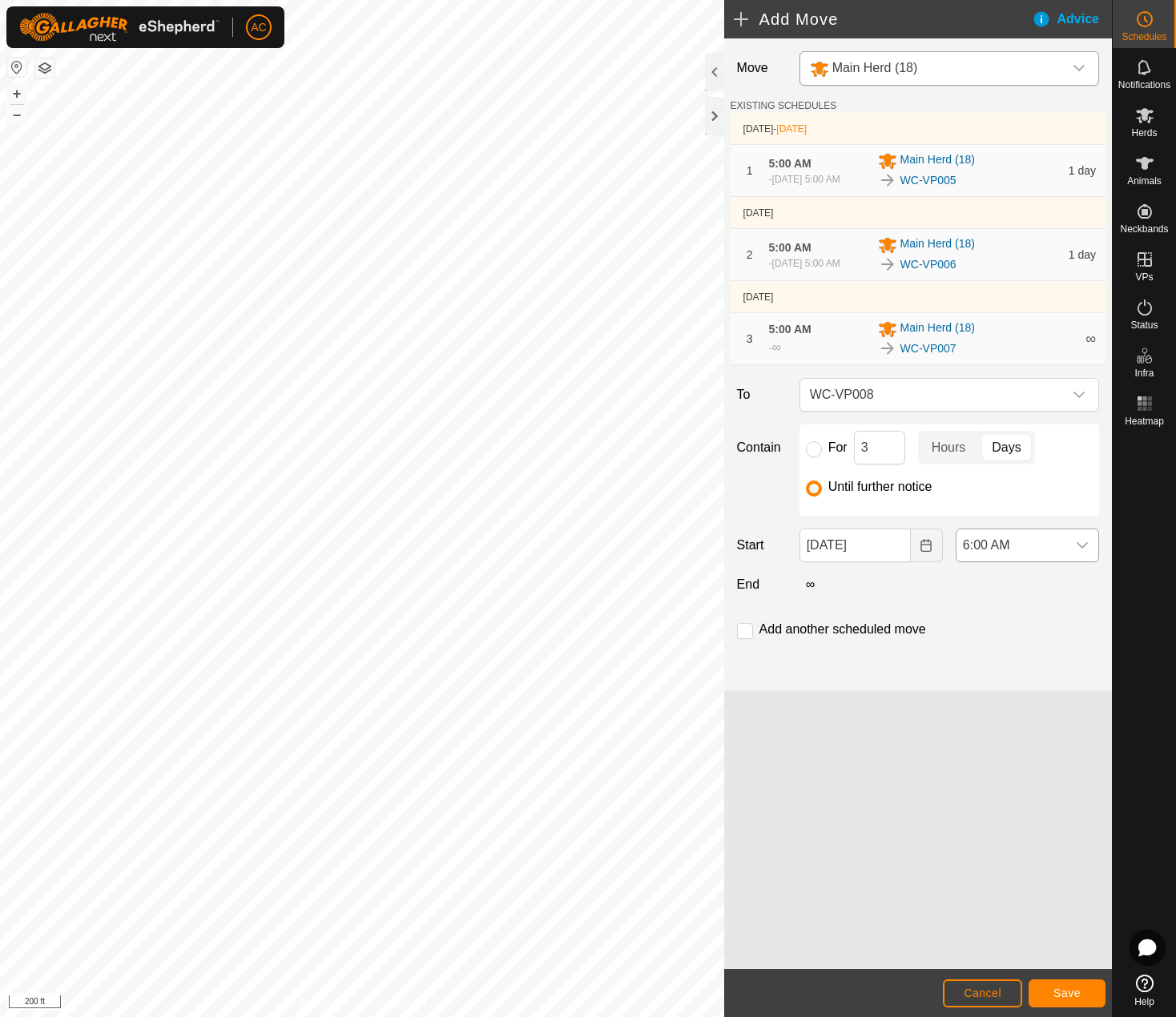
click at [1049, 562] on span "6:00 AM" at bounding box center [1011, 546] width 110 height 32
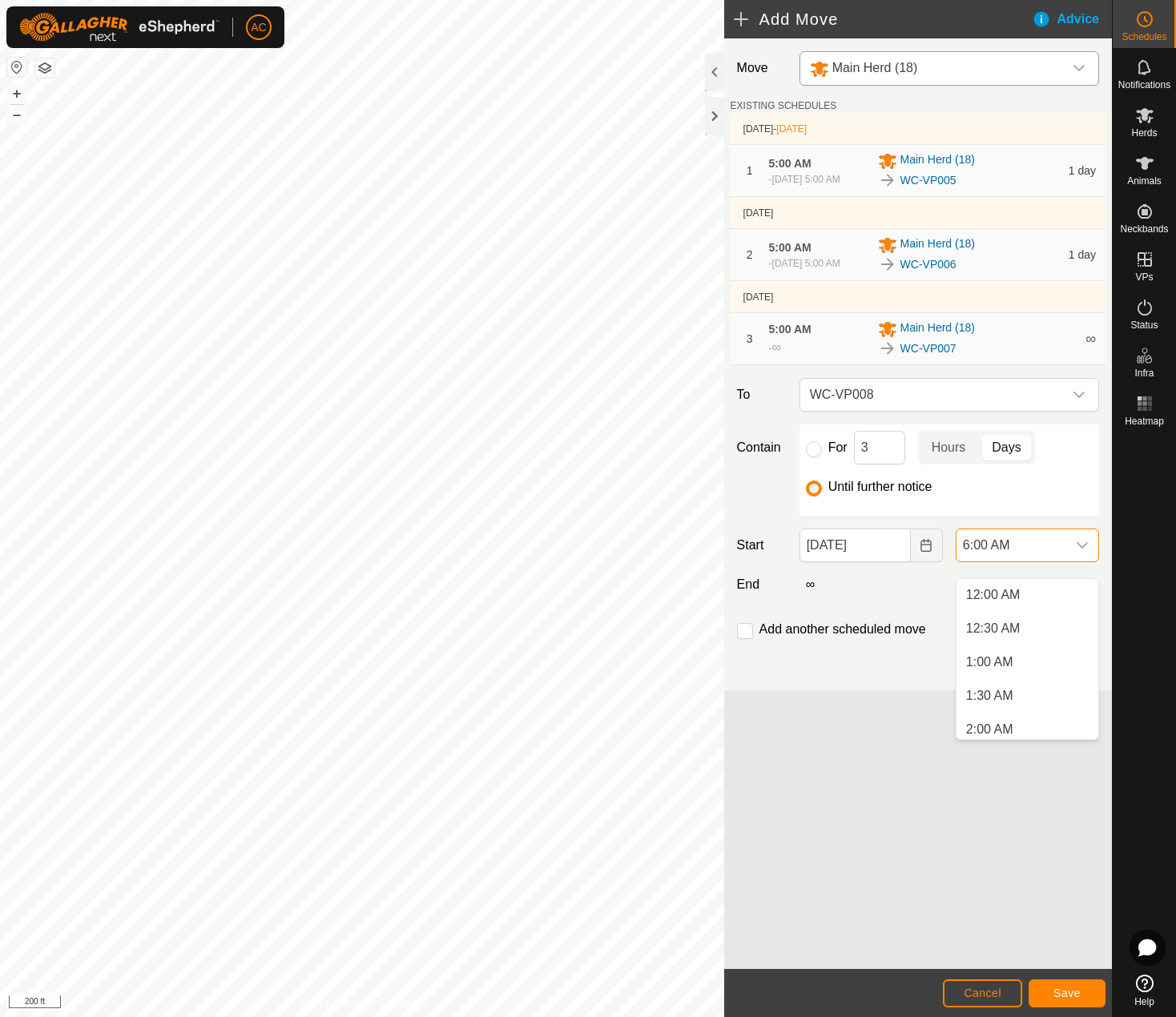
scroll to position [269, 0]
click at [1000, 664] on li "5:00 AM" at bounding box center [1027, 663] width 142 height 32
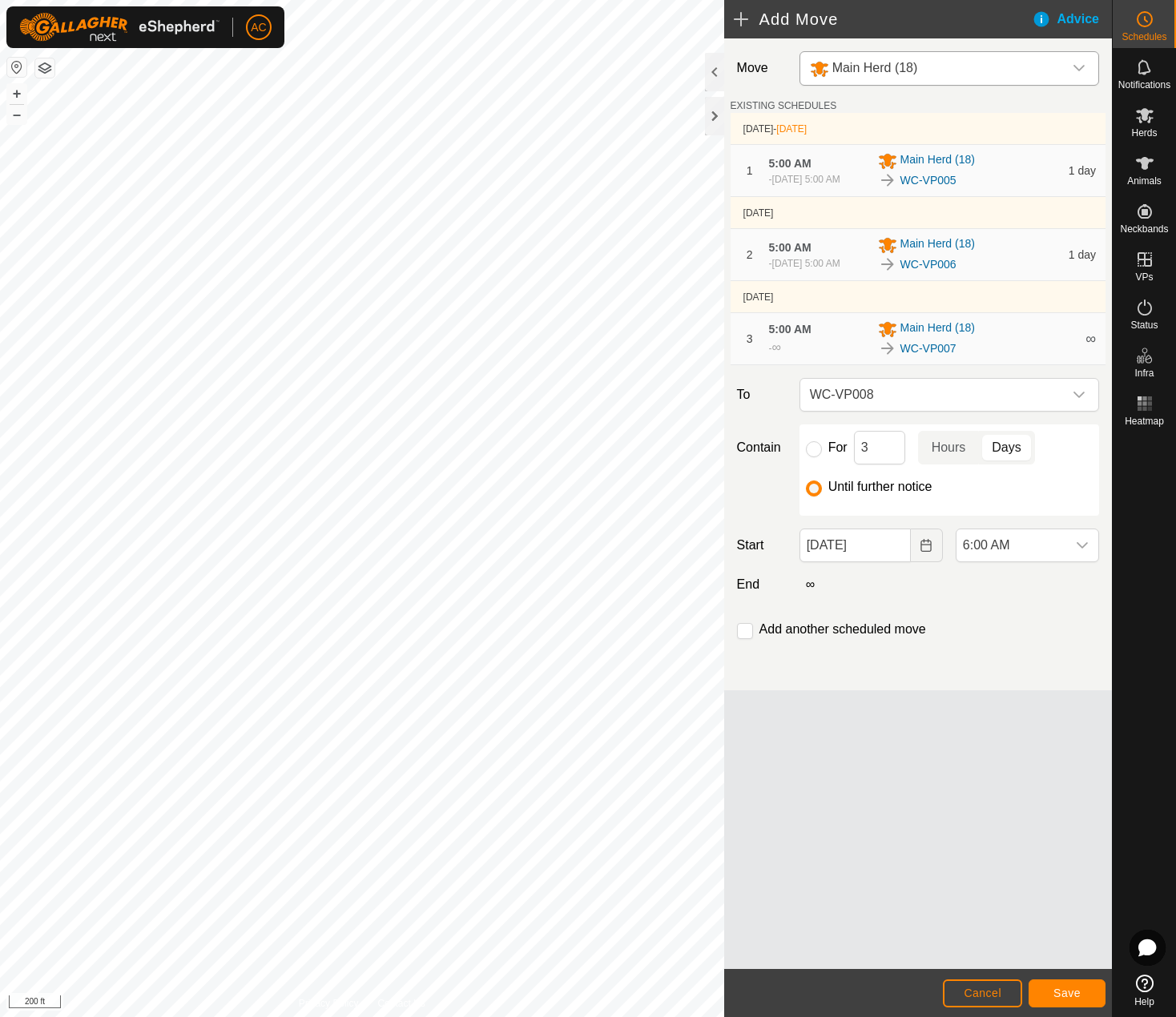
scroll to position [275, 0]
click at [745, 639] on input "checkbox" at bounding box center [746, 631] width 16 height 16
checkbox input "true"
click at [1064, 990] on span "Save" at bounding box center [1067, 993] width 28 height 12
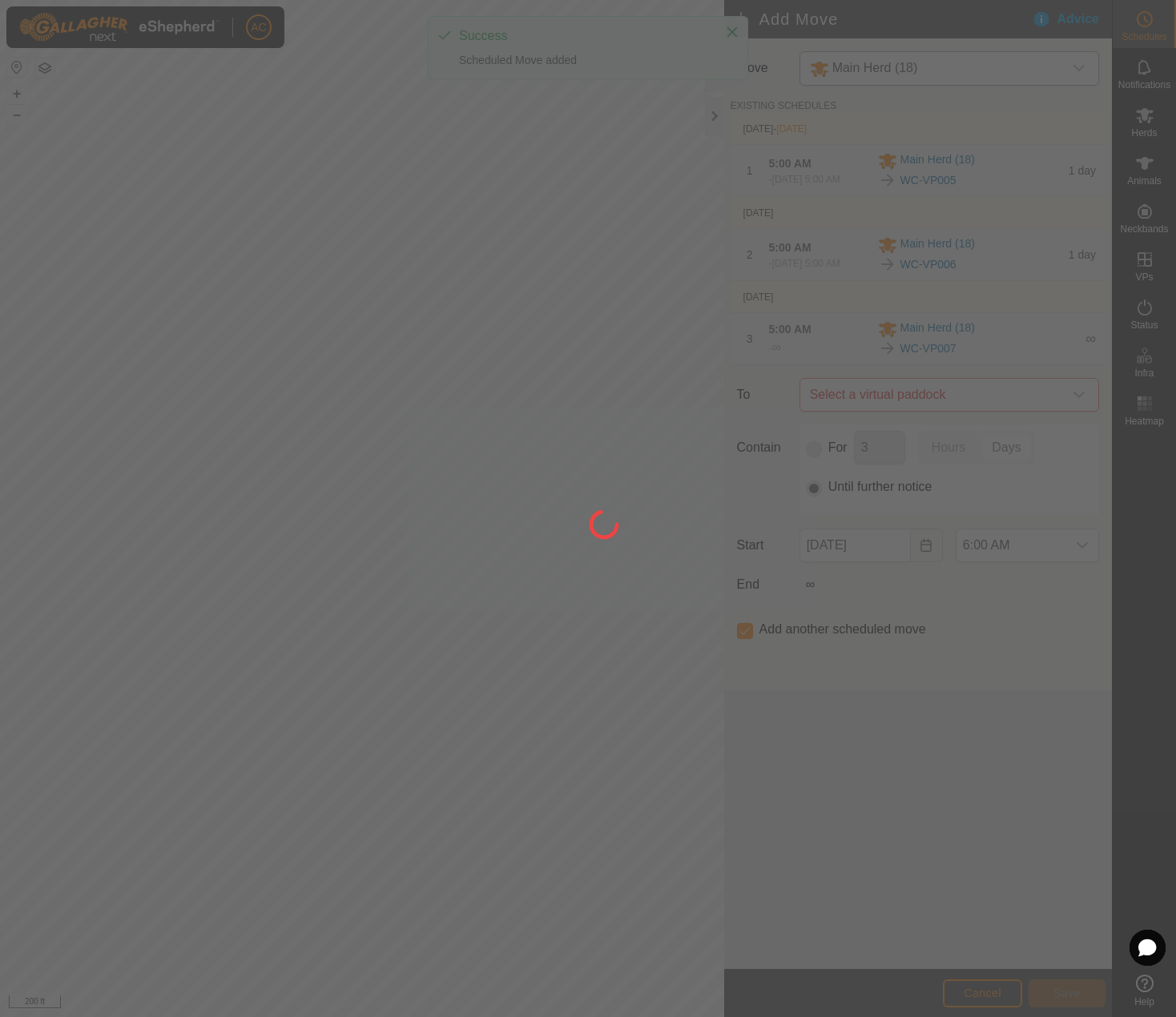
type input "[DATE]"
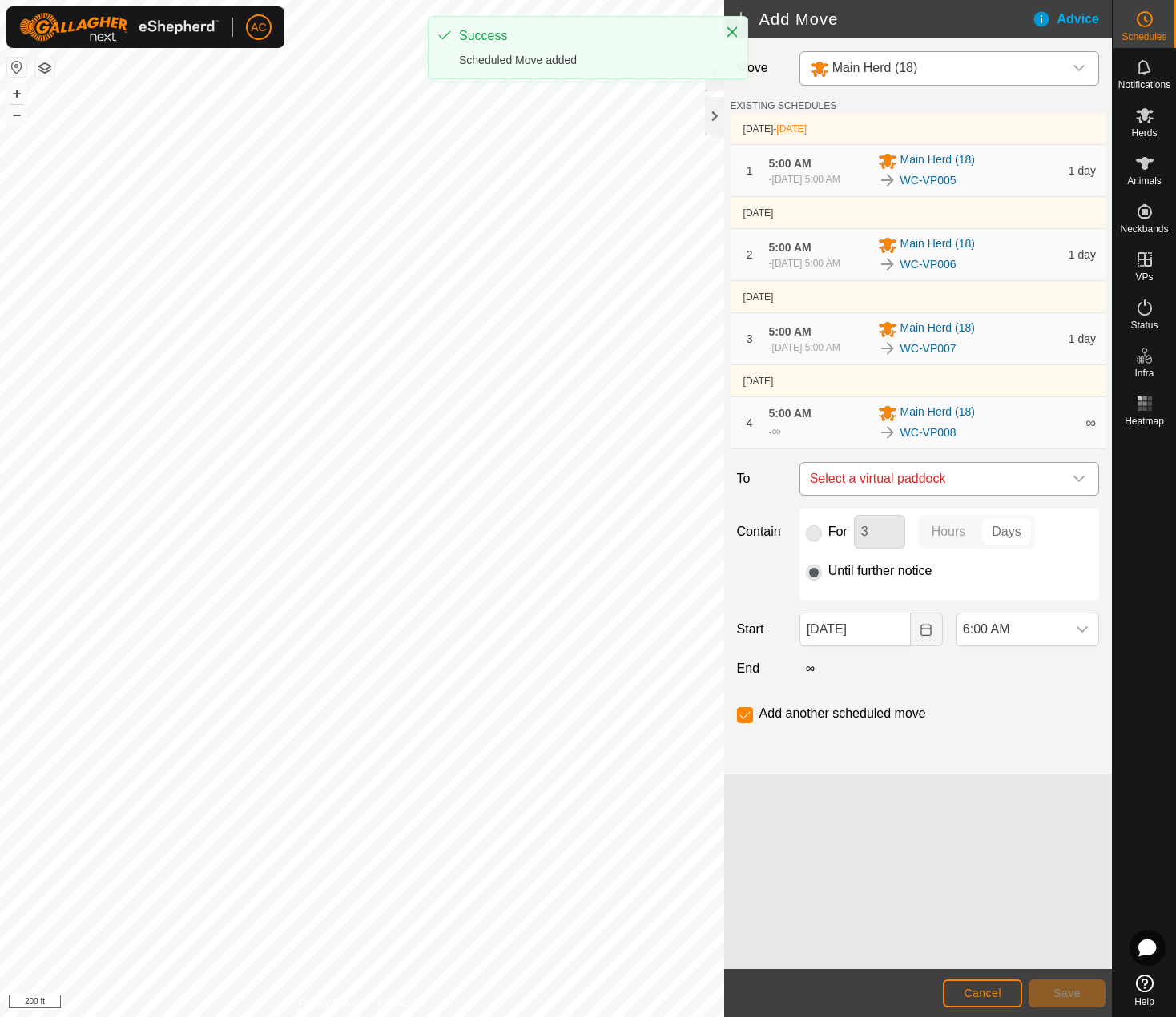
click at [887, 495] on span "Select a virtual paddock" at bounding box center [933, 479] width 259 height 32
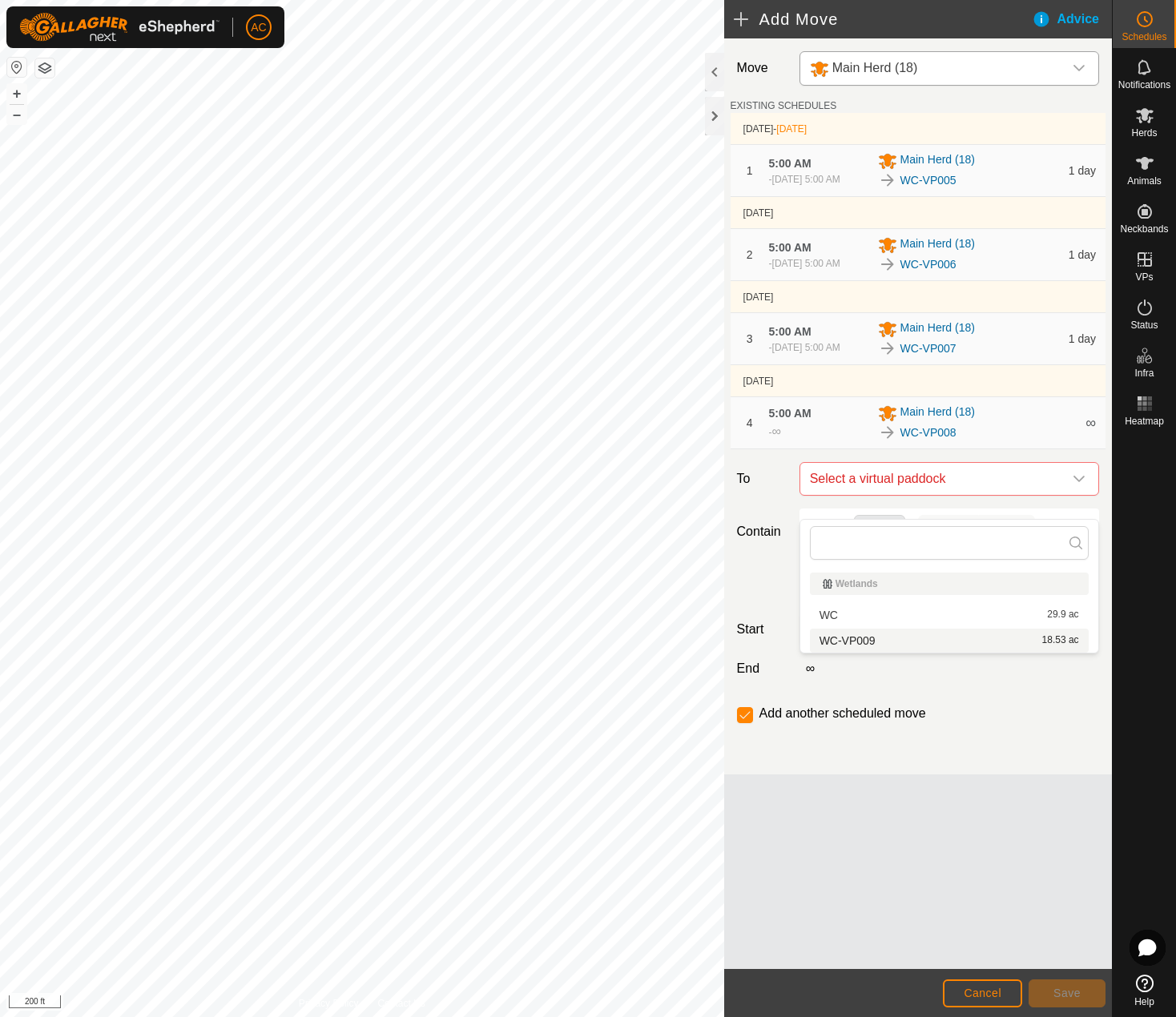
click at [862, 638] on li "WC-VP009 18.53 ac" at bounding box center [949, 640] width 279 height 24
checkbox input "false"
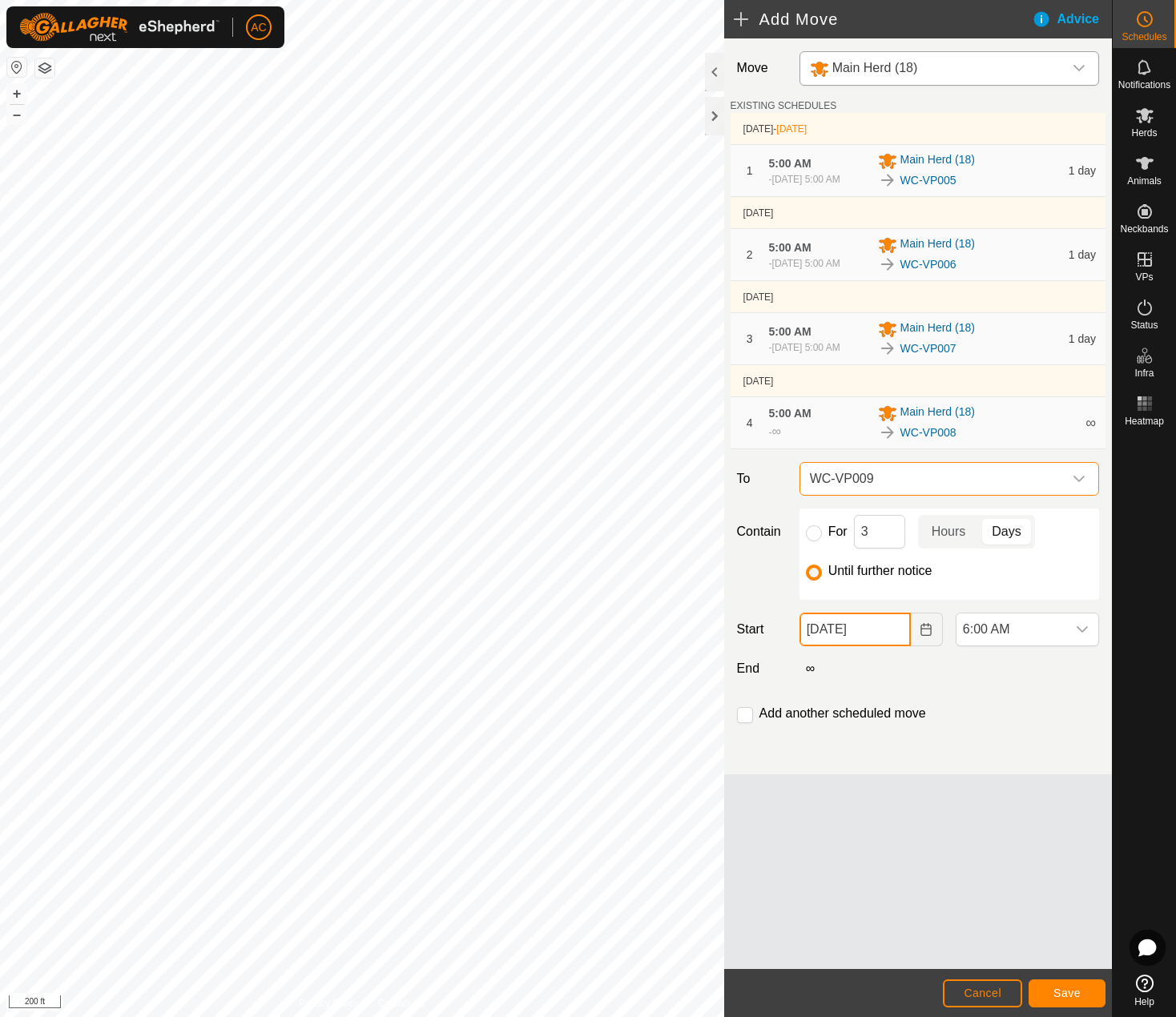
click at [855, 647] on input "[DATE]" at bounding box center [855, 630] width 111 height 34
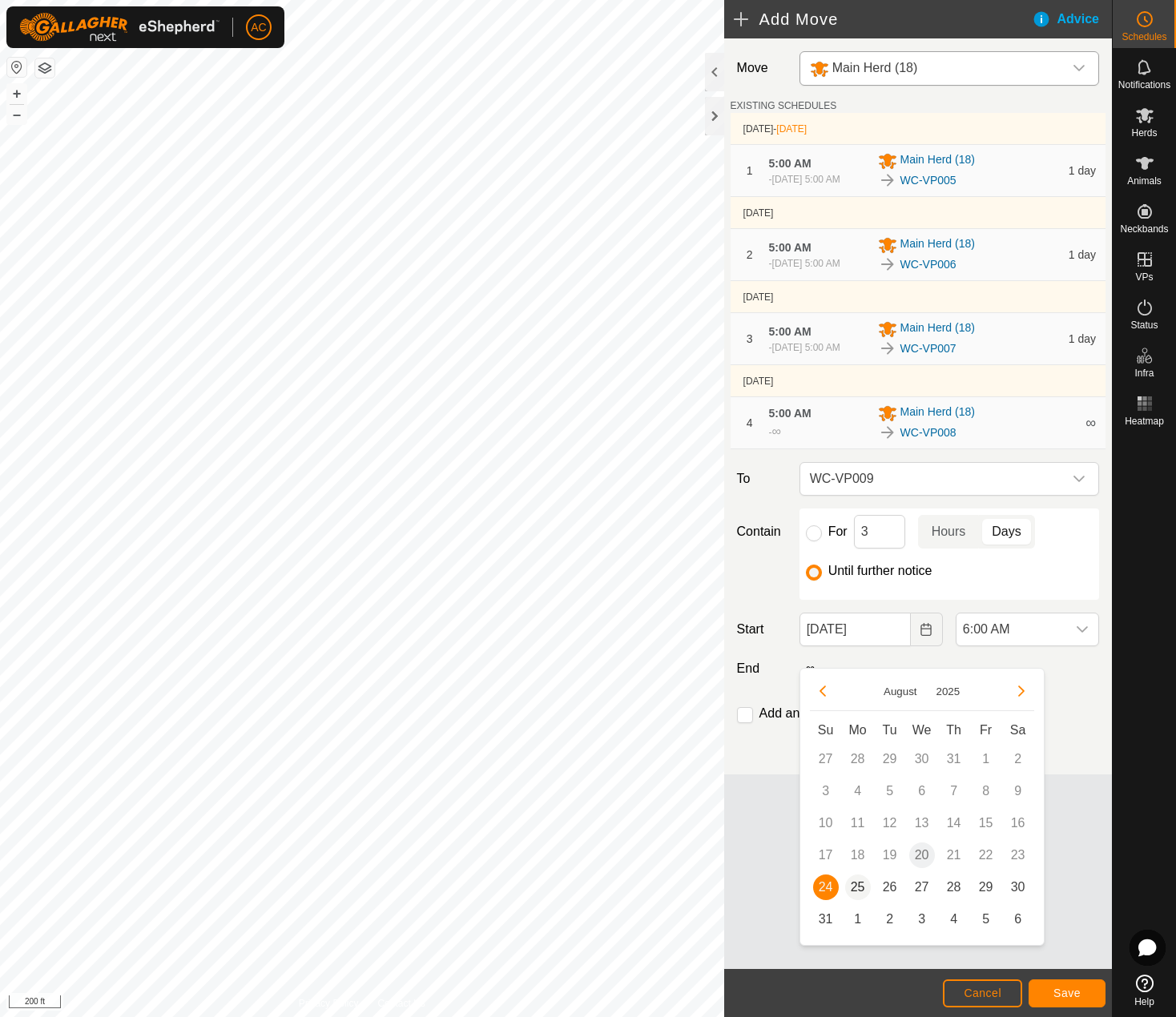
click at [861, 889] on span "25" at bounding box center [858, 887] width 26 height 26
type input "[DATE]"
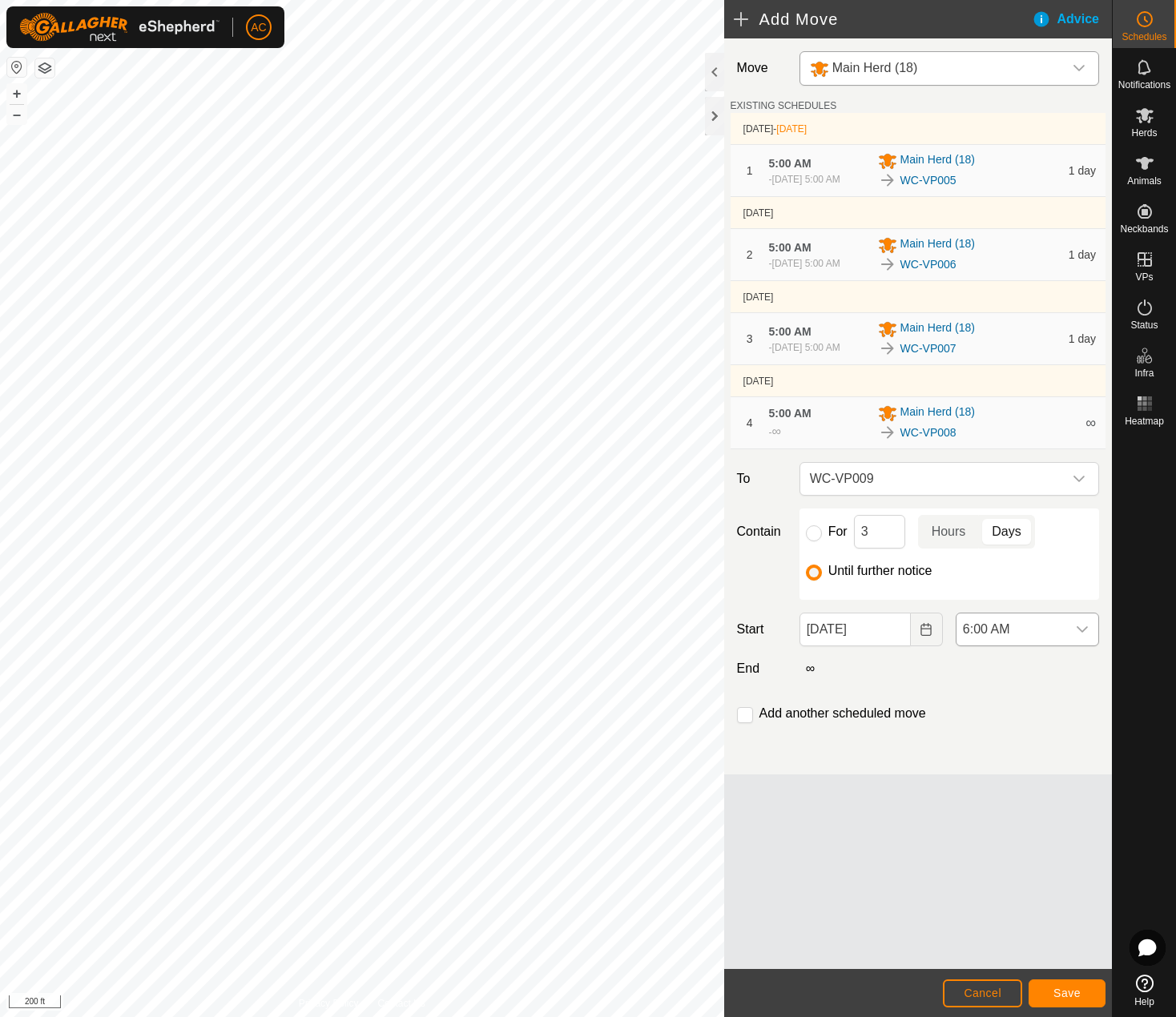
click at [1037, 646] on span "6:00 AM" at bounding box center [1011, 630] width 110 height 32
click at [1009, 753] on li "5:00 AM" at bounding box center [1027, 753] width 142 height 32
click at [1064, 997] on span "Save" at bounding box center [1067, 993] width 28 height 12
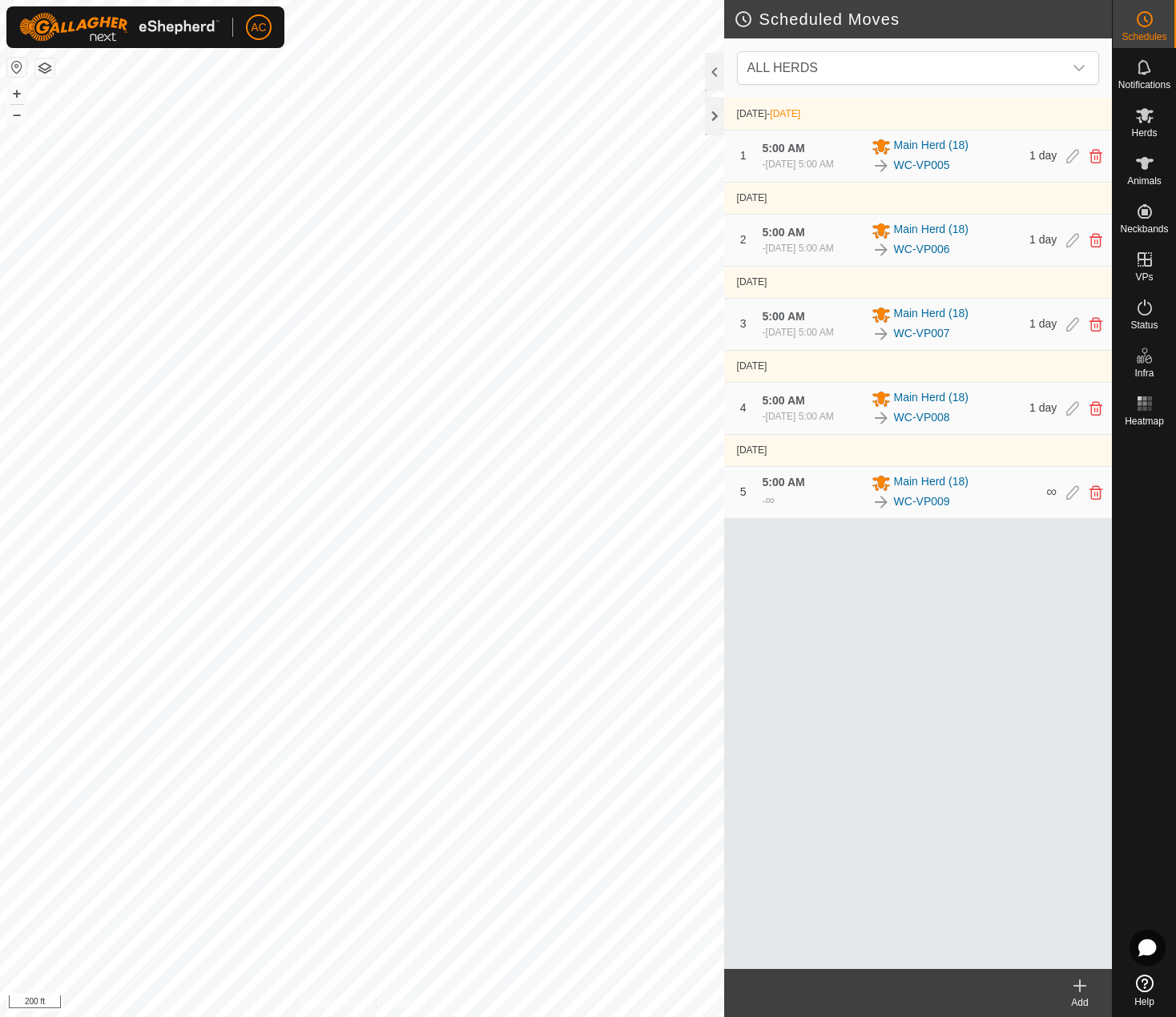
click at [902, 651] on div "[DATE] - [DATE] 1 5:00 AM - [DATE] 5:00 AM Main Herd (18) WC-VP005 1 day [DATE]…" at bounding box center [918, 533] width 388 height 872
click at [1139, 310] on icon at bounding box center [1146, 308] width 20 height 20
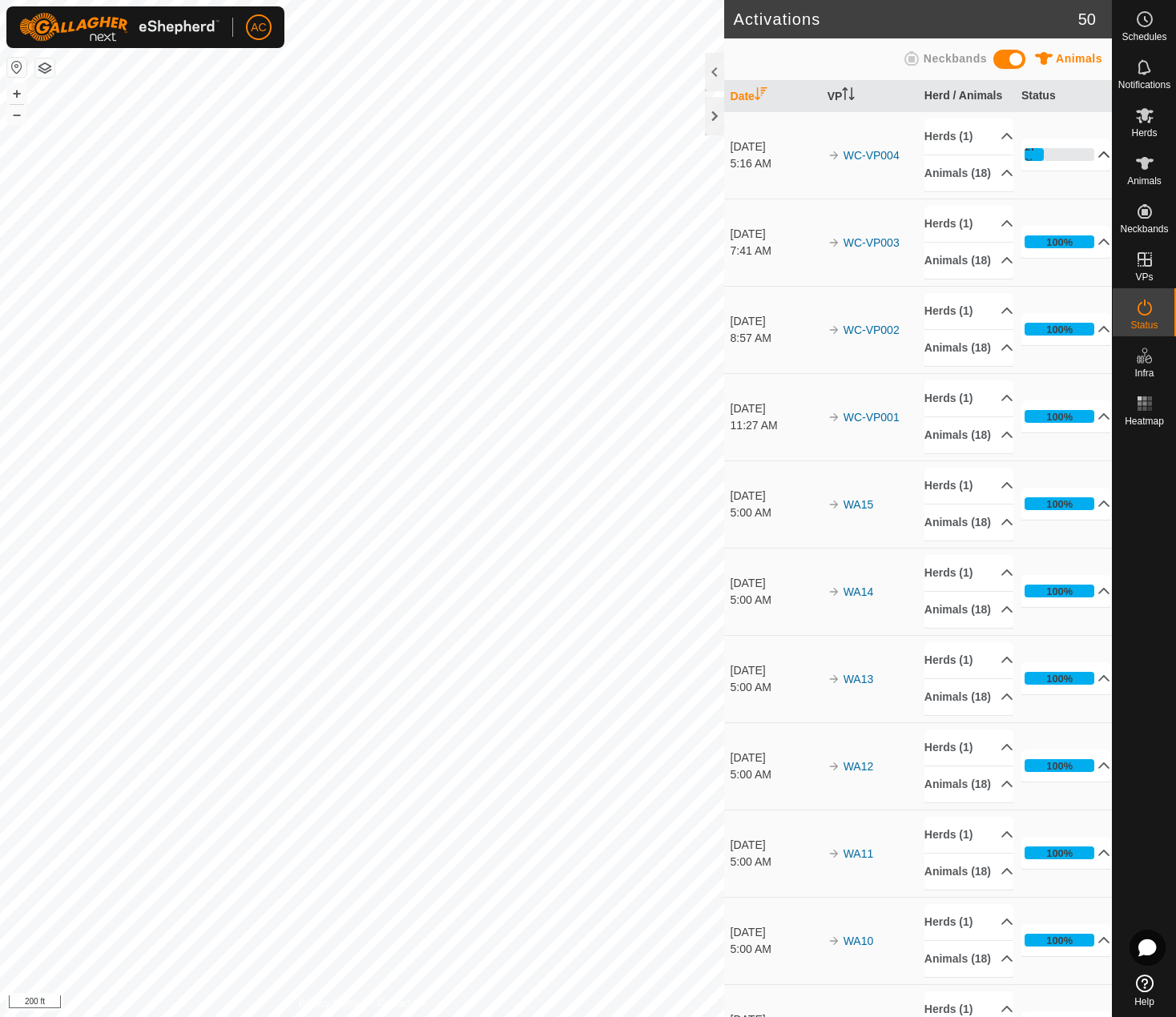
click at [1047, 163] on p-accordion-header "27%" at bounding box center [1066, 155] width 90 height 32
